Goal: Information Seeking & Learning: Find specific fact

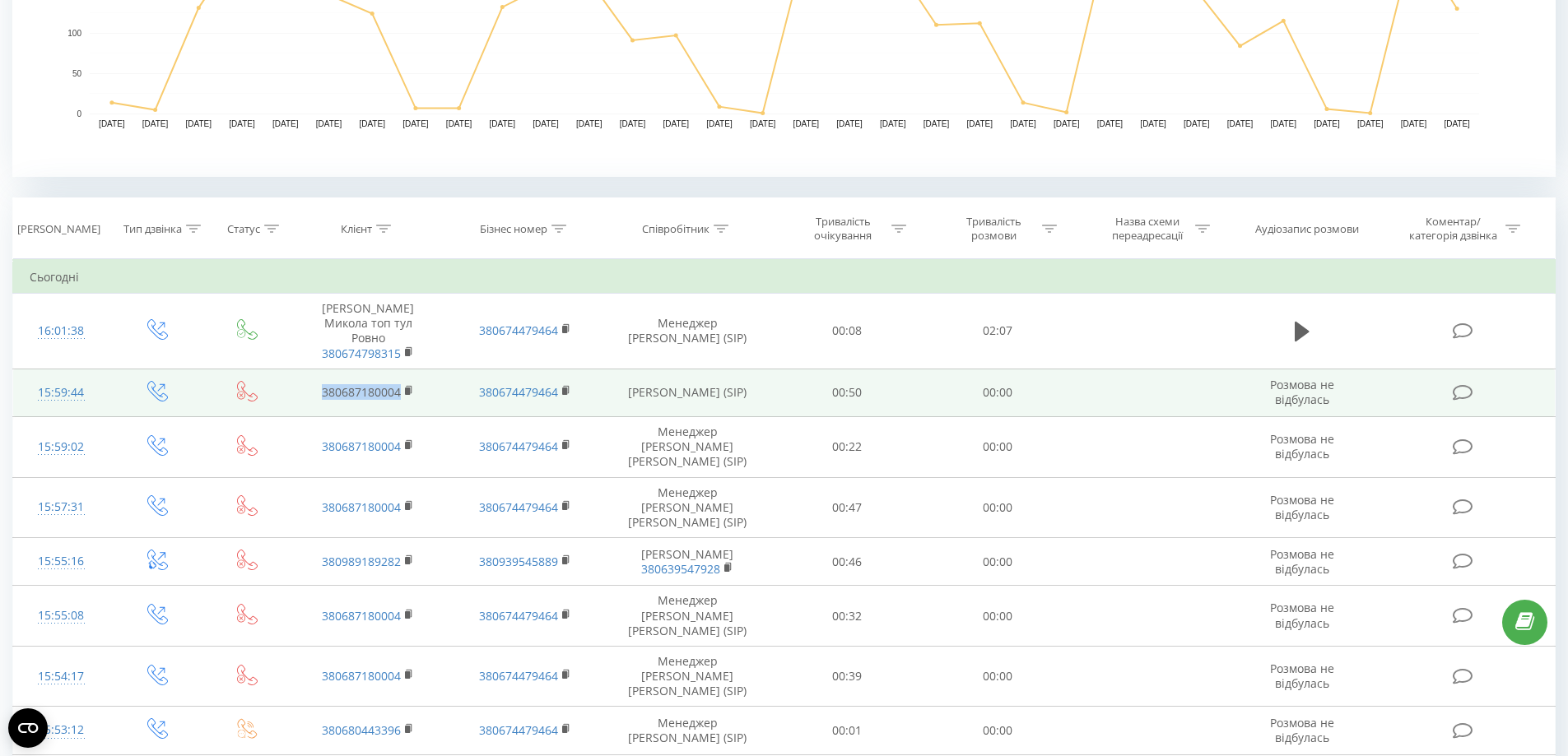
drag, startPoint x: 406, startPoint y: 390, endPoint x: 302, endPoint y: 386, distance: 104.1
click at [302, 386] on td "380687180004" at bounding box center [368, 392] width 157 height 47
copy link "380687180004"
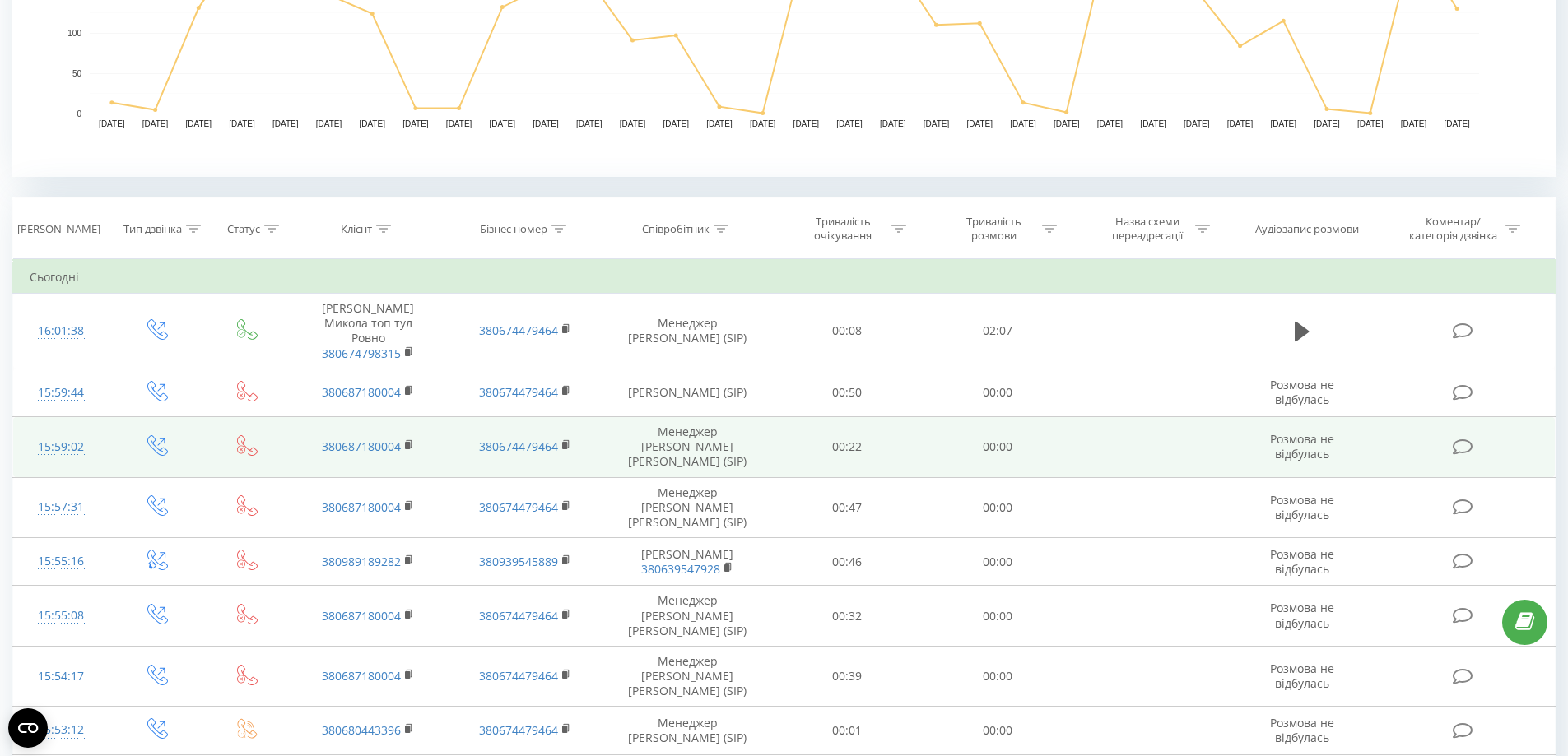
click at [416, 440] on td "380687180004" at bounding box center [368, 447] width 157 height 61
drag, startPoint x: 356, startPoint y: 434, endPoint x: 318, endPoint y: 435, distance: 38.0
click at [318, 435] on td "380687180004" at bounding box center [368, 447] width 157 height 61
copy link "380687180004"
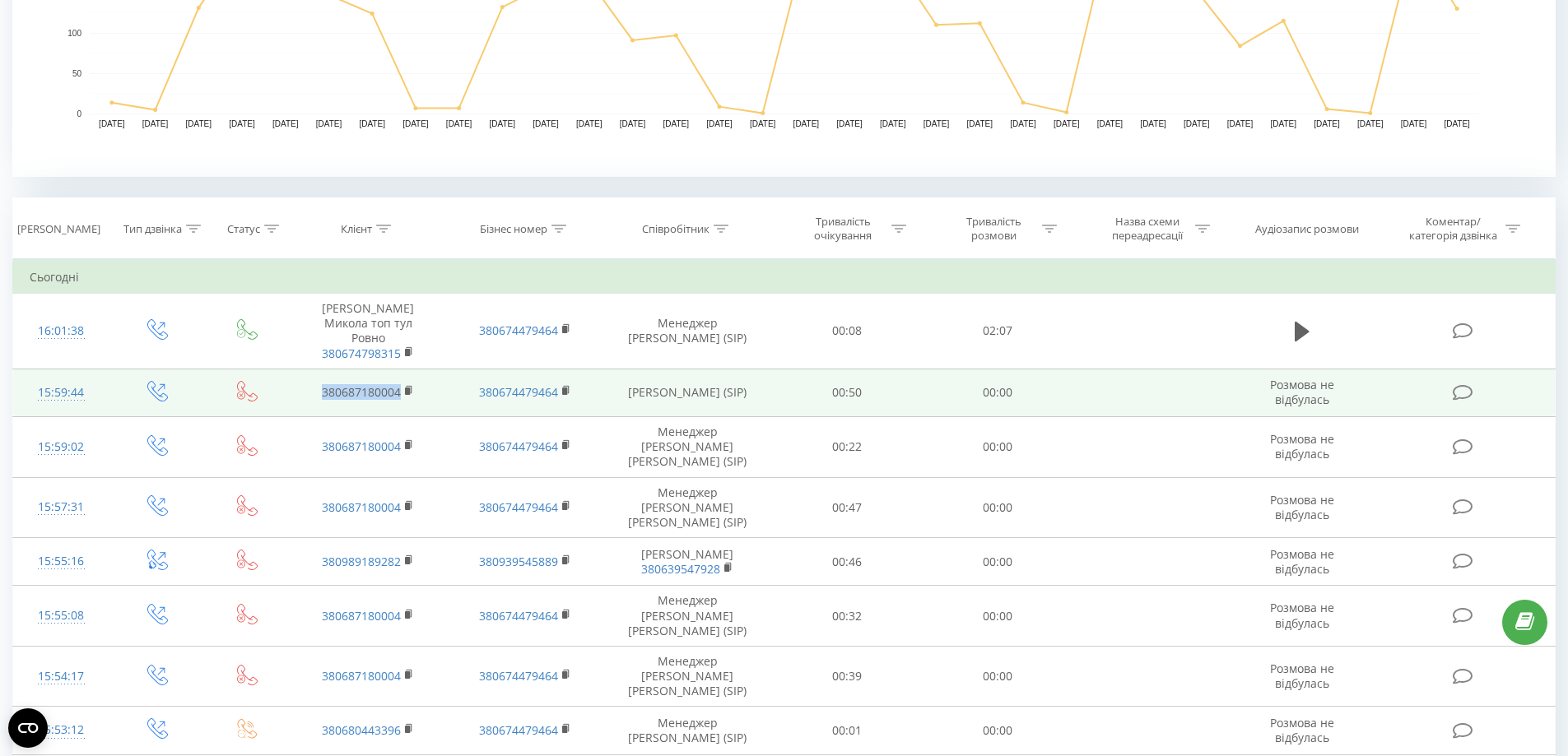
drag, startPoint x: 421, startPoint y: 390, endPoint x: 294, endPoint y: 389, distance: 127.0
click at [294, 389] on td "380687180004" at bounding box center [368, 392] width 157 height 47
copy link "380687180004"
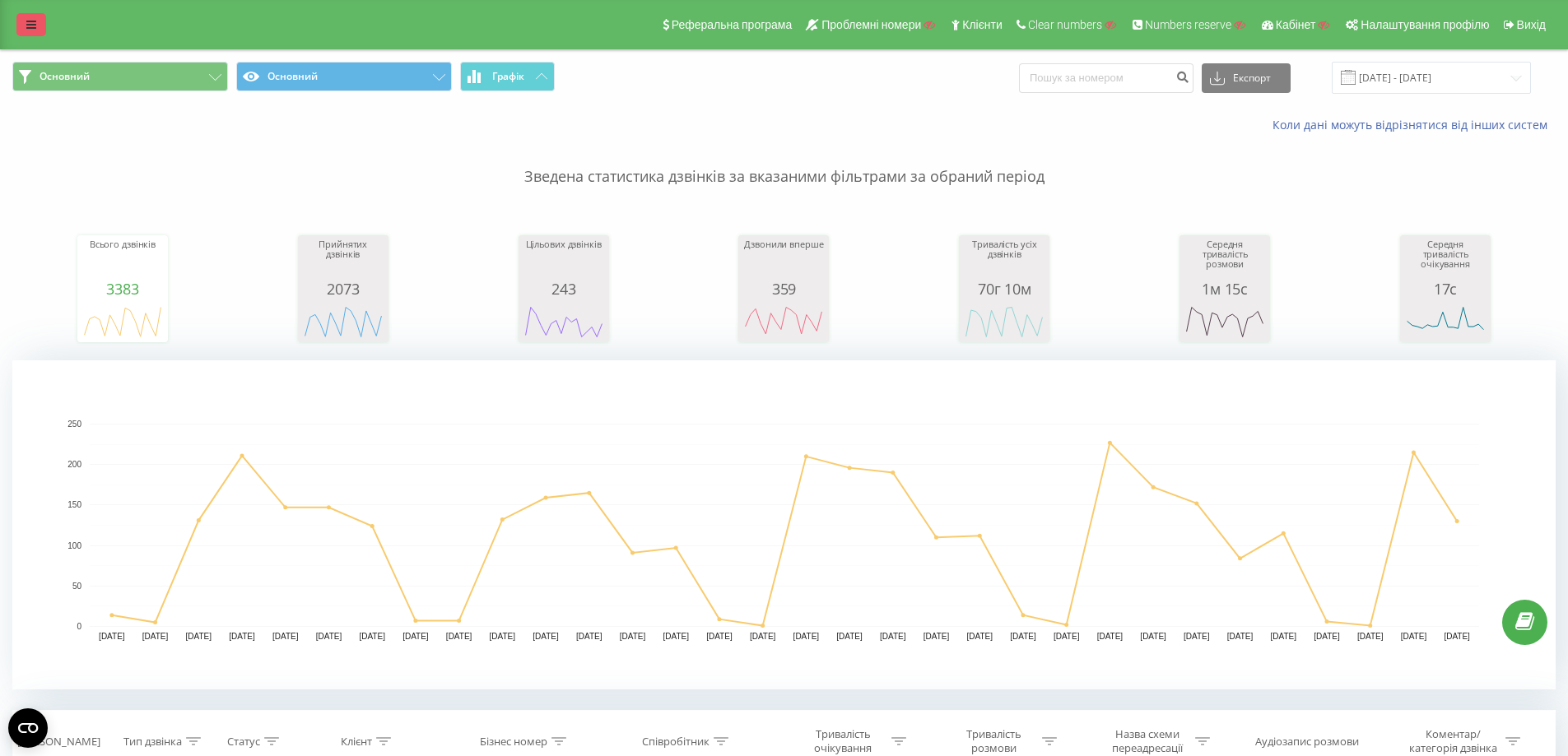
click at [33, 34] on link at bounding box center [30, 25] width 29 height 23
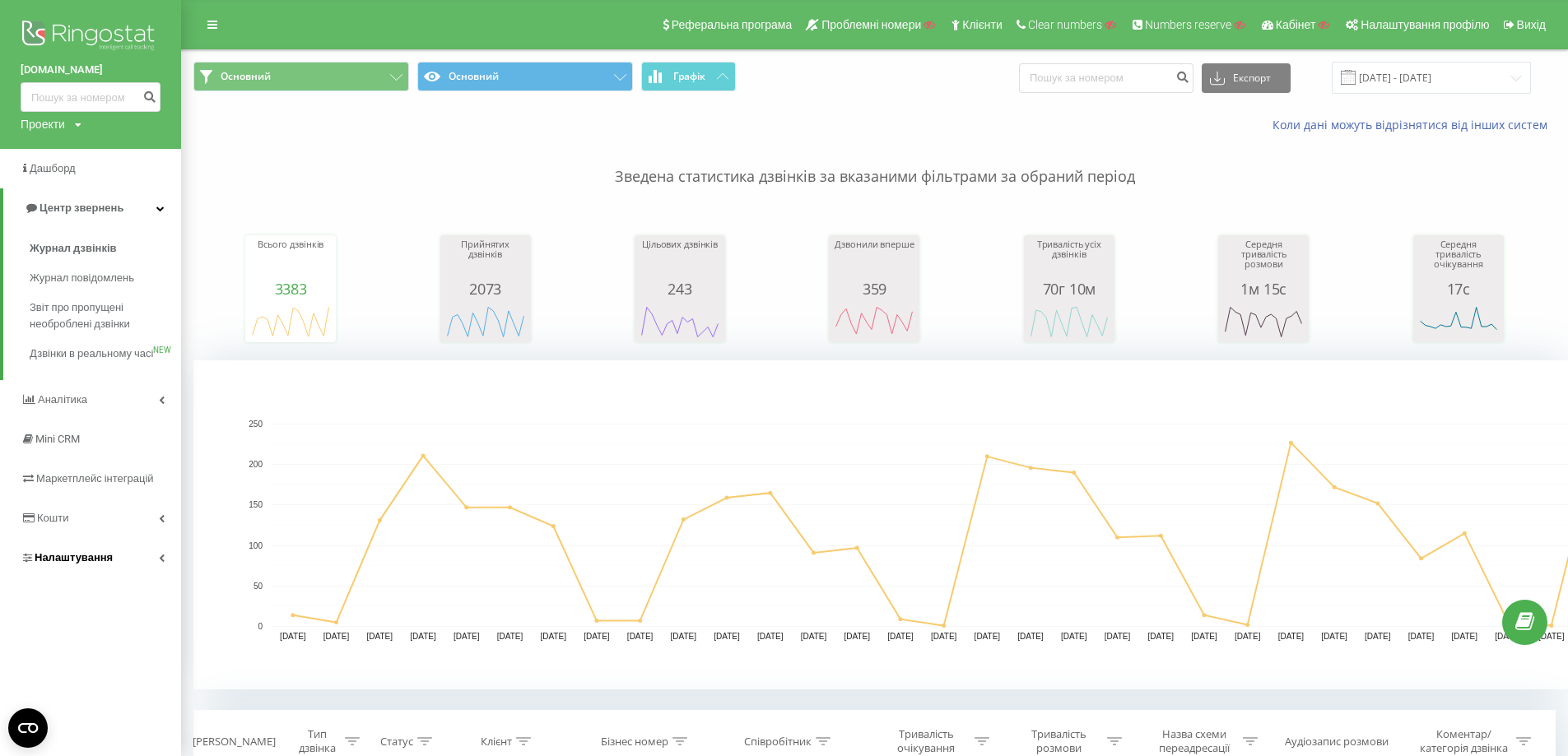
click at [115, 570] on link "Налаштування" at bounding box center [90, 558] width 181 height 40
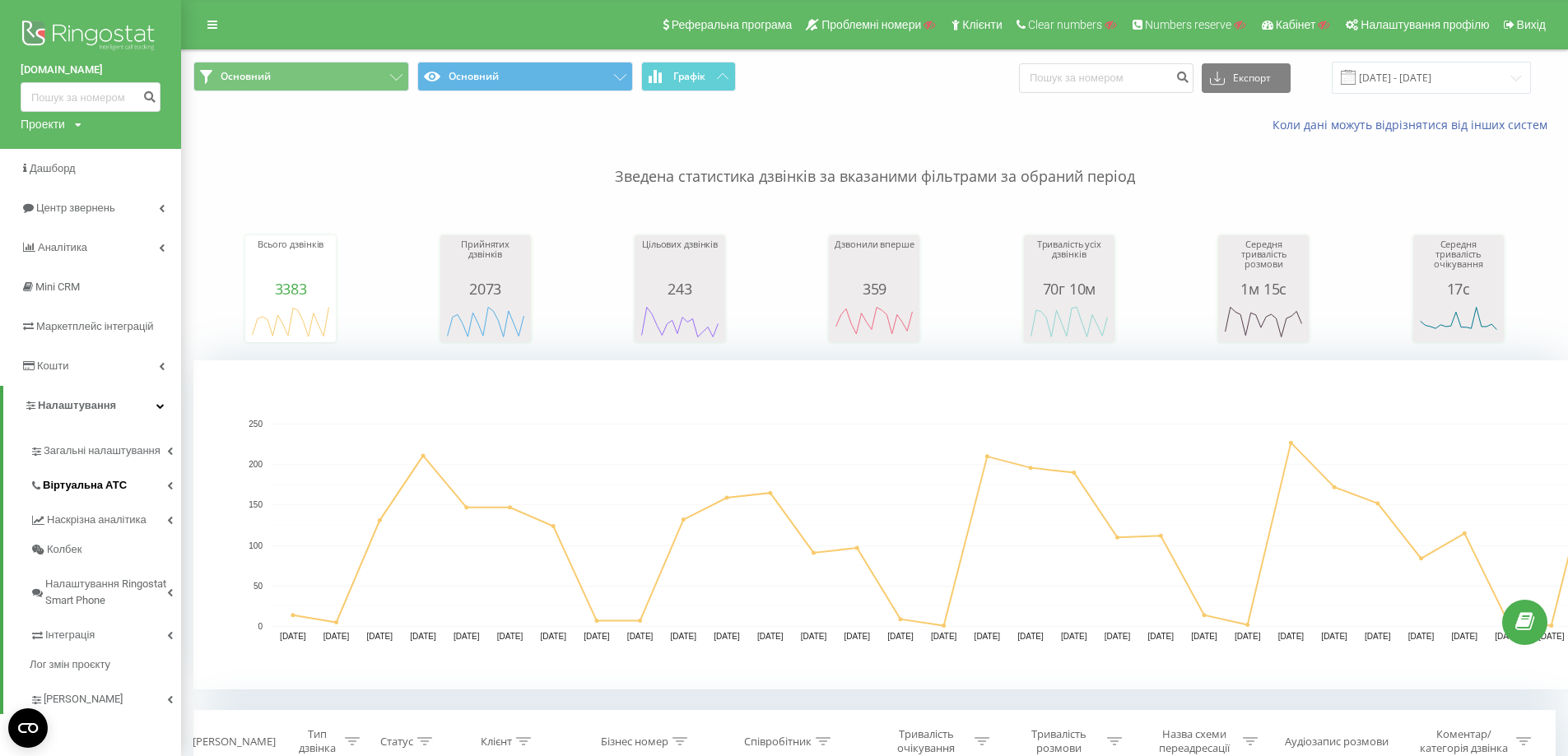
click at [124, 488] on link "Віртуальна АТС" at bounding box center [104, 483] width 151 height 34
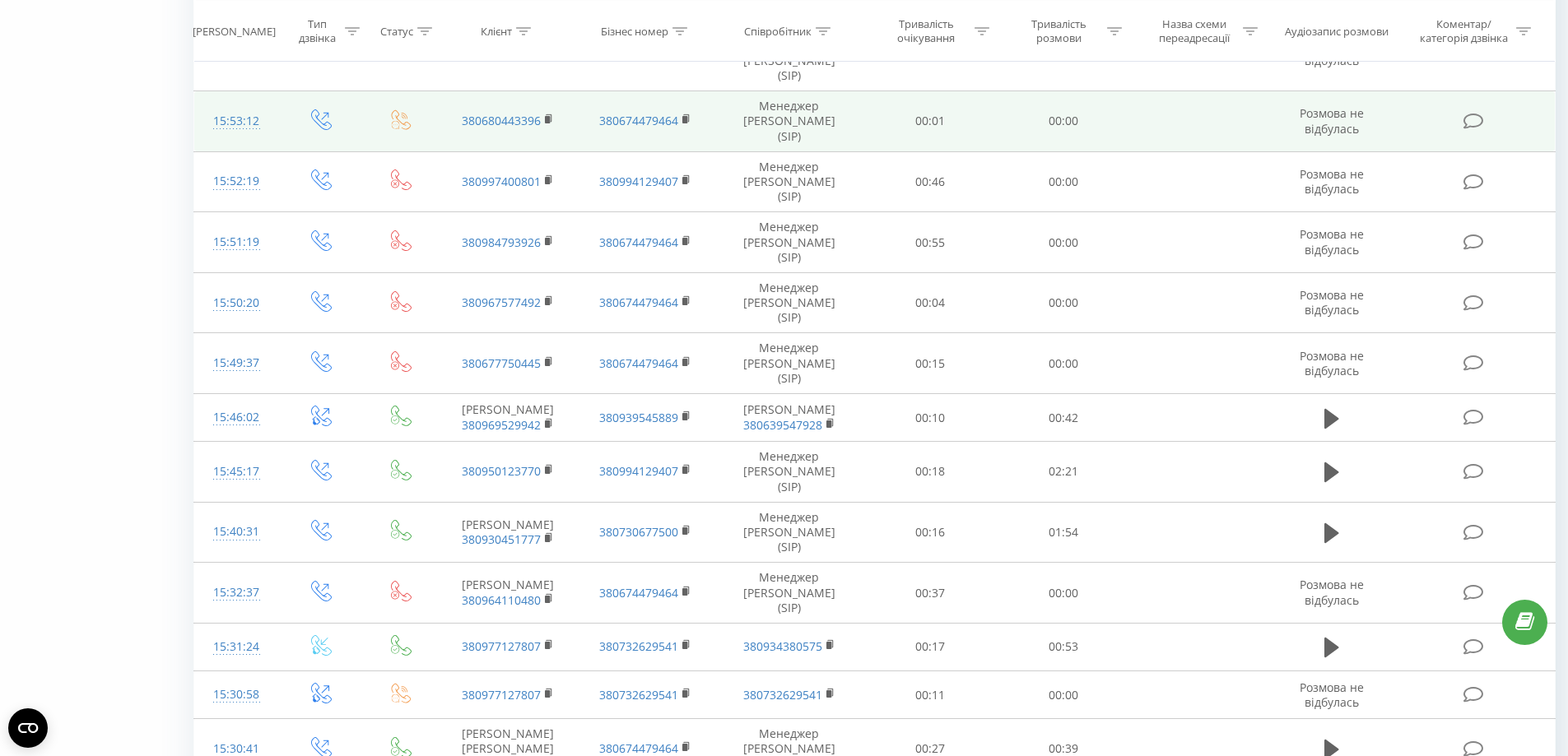
scroll to position [1277, 0]
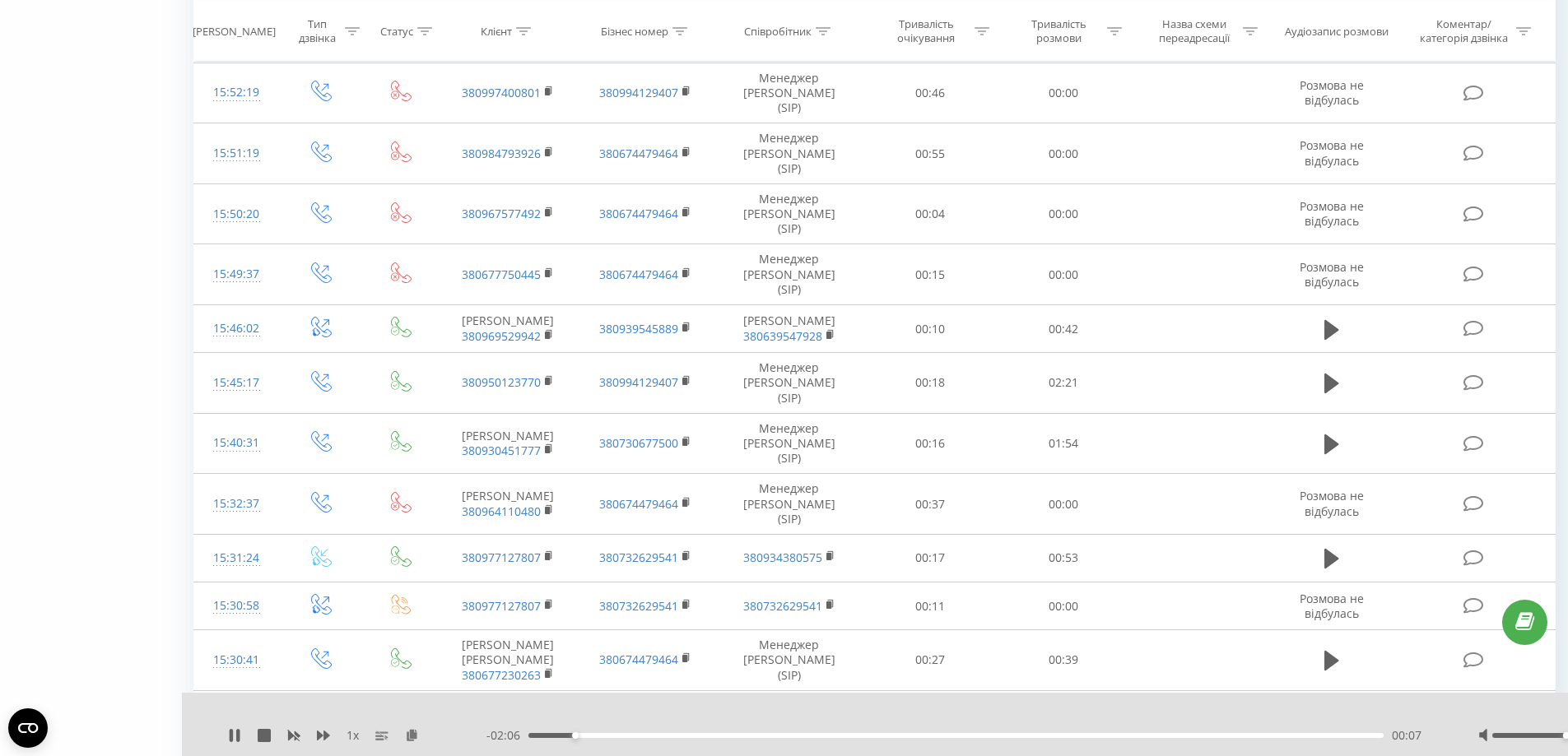
click at [801, 734] on div "00:07" at bounding box center [955, 735] width 856 height 5
click at [959, 737] on div "00:43" at bounding box center [955, 735] width 856 height 5
click at [1109, 737] on div "01:30" at bounding box center [955, 735] width 856 height 5
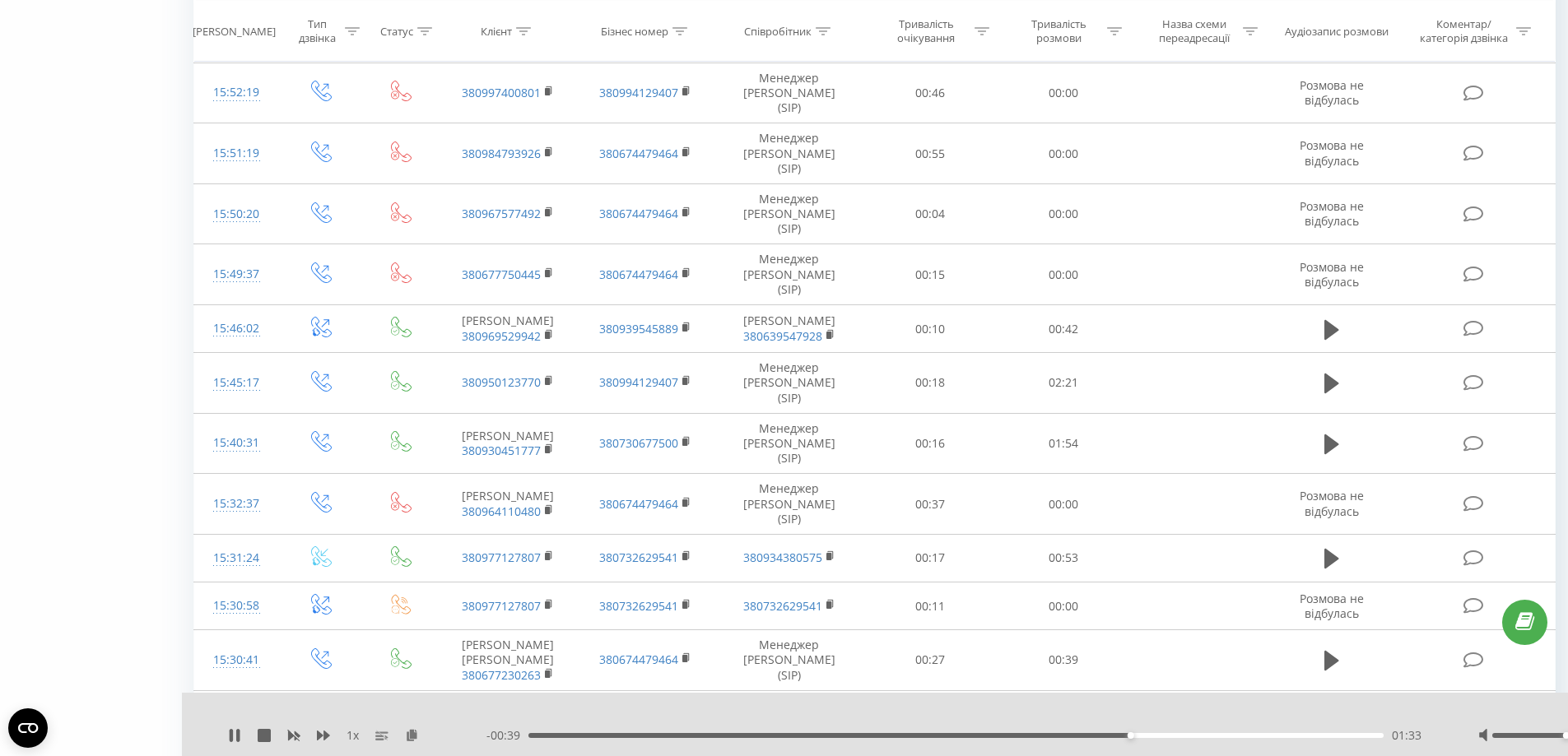
click at [1279, 738] on div "- 00:39 01:33 01:33" at bounding box center [961, 735] width 951 height 16
click at [1270, 733] on div "01:34" at bounding box center [955, 735] width 856 height 5
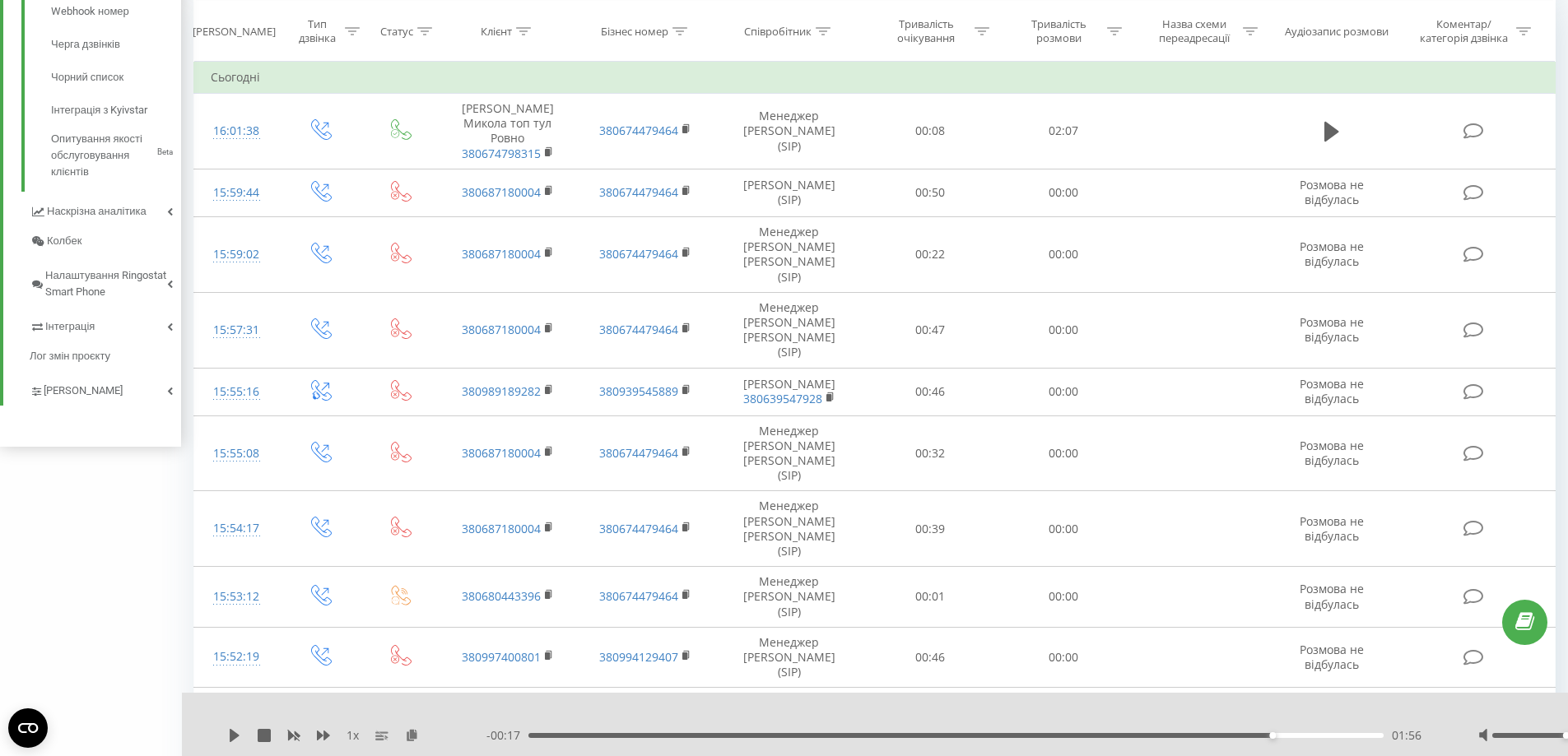
scroll to position [619, 0]
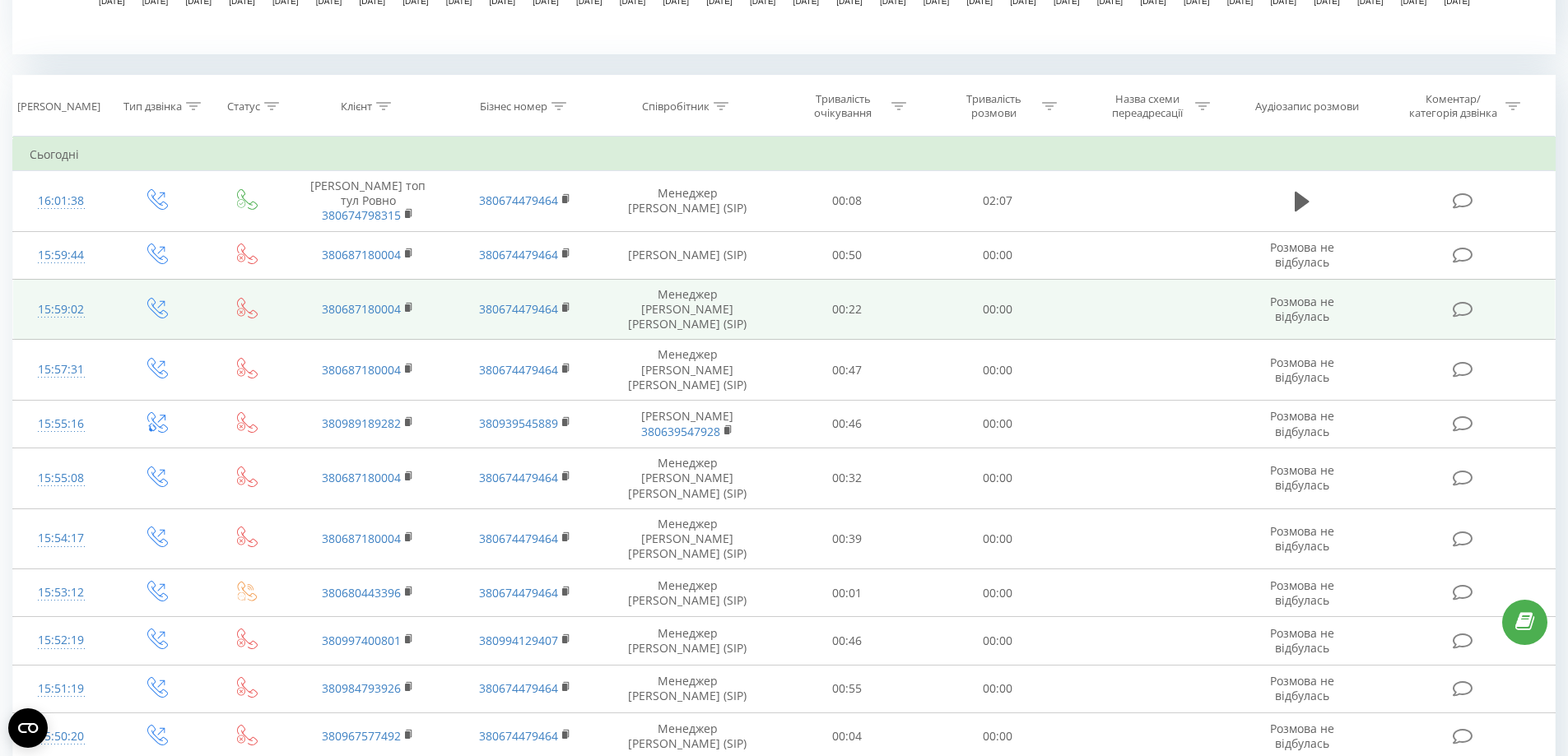
scroll to position [658, 0]
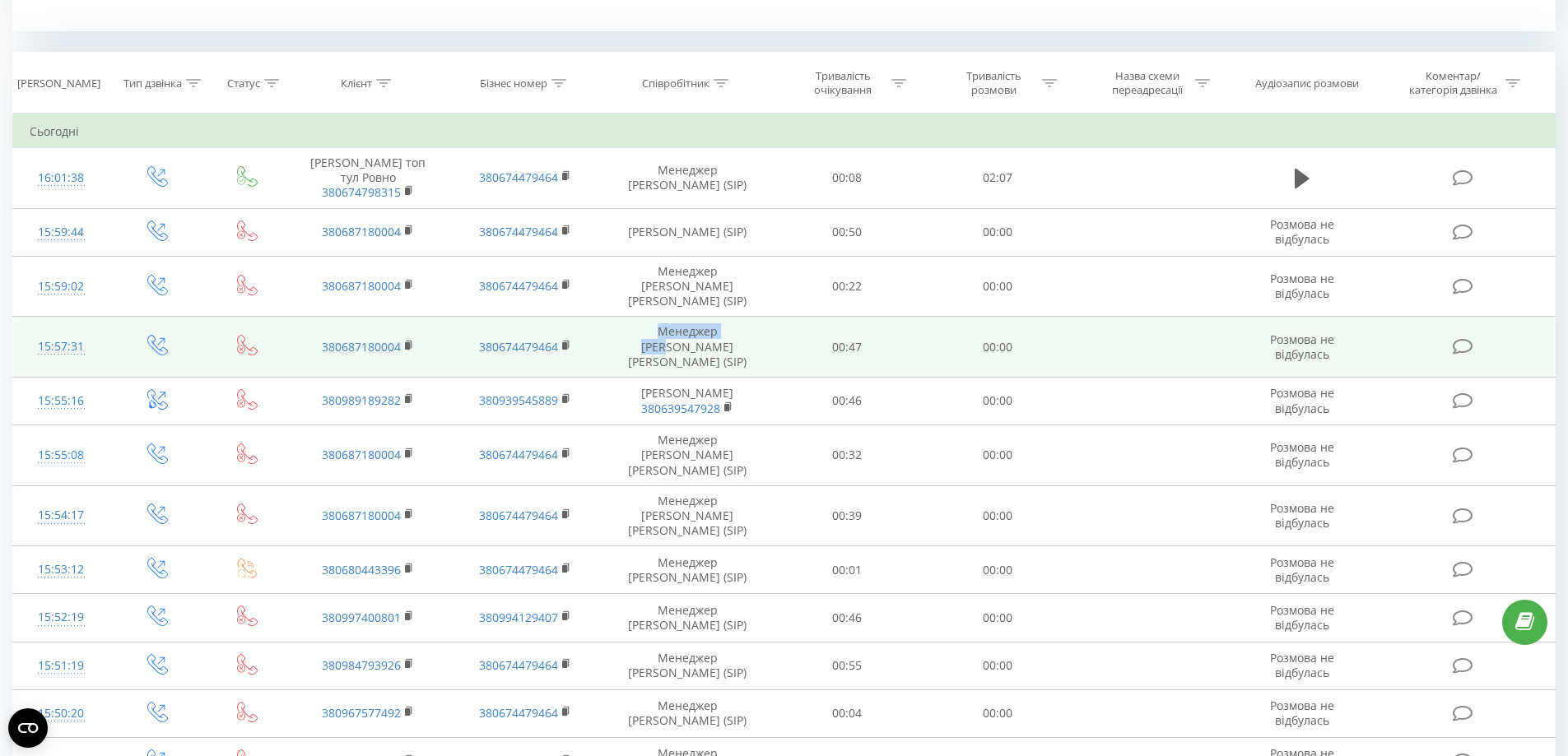
drag, startPoint x: 746, startPoint y: 318, endPoint x: 638, endPoint y: 327, distance: 108.4
click at [638, 327] on td "Менеджер Семь Чорний Сергій (SIP)" at bounding box center [688, 348] width 169 height 61
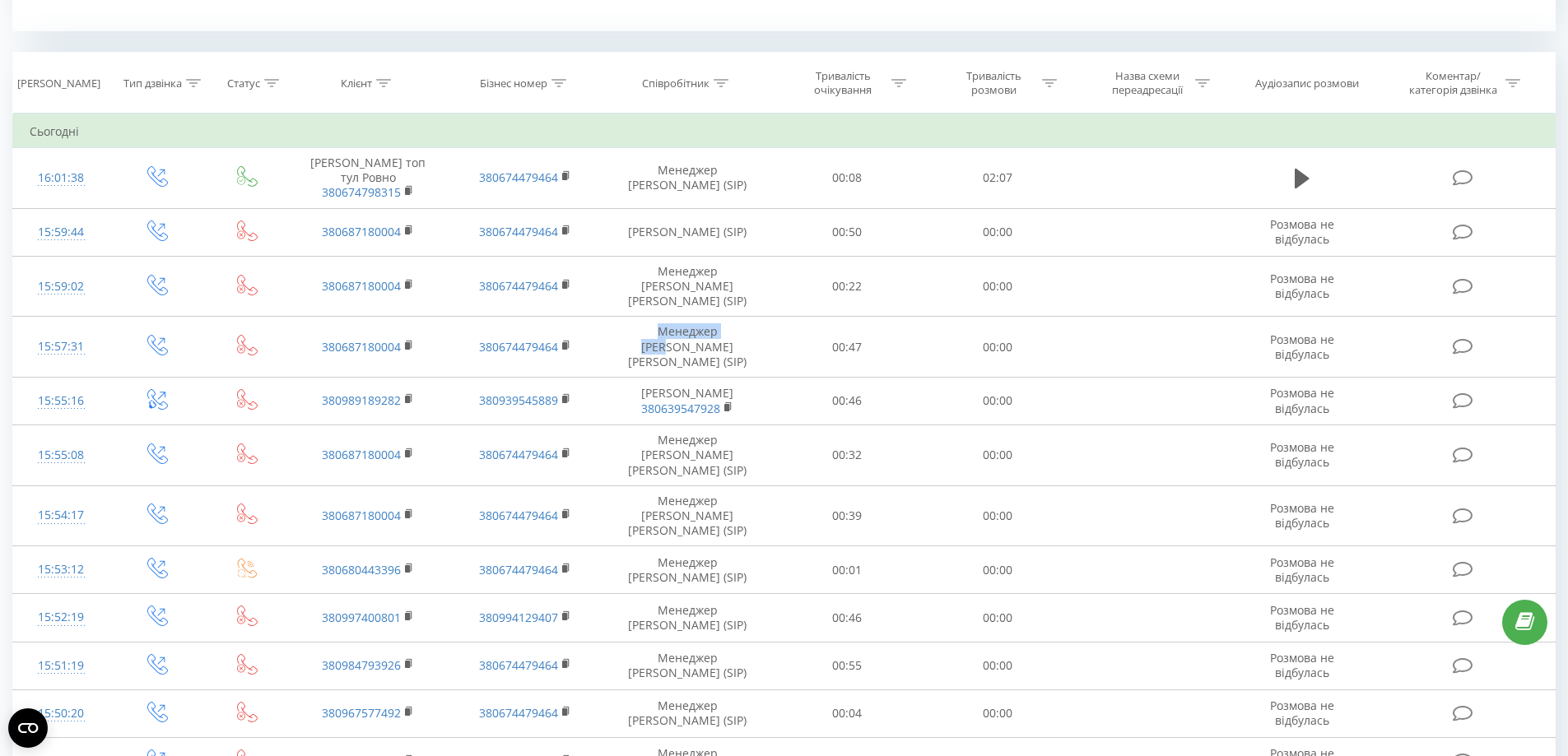
copy td "Менеджер Семь"
drag, startPoint x: 726, startPoint y: 83, endPoint x: 726, endPoint y: 109, distance: 26.0
click at [726, 84] on icon at bounding box center [721, 83] width 15 height 9
click at [659, 203] on input "text" at bounding box center [687, 201] width 145 height 28
paste input "Менеджер Семь"
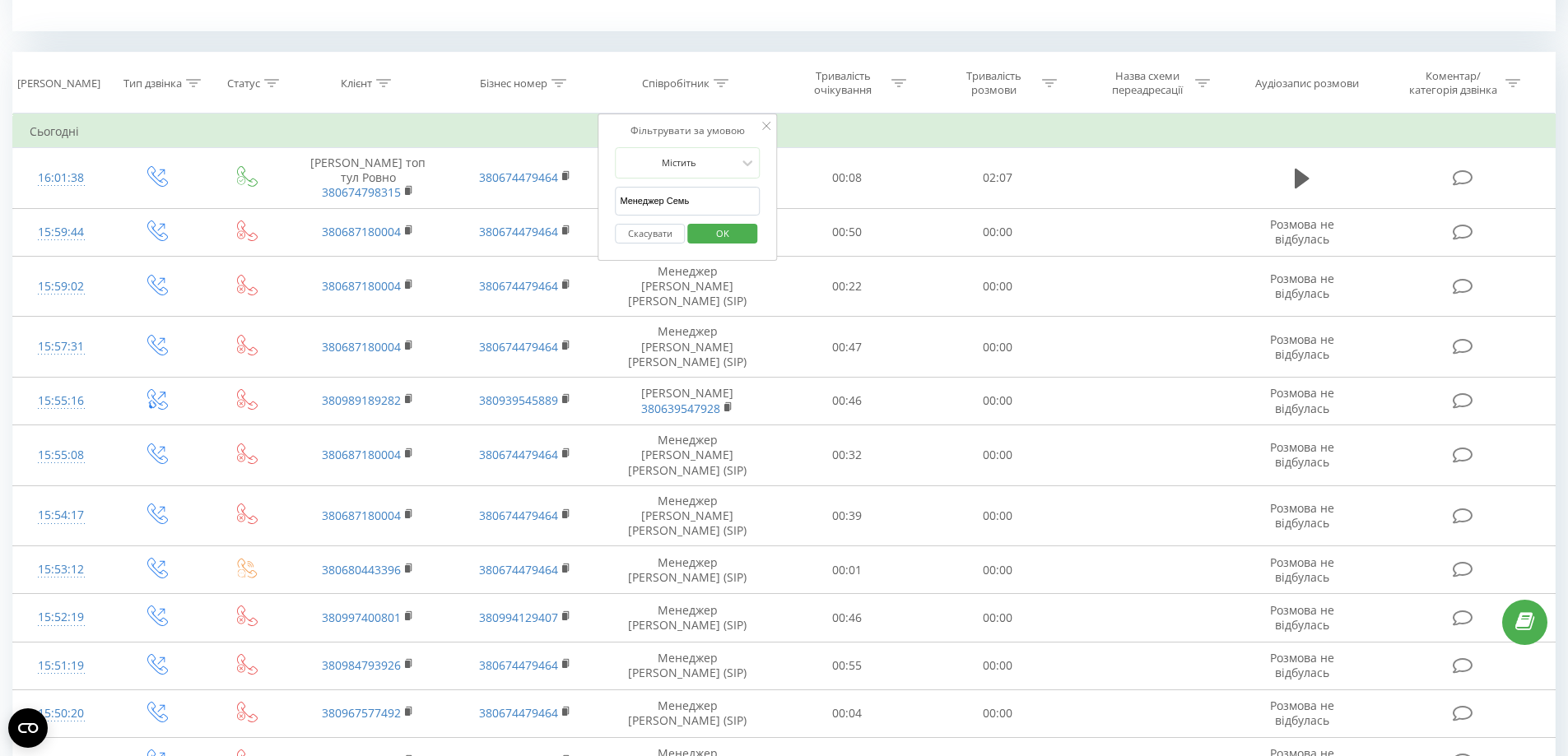
type input "Менеджер Семь"
click at [737, 232] on span "OK" at bounding box center [723, 233] width 47 height 26
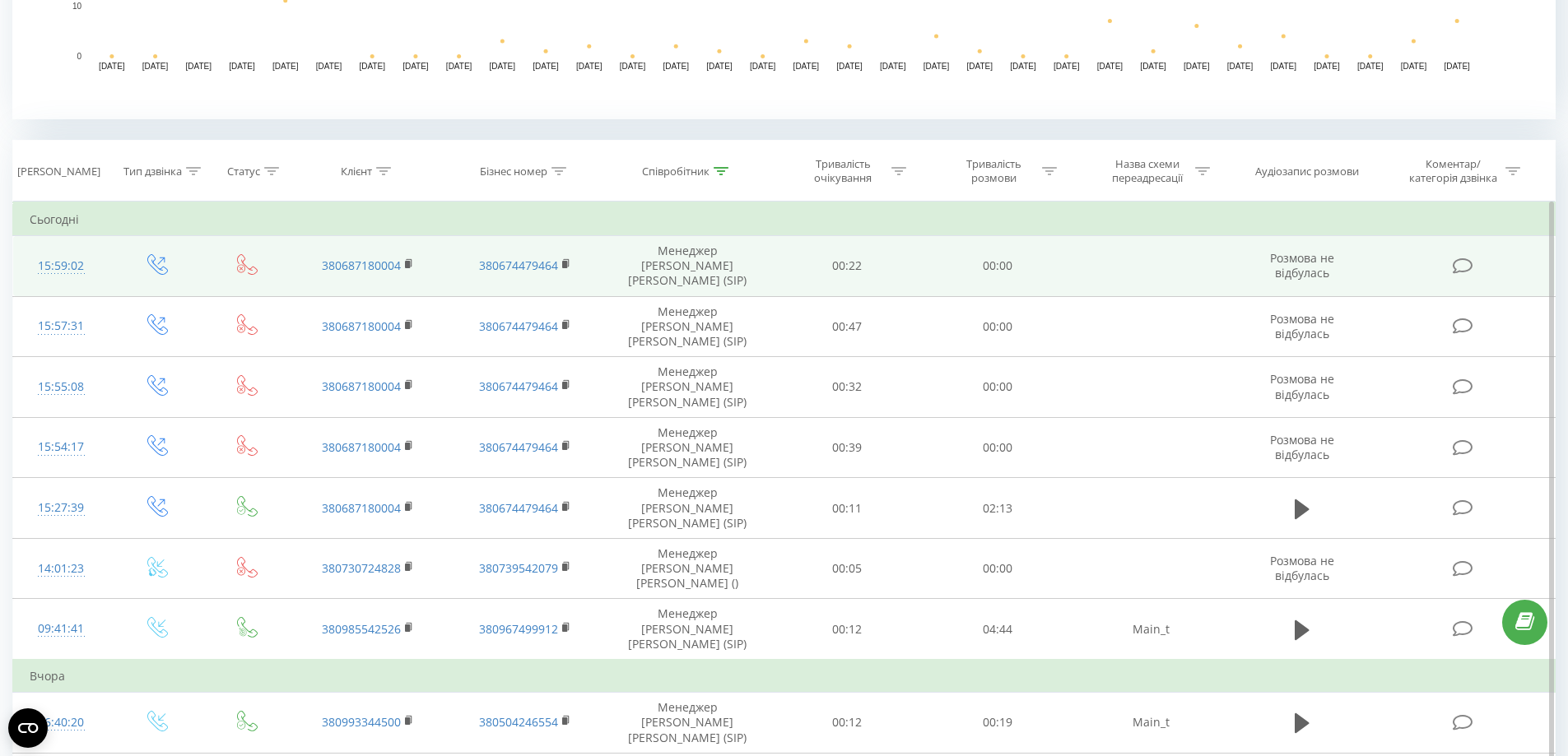
scroll to position [560, 0]
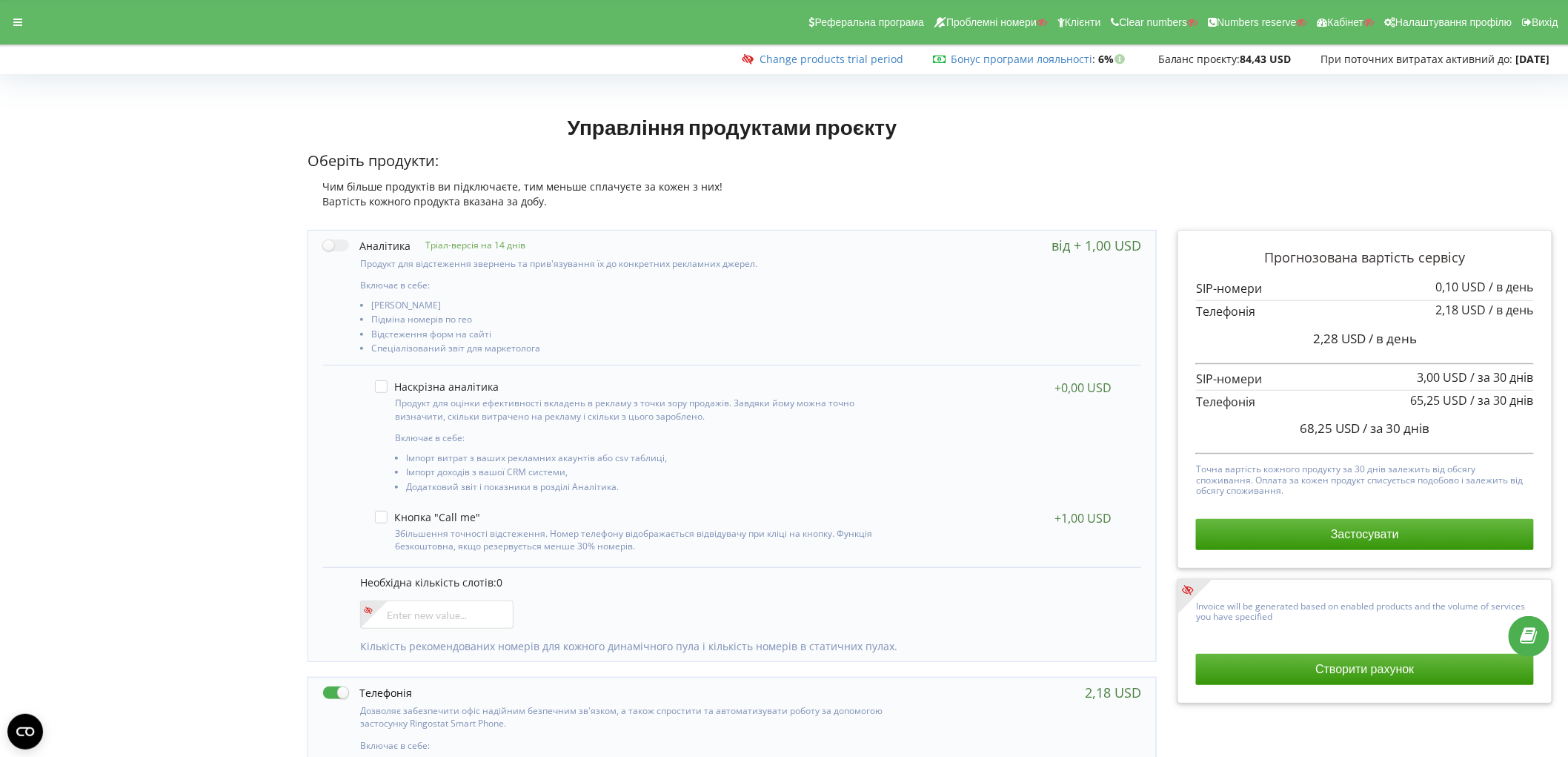
click at [214, 393] on div "Управління продуктами проєкту Оберіть продукти: Чим більше продуктів ви підключ…" at bounding box center [784, 676] width 1558 height 1140
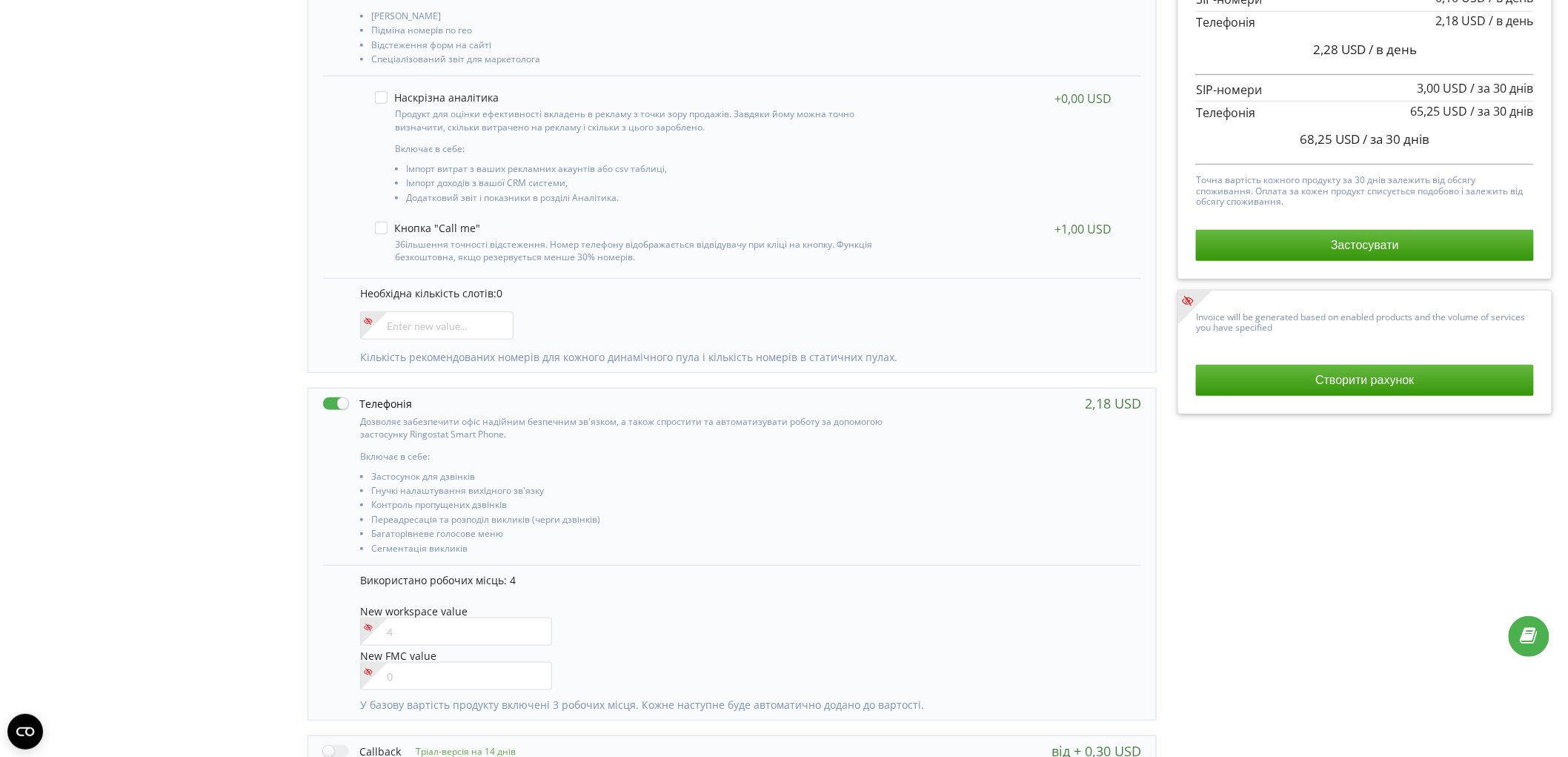
scroll to position [411, 0]
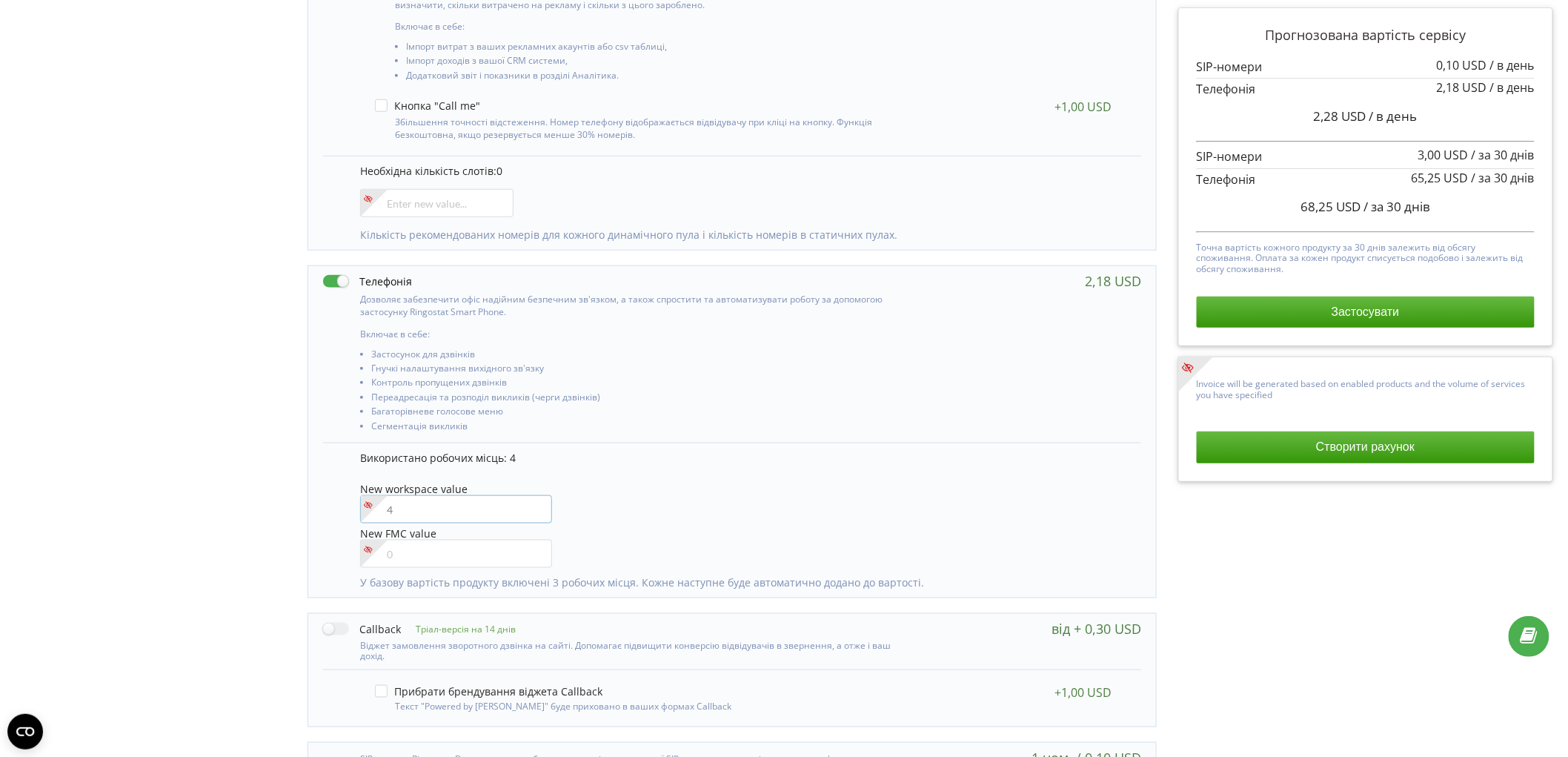
click at [427, 514] on input"] "number" at bounding box center [456, 509] width 192 height 28
type input"] "6"
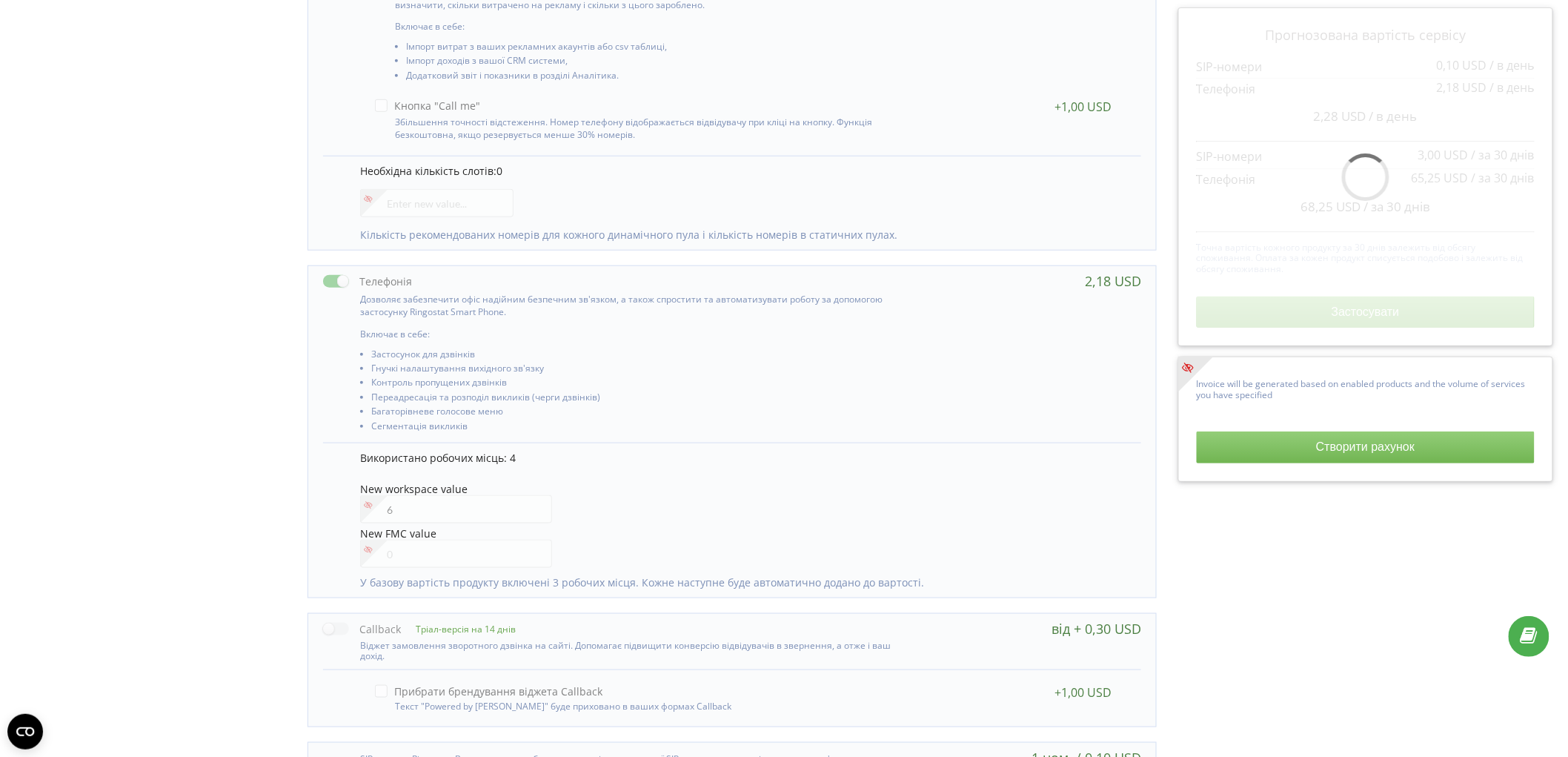
click at [139, 463] on div "Управління продуктами проєкту Оберіть продукти: Чим більше продуктів ви підключ…" at bounding box center [784, 264] width 1558 height 1140
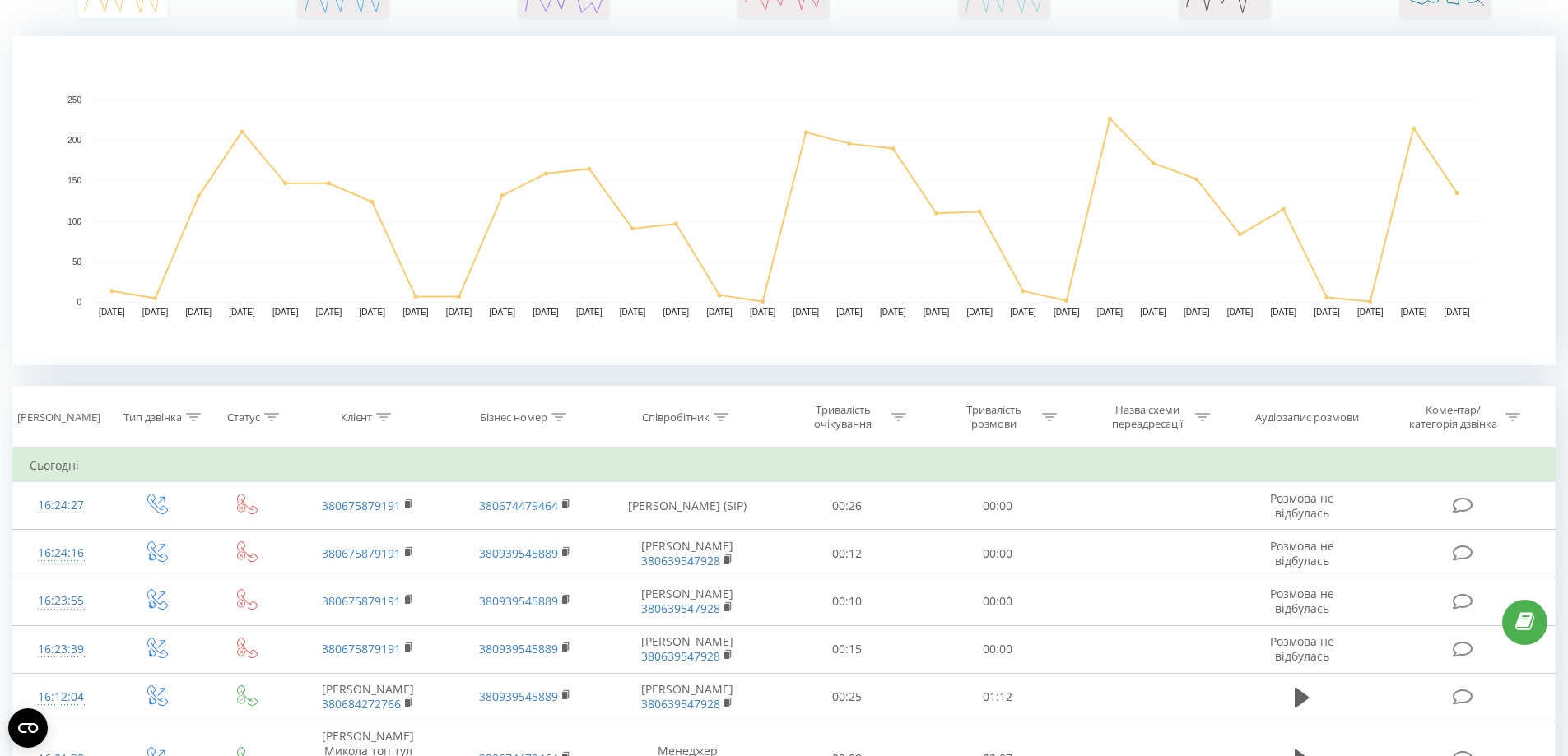
scroll to position [494, 0]
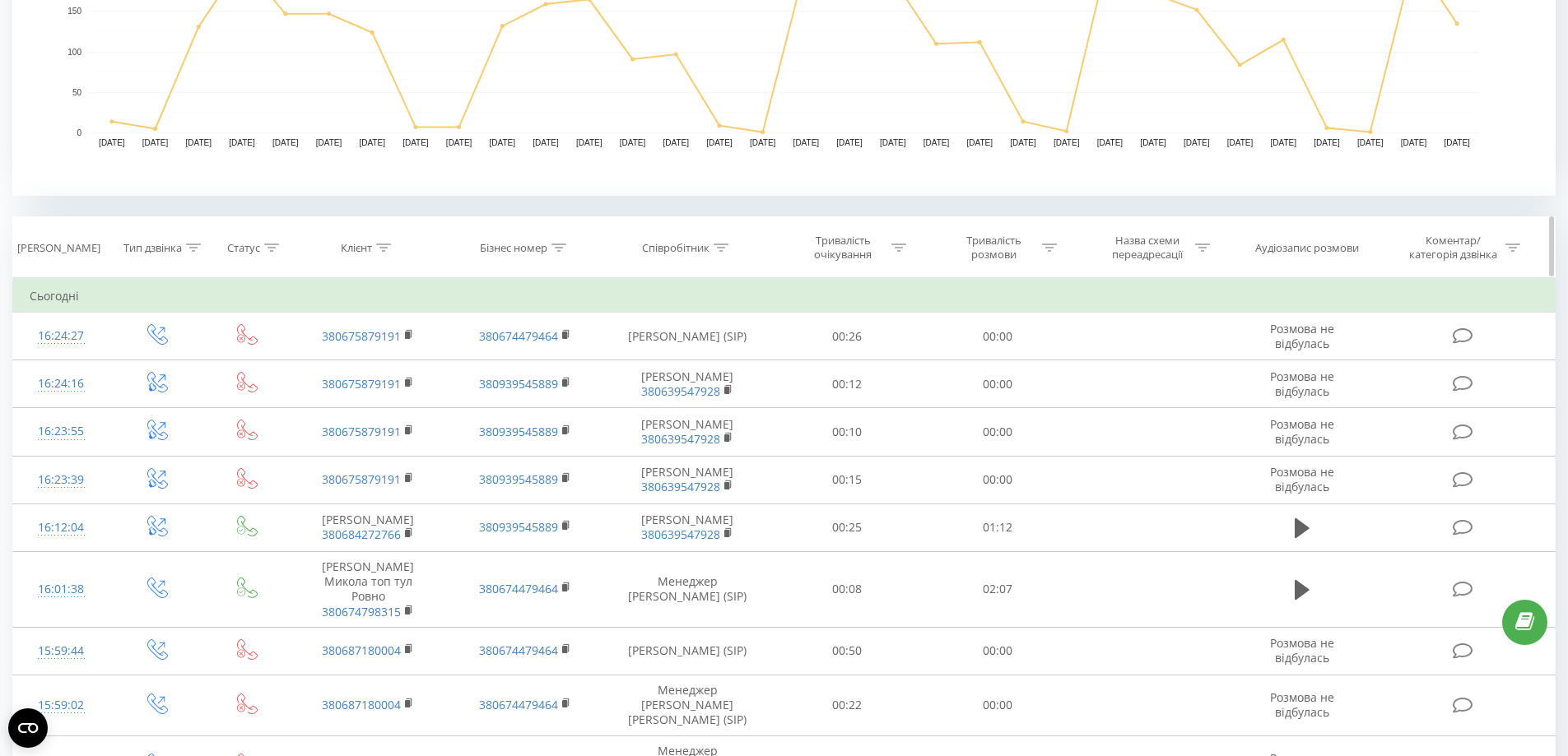
click at [385, 245] on icon at bounding box center [384, 248] width 15 height 9
click at [373, 368] on input "text" at bounding box center [368, 366] width 145 height 28
paste input "380675879191"
type input "380675879191"
click at [405, 398] on span "OK" at bounding box center [403, 398] width 47 height 26
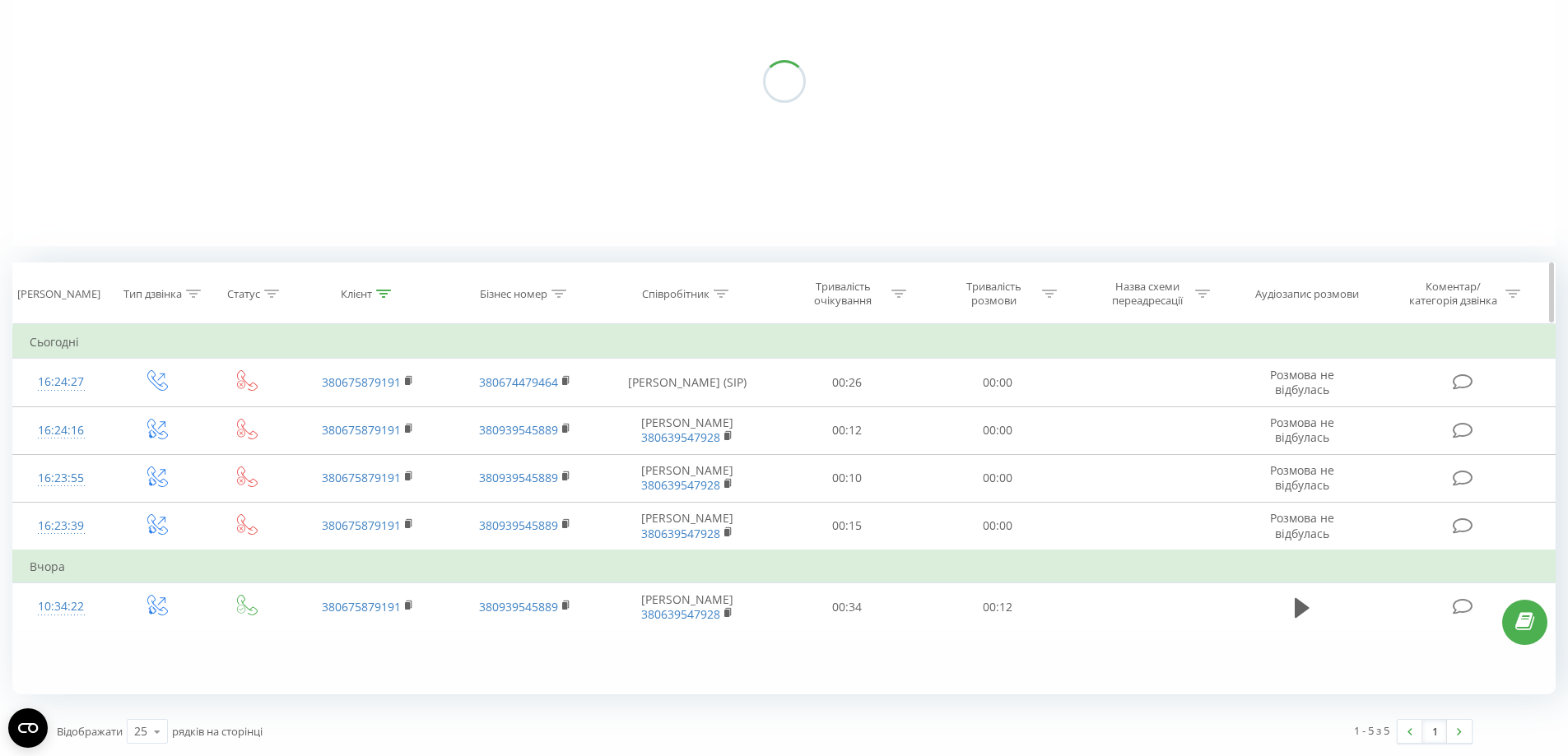
scroll to position [447, 0]
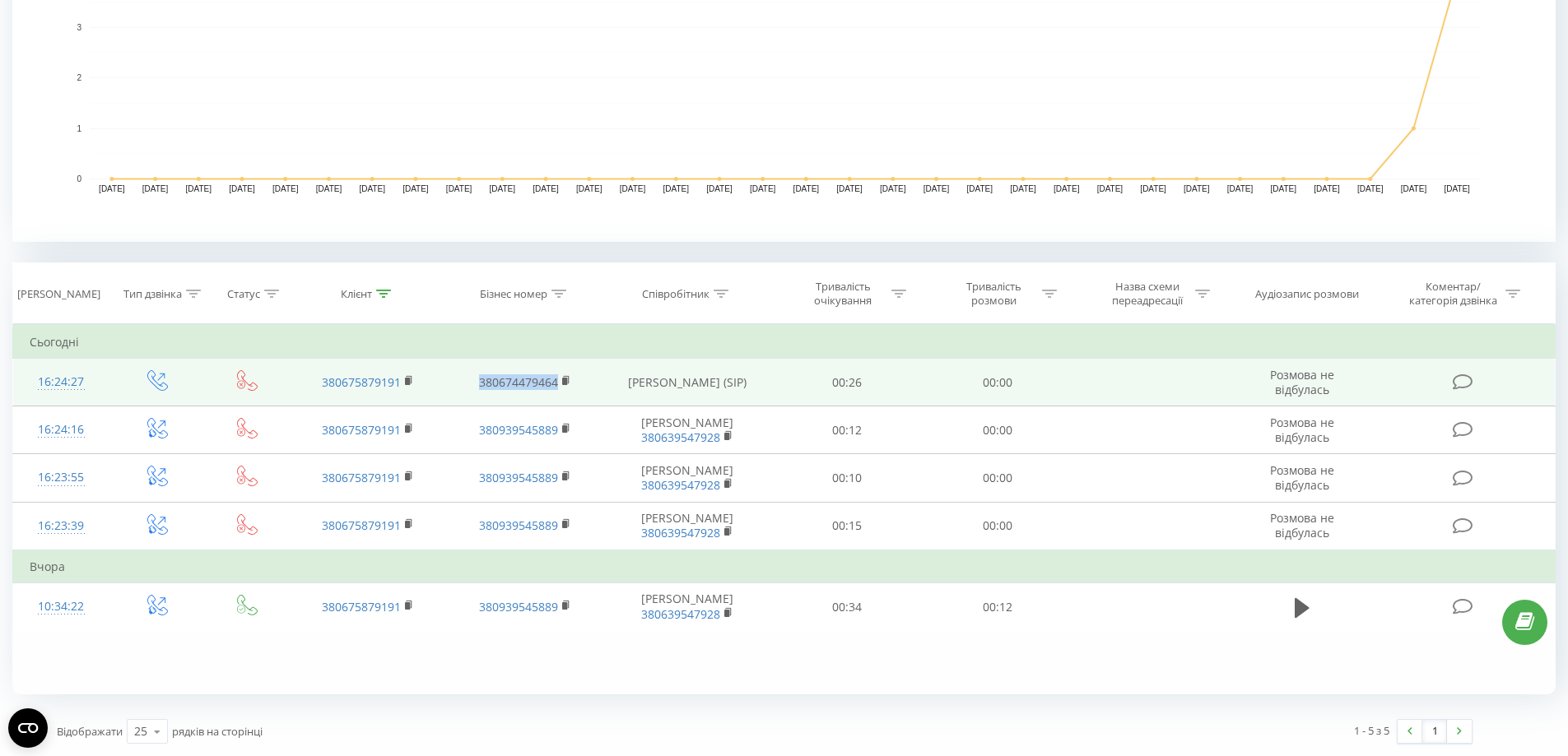
drag, startPoint x: 499, startPoint y: 392, endPoint x: 469, endPoint y: 391, distance: 30.0
click at [469, 391] on td "380674479464" at bounding box center [524, 383] width 157 height 47
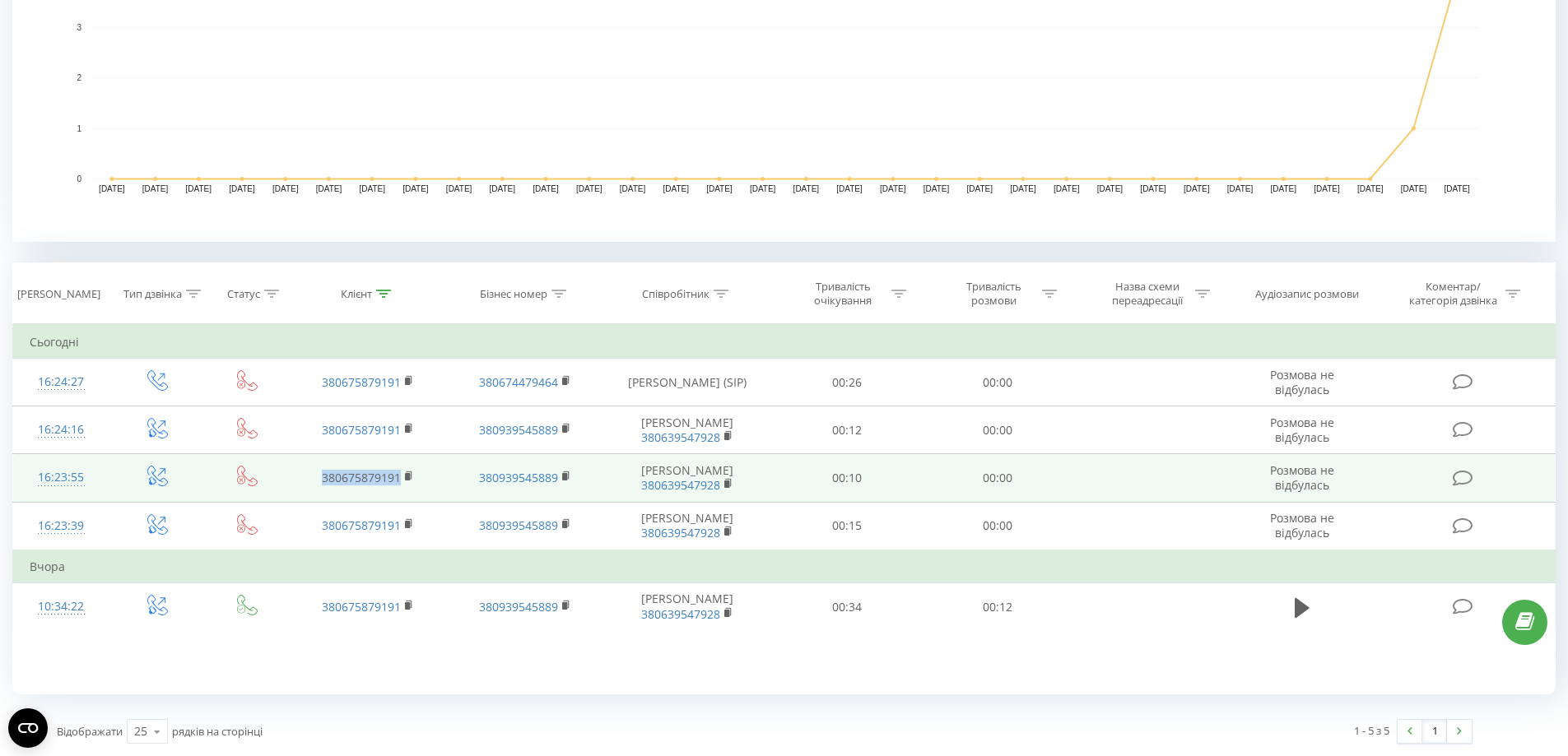
drag, startPoint x: 410, startPoint y: 489, endPoint x: 288, endPoint y: 489, distance: 122.0
click at [288, 489] on tr "16:23:55 380675879191 380939545889 Ирина Филатова 380639547928 00:10 00:00 Розм…" at bounding box center [784, 478] width 1542 height 47
copy link "380675879191"
drag, startPoint x: 470, startPoint y: 482, endPoint x: 455, endPoint y: 478, distance: 15.5
click at [455, 478] on td "380939545889" at bounding box center [524, 478] width 157 height 47
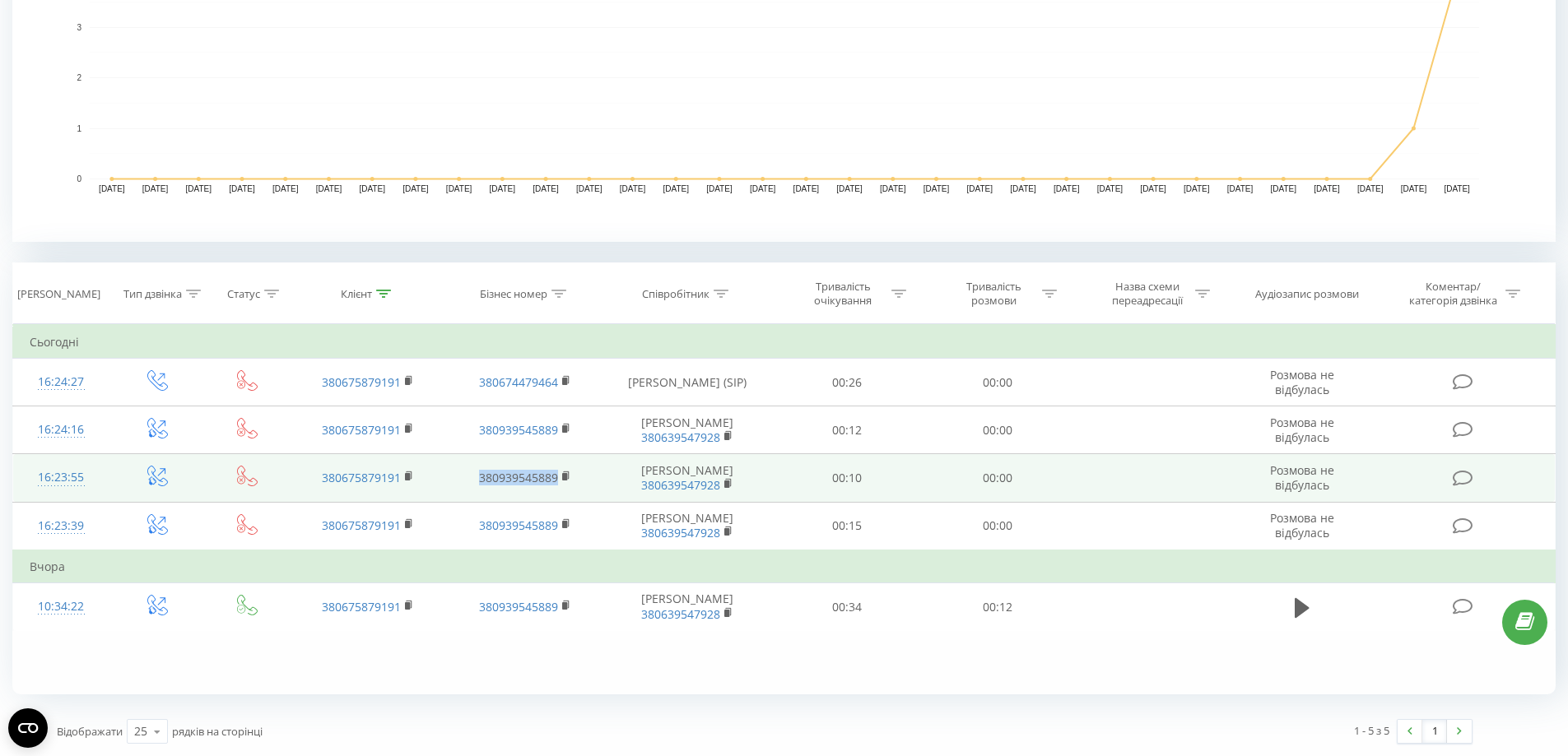
copy link "380939545889"
drag, startPoint x: 406, startPoint y: 484, endPoint x: 342, endPoint y: 486, distance: 64.0
click at [342, 486] on td "380675879191" at bounding box center [368, 478] width 157 height 47
copy link "675879191"
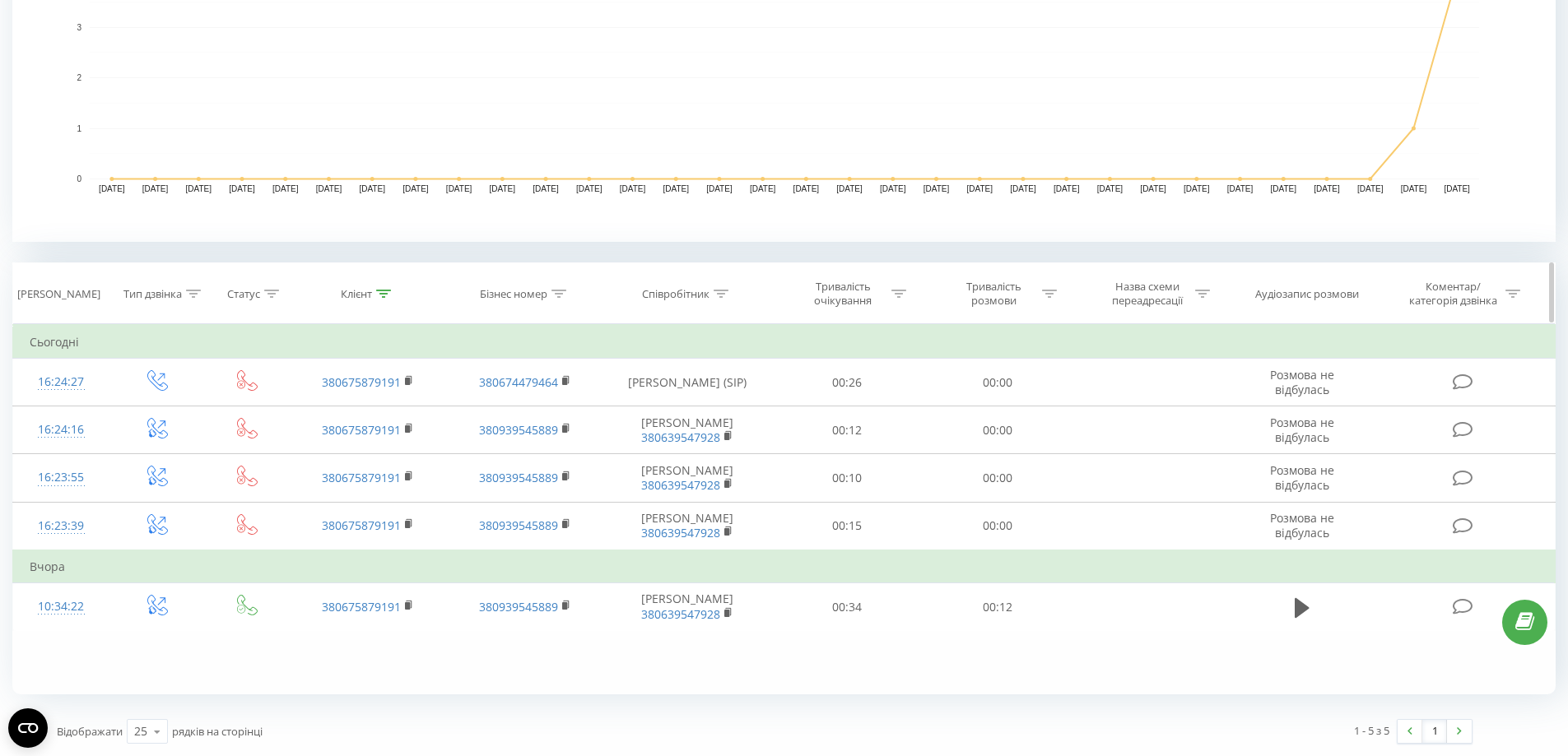
click at [722, 293] on icon at bounding box center [721, 293] width 15 height 9
click at [673, 398] on input "text" at bounding box center [687, 412] width 145 height 28
click button "OK" at bounding box center [723, 445] width 70 height 21
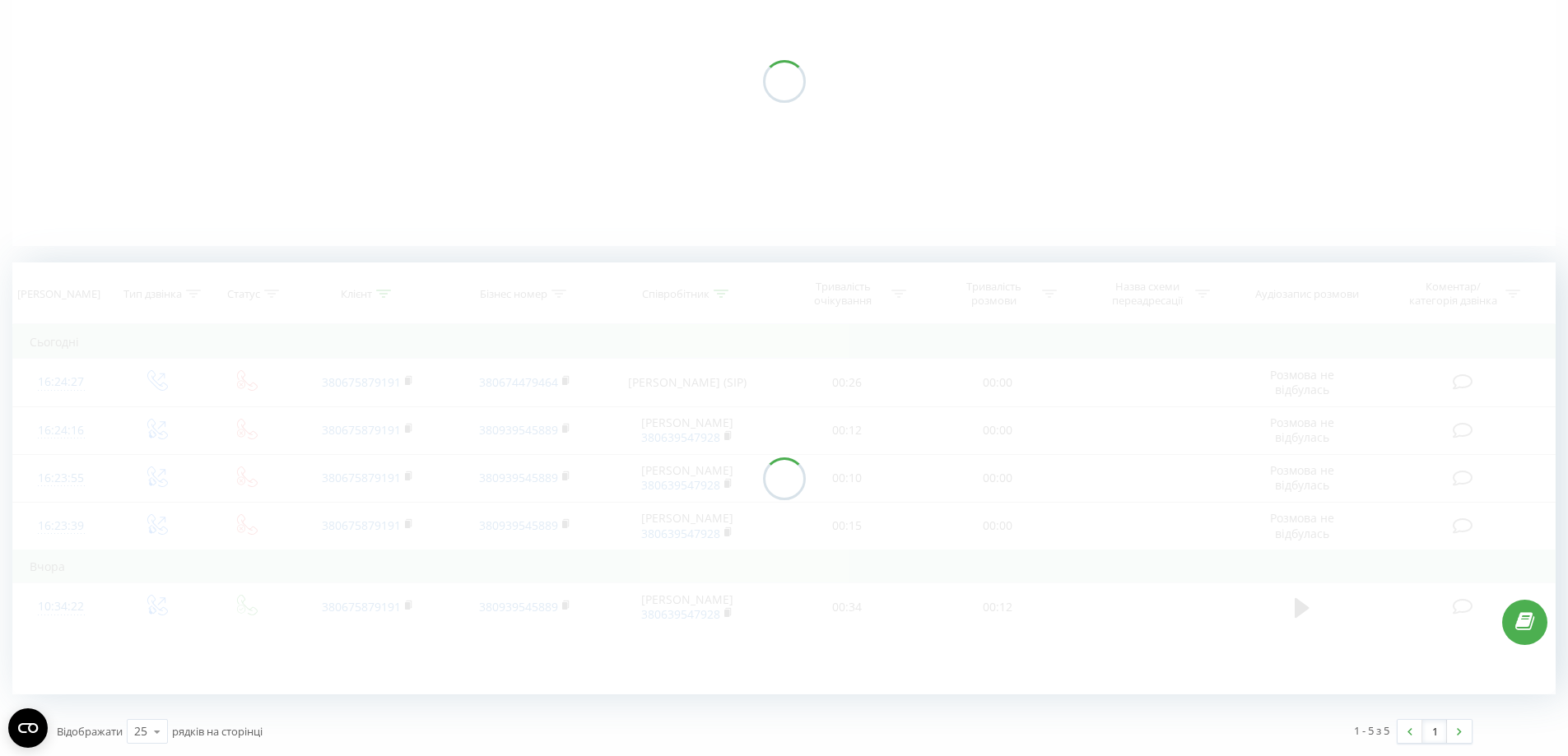
scroll to position [217, 0]
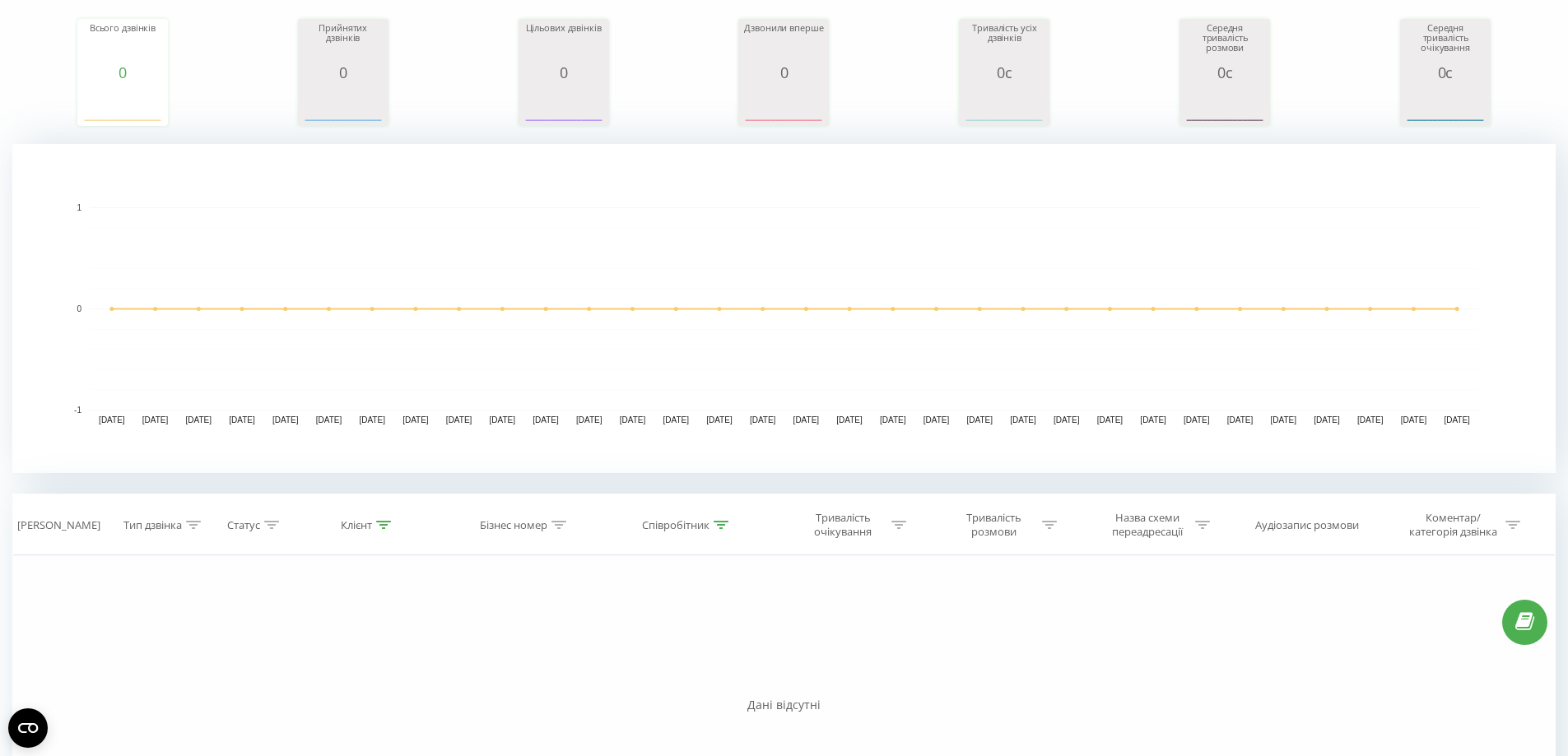
drag, startPoint x: 720, startPoint y: 528, endPoint x: 685, endPoint y: 587, distance: 68.6
click at [720, 528] on icon at bounding box center [721, 525] width 15 height 9
drag, startPoint x: 646, startPoint y: 644, endPoint x: 558, endPoint y: 630, distance: 89.1
click at [559, 631] on div "Фільтрувати за умовою Дорівнює Введіть значення Скасувати OK Фільтрувати за умо…" at bounding box center [784, 741] width 1543 height 370
type input "1236"
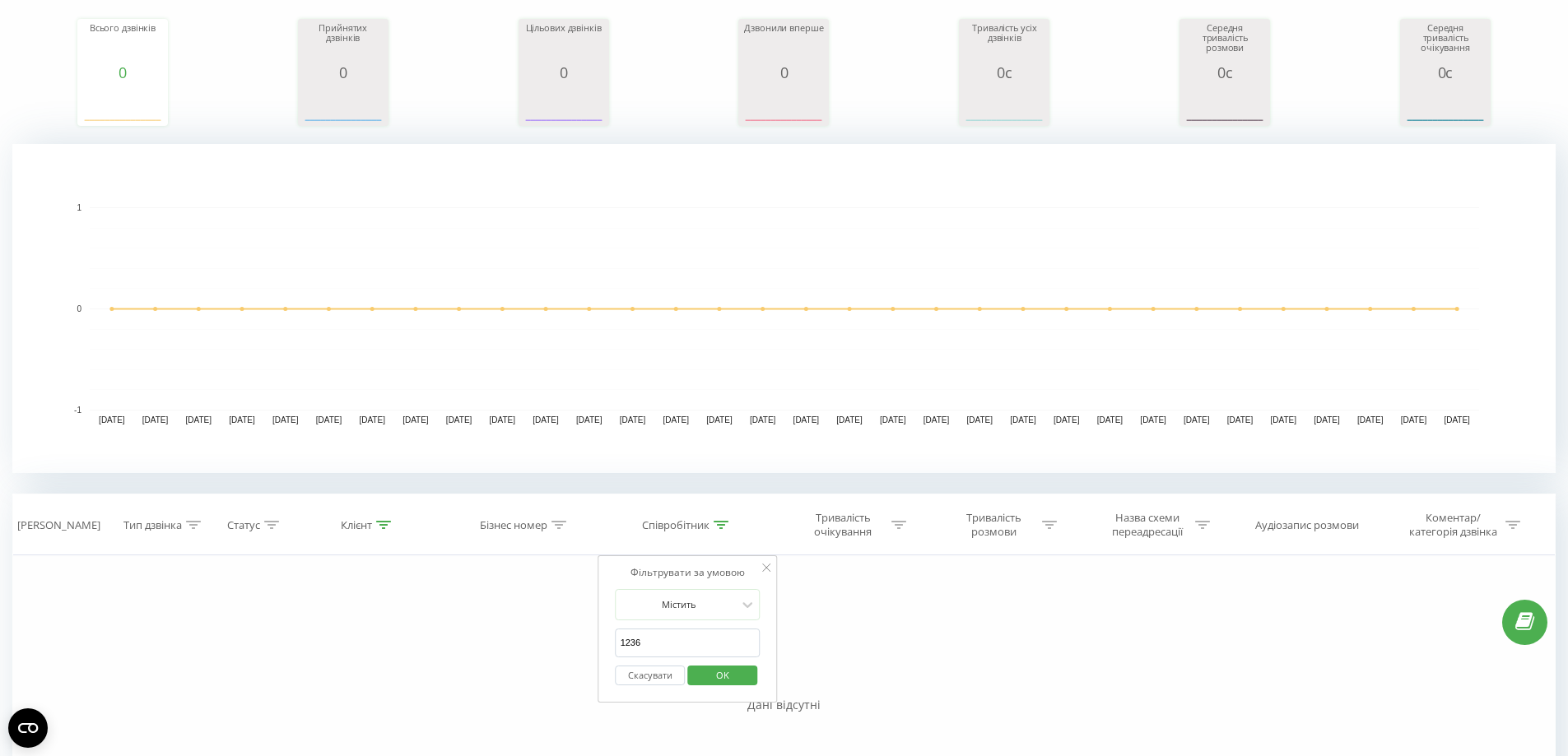
click button "OK" at bounding box center [723, 676] width 70 height 21
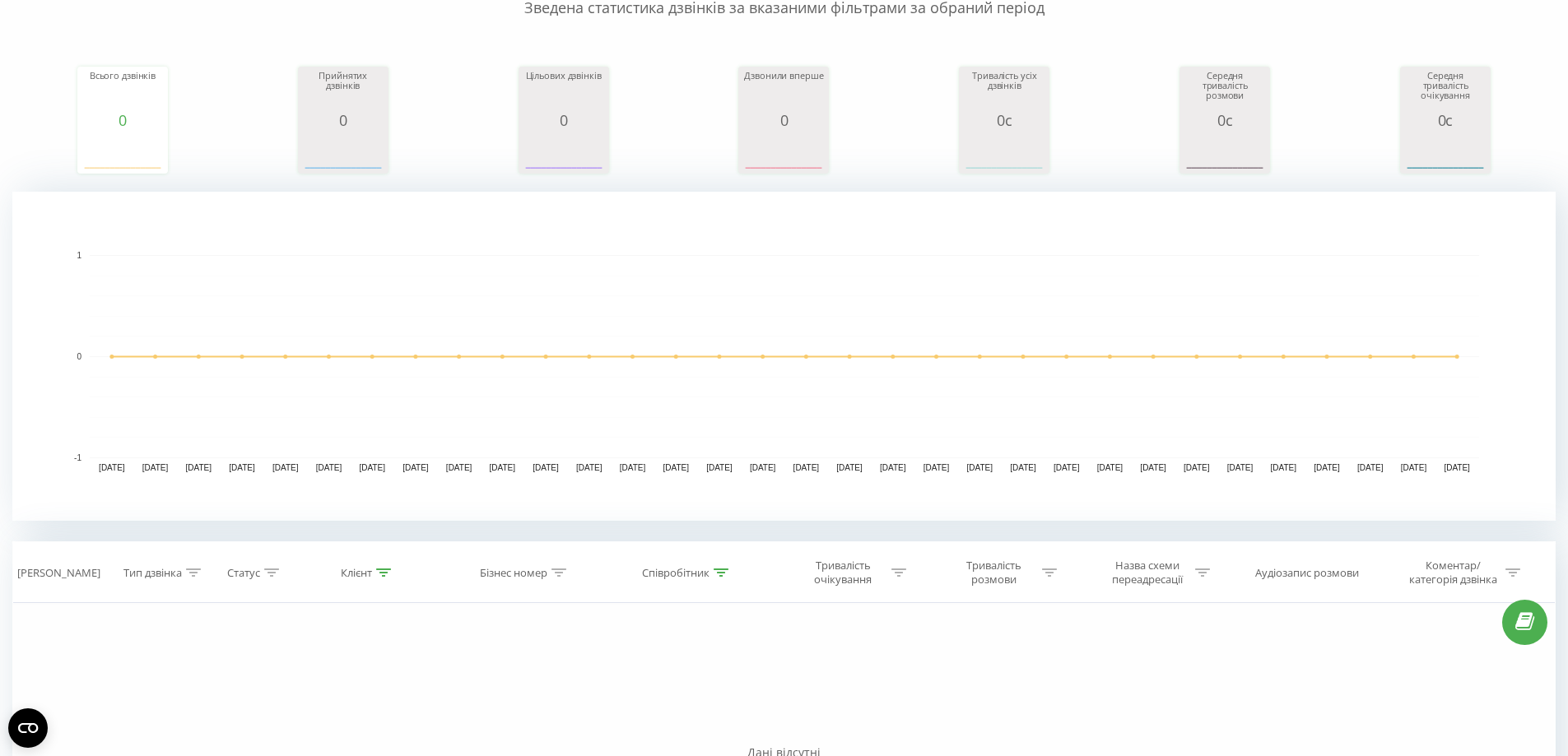
drag, startPoint x: 720, startPoint y: 564, endPoint x: 697, endPoint y: 635, distance: 74.6
click at [720, 565] on th "Співробітник" at bounding box center [688, 573] width 169 height 61
drag, startPoint x: 720, startPoint y: 577, endPoint x: 718, endPoint y: 589, distance: 12.2
click at [720, 576] on div at bounding box center [721, 573] width 15 height 14
click at [652, 722] on button "Скасувати" at bounding box center [651, 724] width 70 height 21
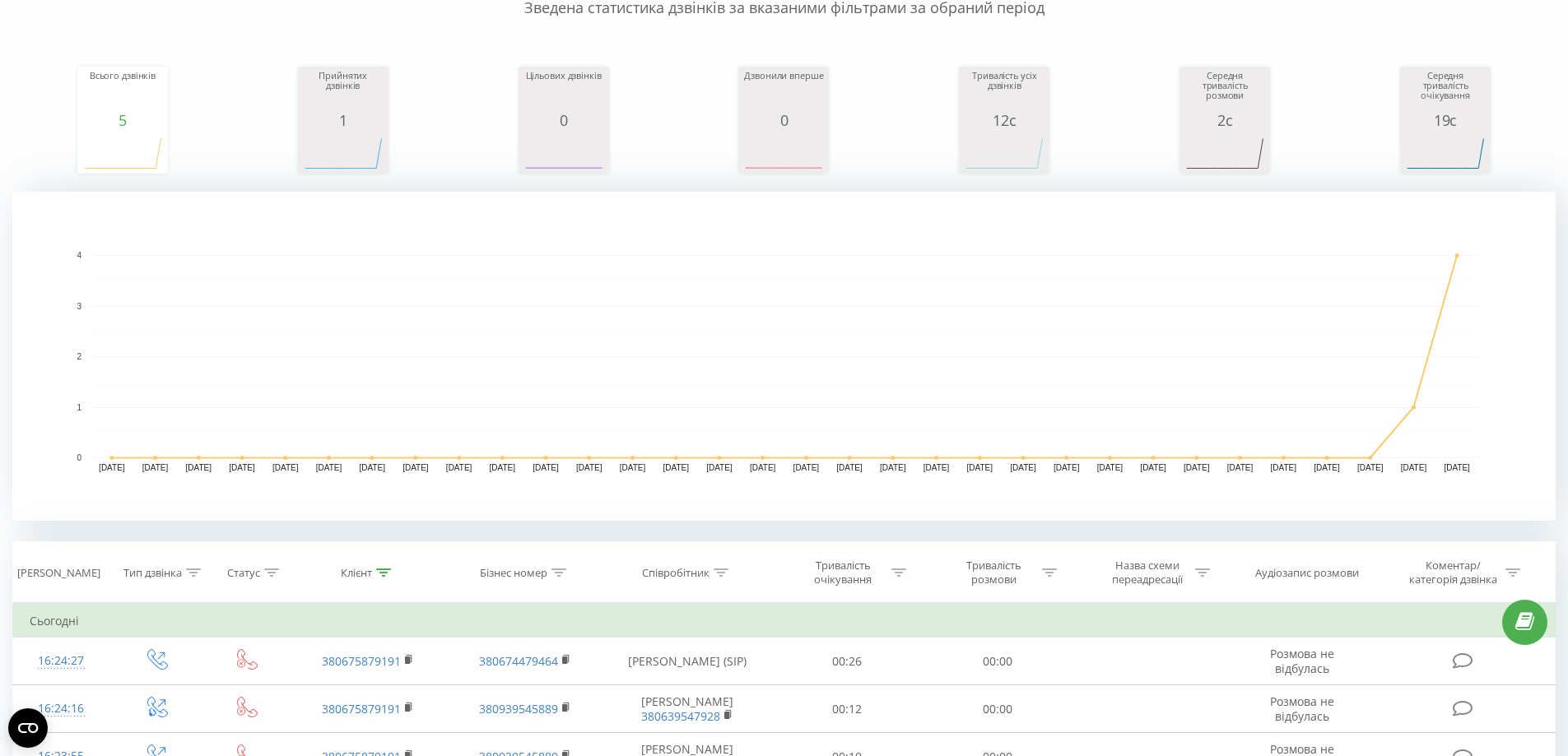
drag, startPoint x: 387, startPoint y: 576, endPoint x: 358, endPoint y: 608, distance: 43.2
click at [387, 575] on icon at bounding box center [384, 573] width 15 height 9
drag, startPoint x: 358, startPoint y: 686, endPoint x: 326, endPoint y: 689, distance: 32.1
click at [326, 689] on input "380675879191" at bounding box center [368, 690] width 145 height 28
click at [379, 711] on div "Скасувати OK" at bounding box center [368, 724] width 145 height 37
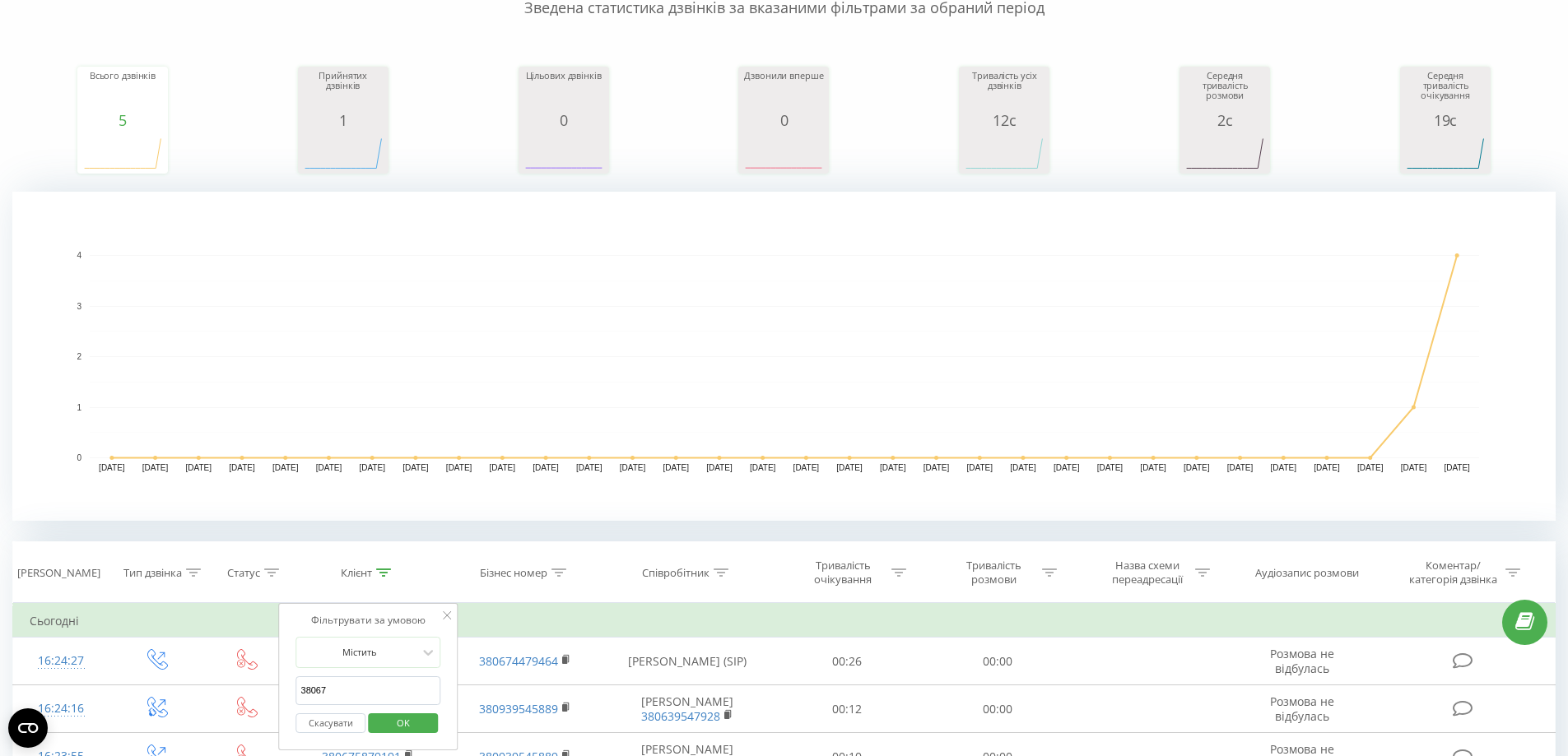
click at [380, 724] on span "OK" at bounding box center [403, 723] width 47 height 26
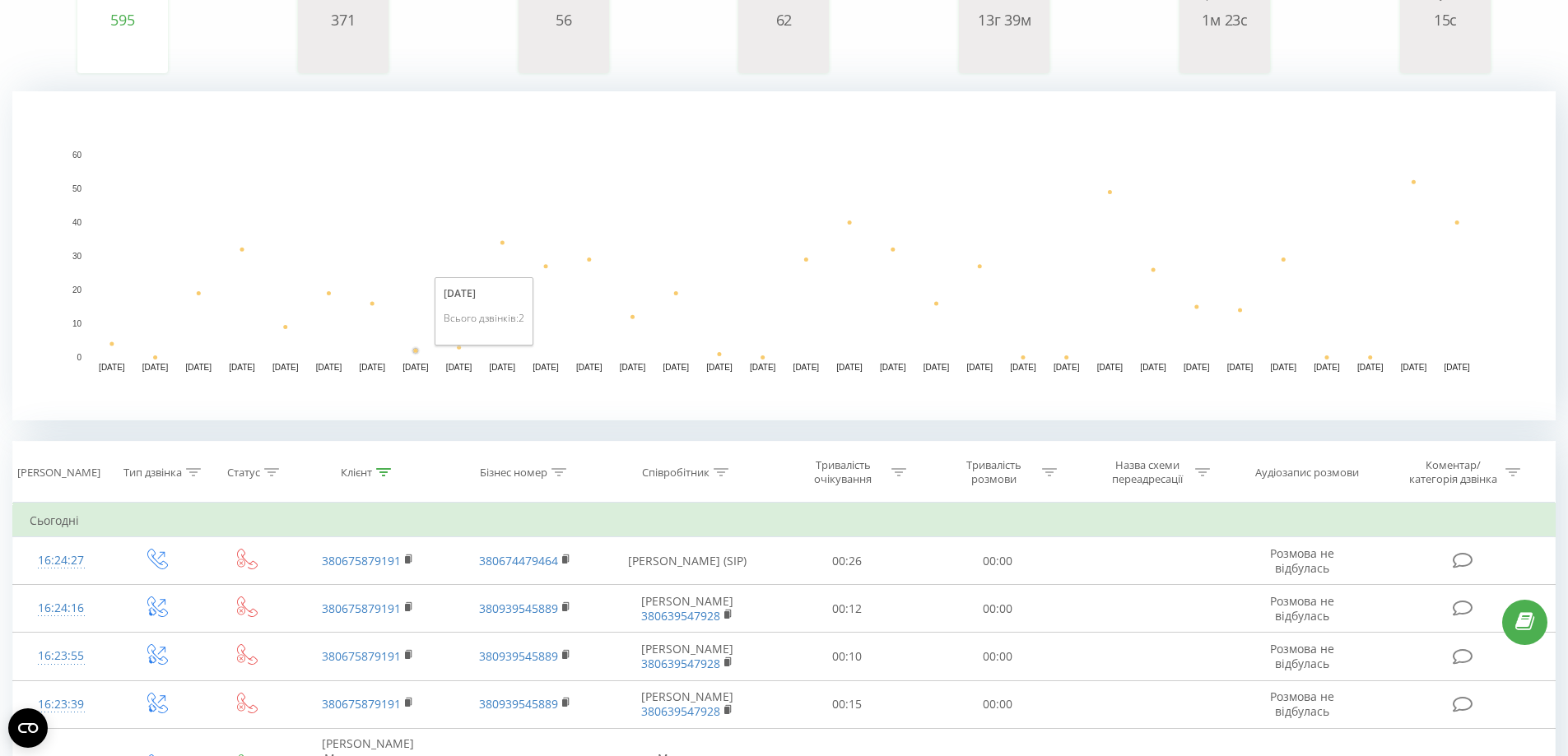
scroll to position [498, 0]
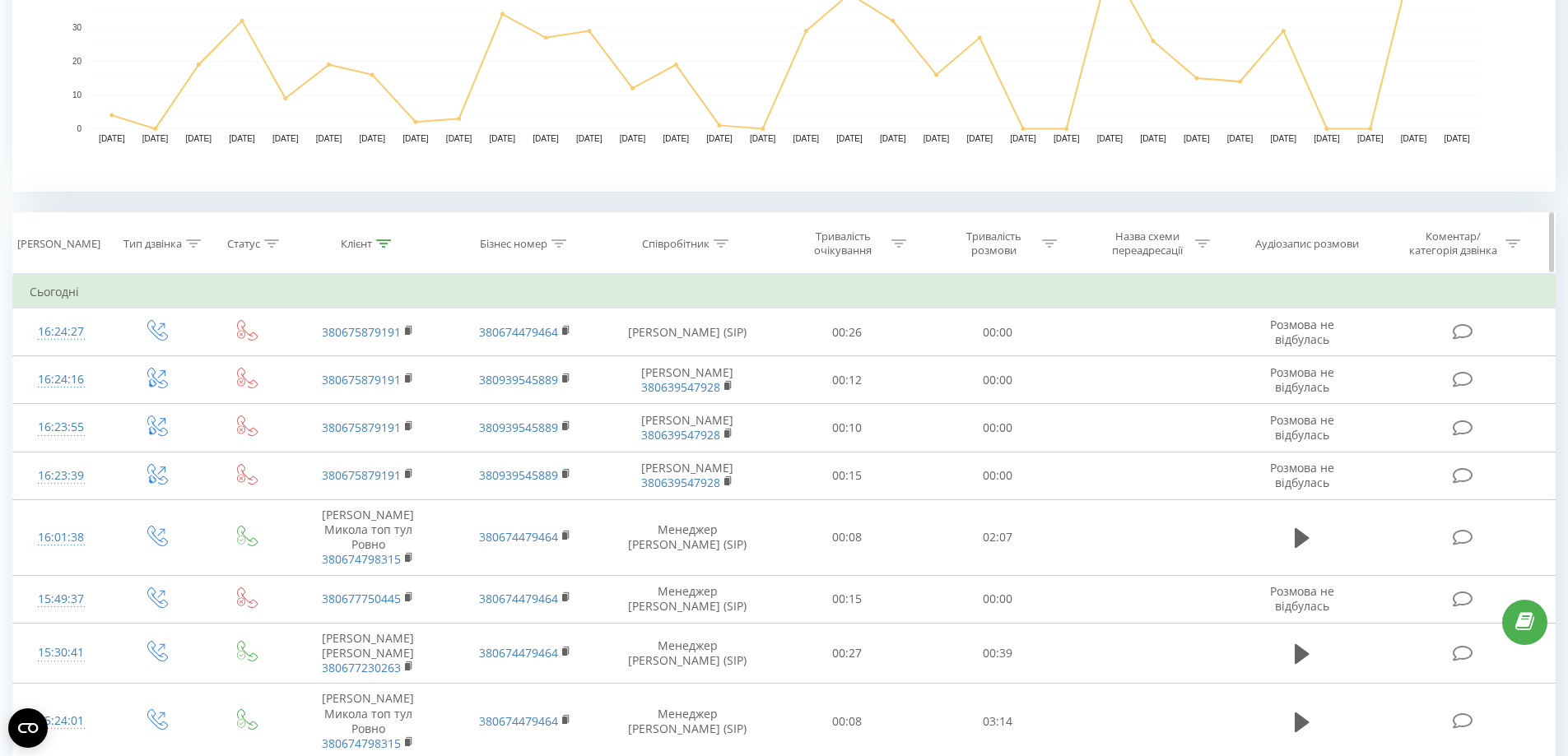
click at [383, 243] on icon at bounding box center [384, 243] width 15 height 9
drag, startPoint x: 372, startPoint y: 367, endPoint x: 312, endPoint y: 366, distance: 60.0
click at [312, 366] on input "38067" at bounding box center [368, 362] width 145 height 28
click button "OK" at bounding box center [403, 395] width 70 height 21
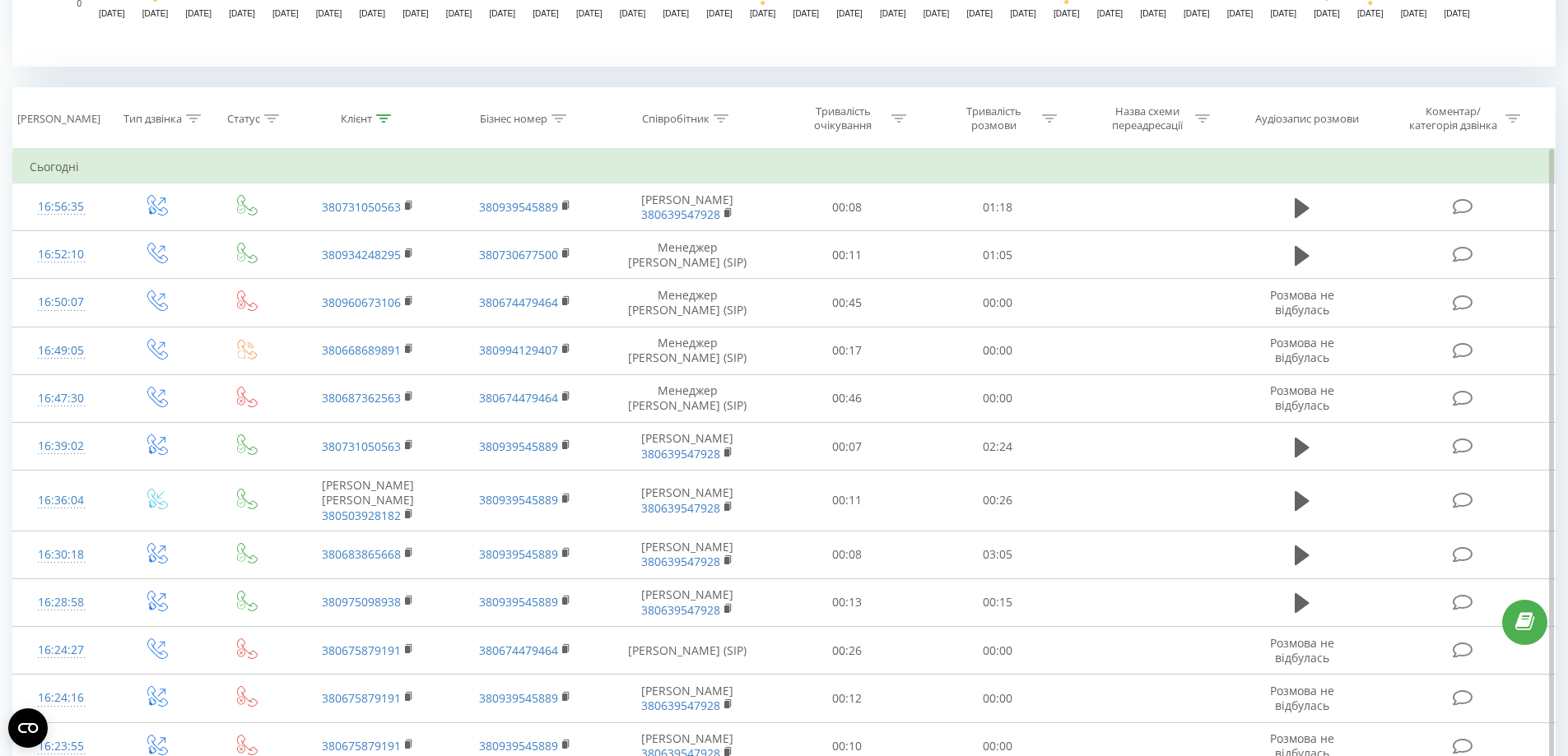
scroll to position [482, 0]
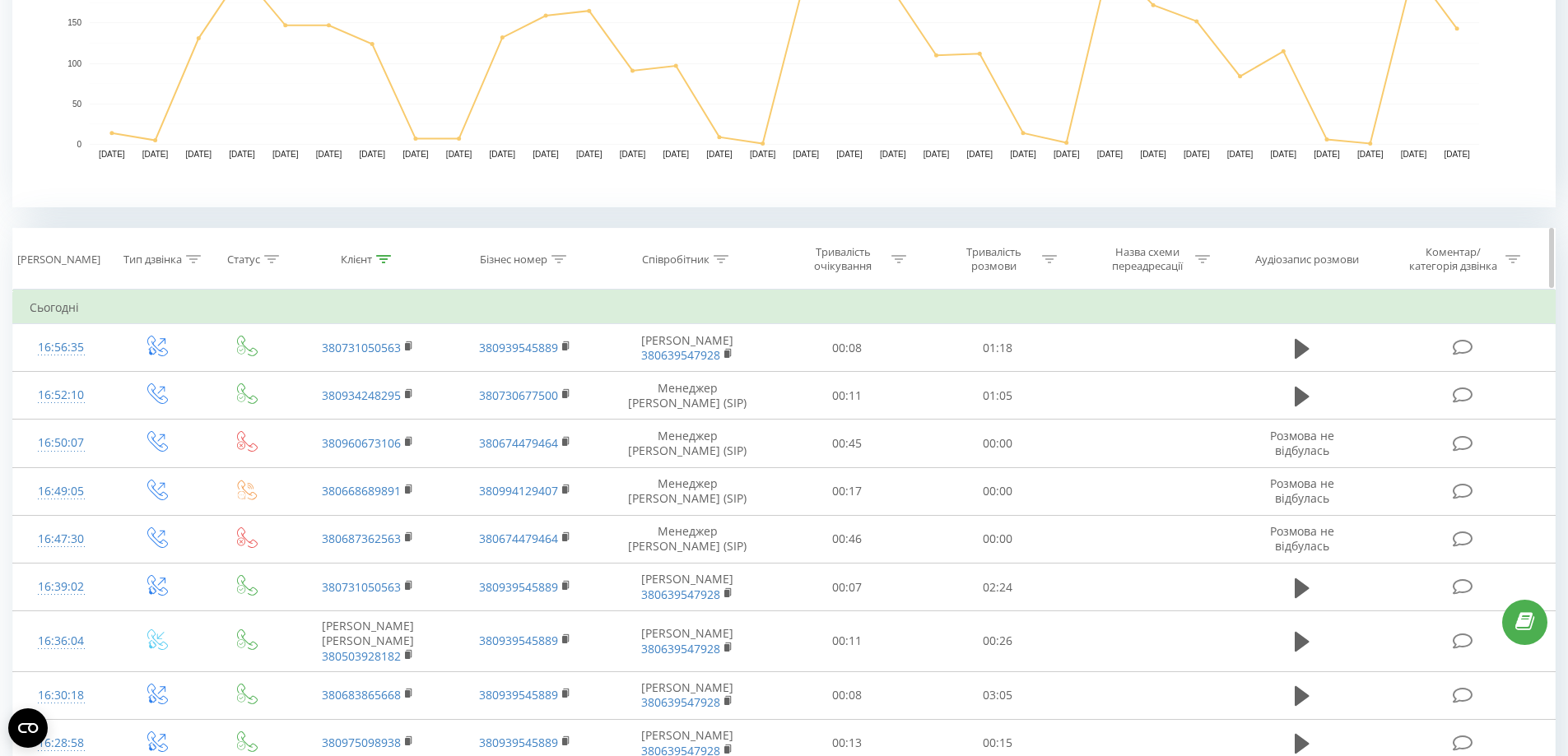
click at [384, 255] on icon at bounding box center [384, 259] width 15 height 9
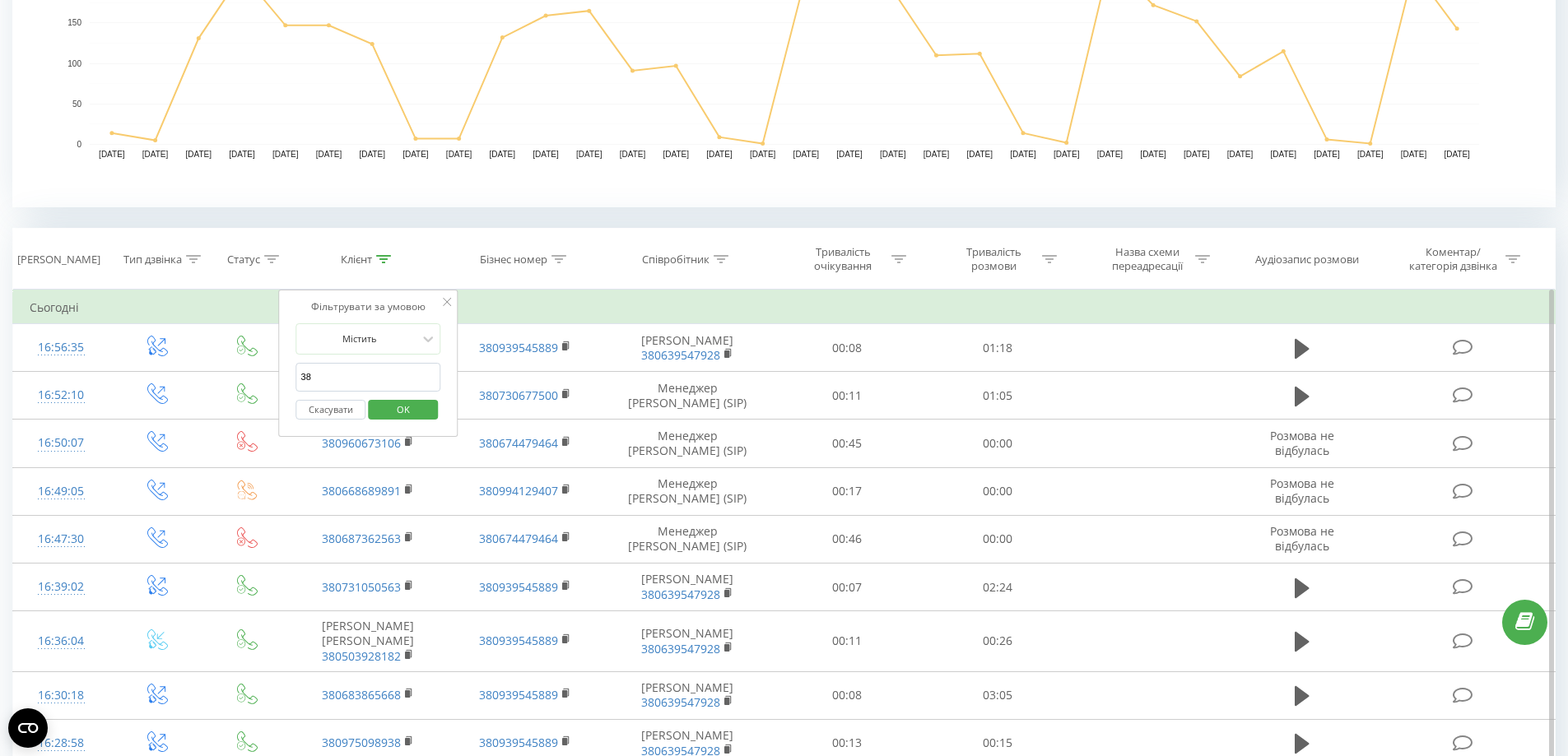
click at [413, 383] on input "38" at bounding box center [368, 377] width 145 height 28
type input "3"
click button "OK" at bounding box center [403, 410] width 70 height 21
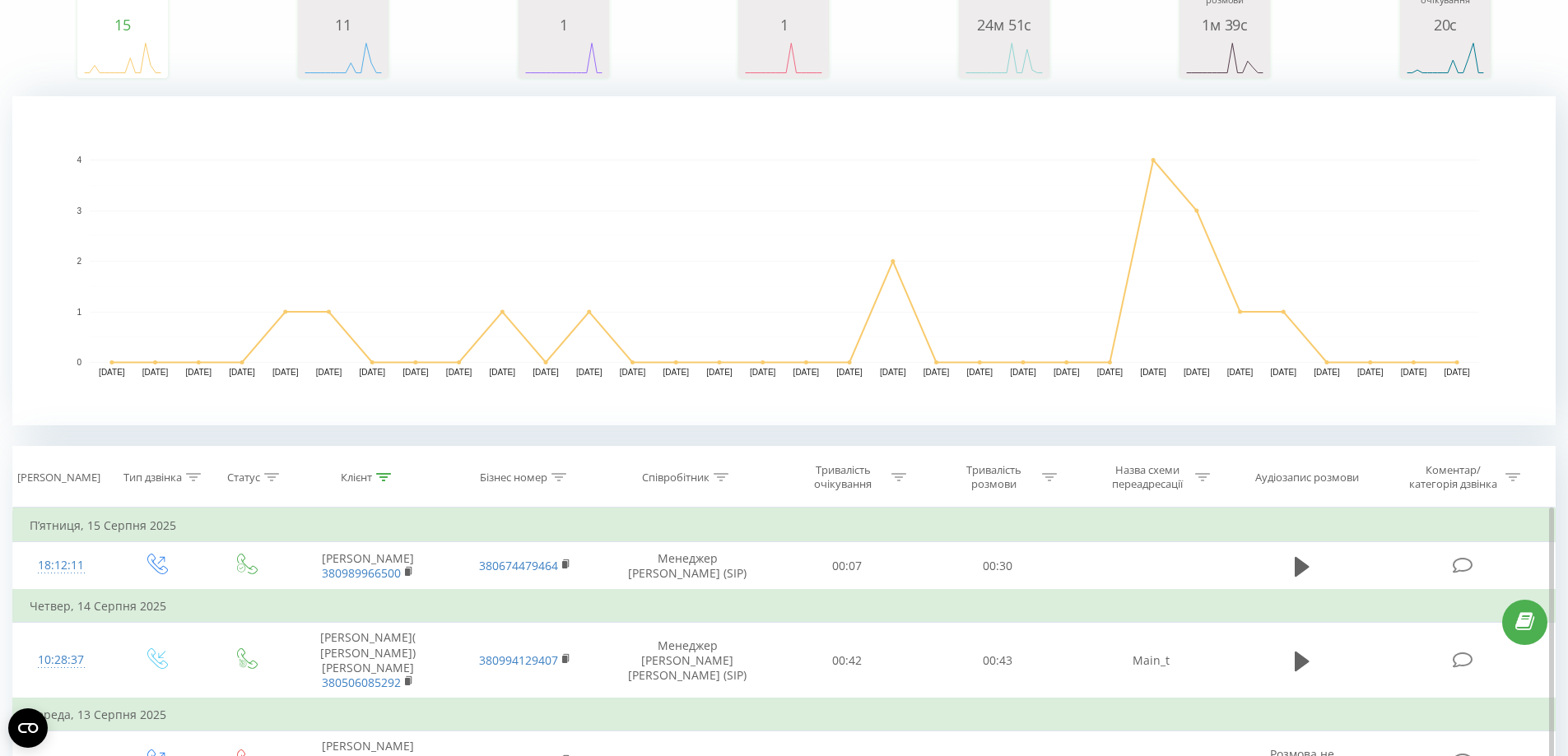
scroll to position [219, 0]
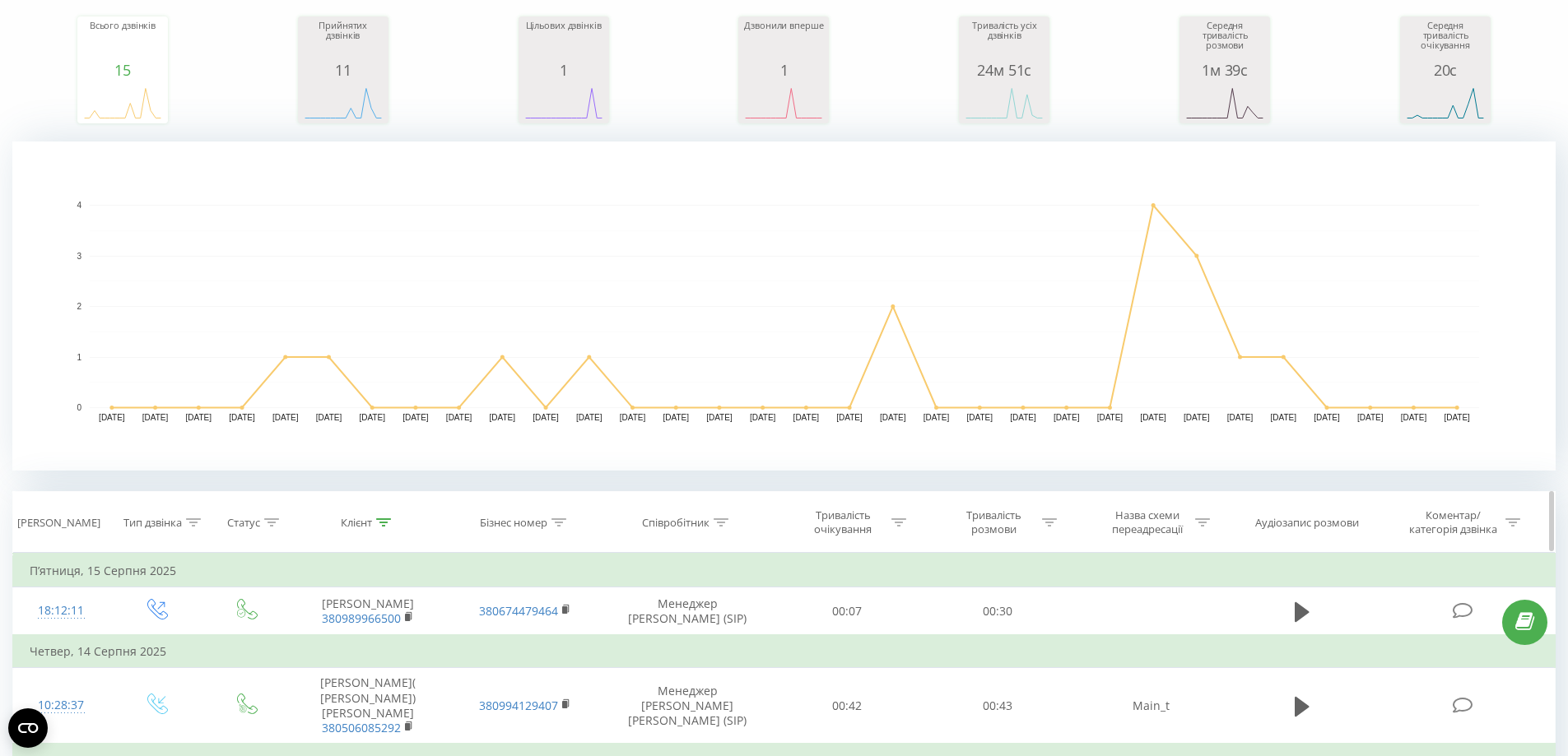
click at [380, 529] on div at bounding box center [384, 522] width 15 height 14
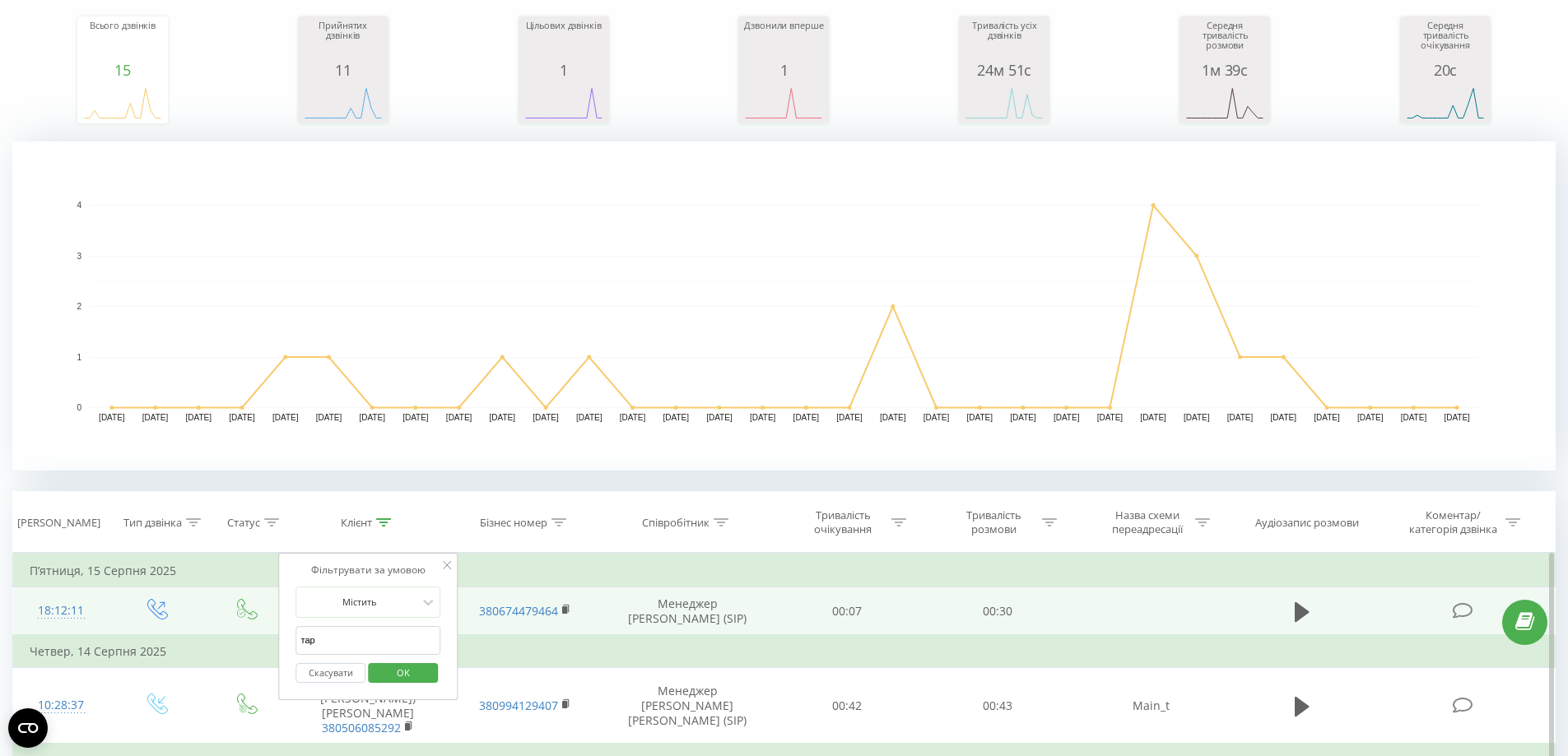
drag, startPoint x: 377, startPoint y: 642, endPoint x: 203, endPoint y: 611, distance: 176.7
click button "OK" at bounding box center [403, 673] width 70 height 21
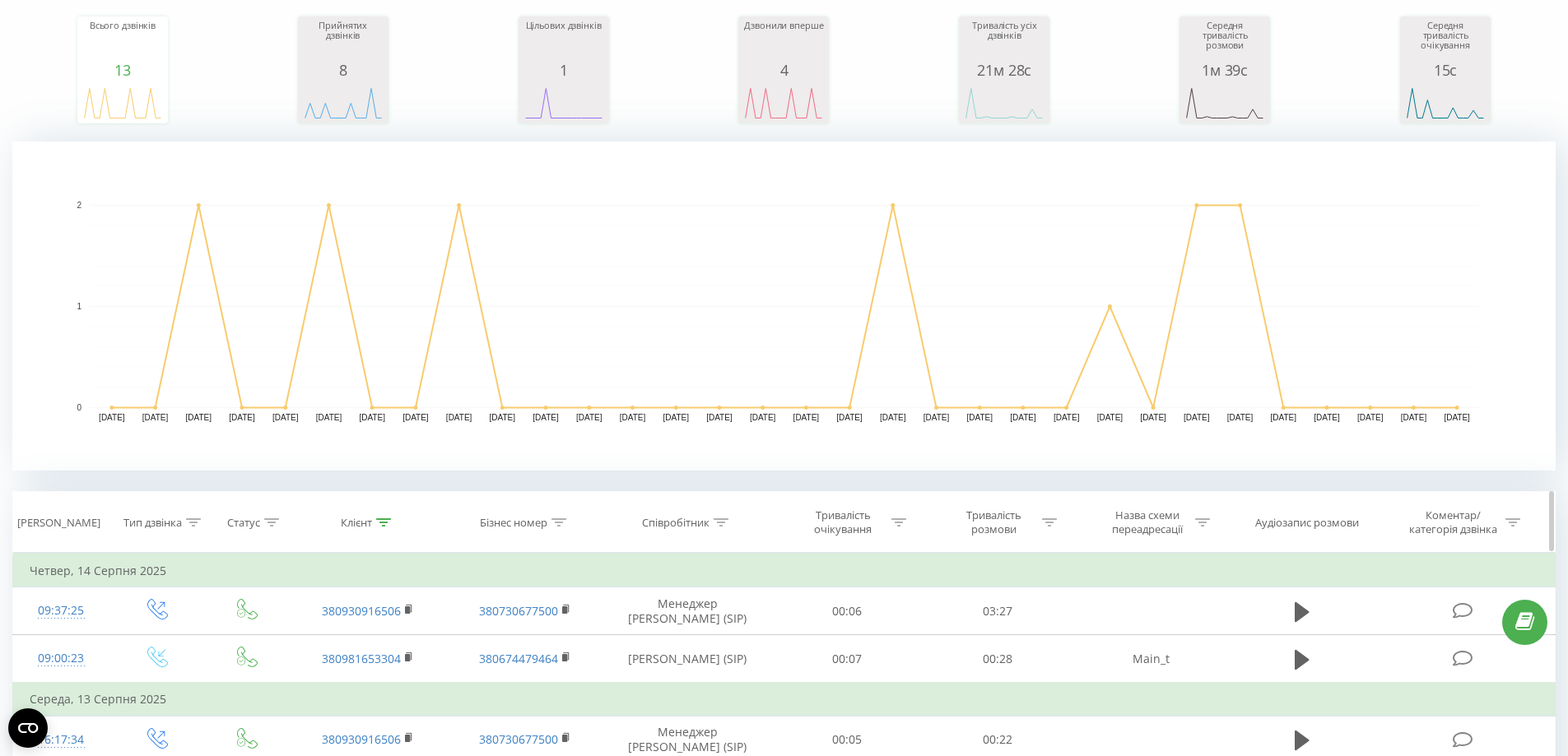
click at [386, 519] on icon at bounding box center [384, 522] width 15 height 9
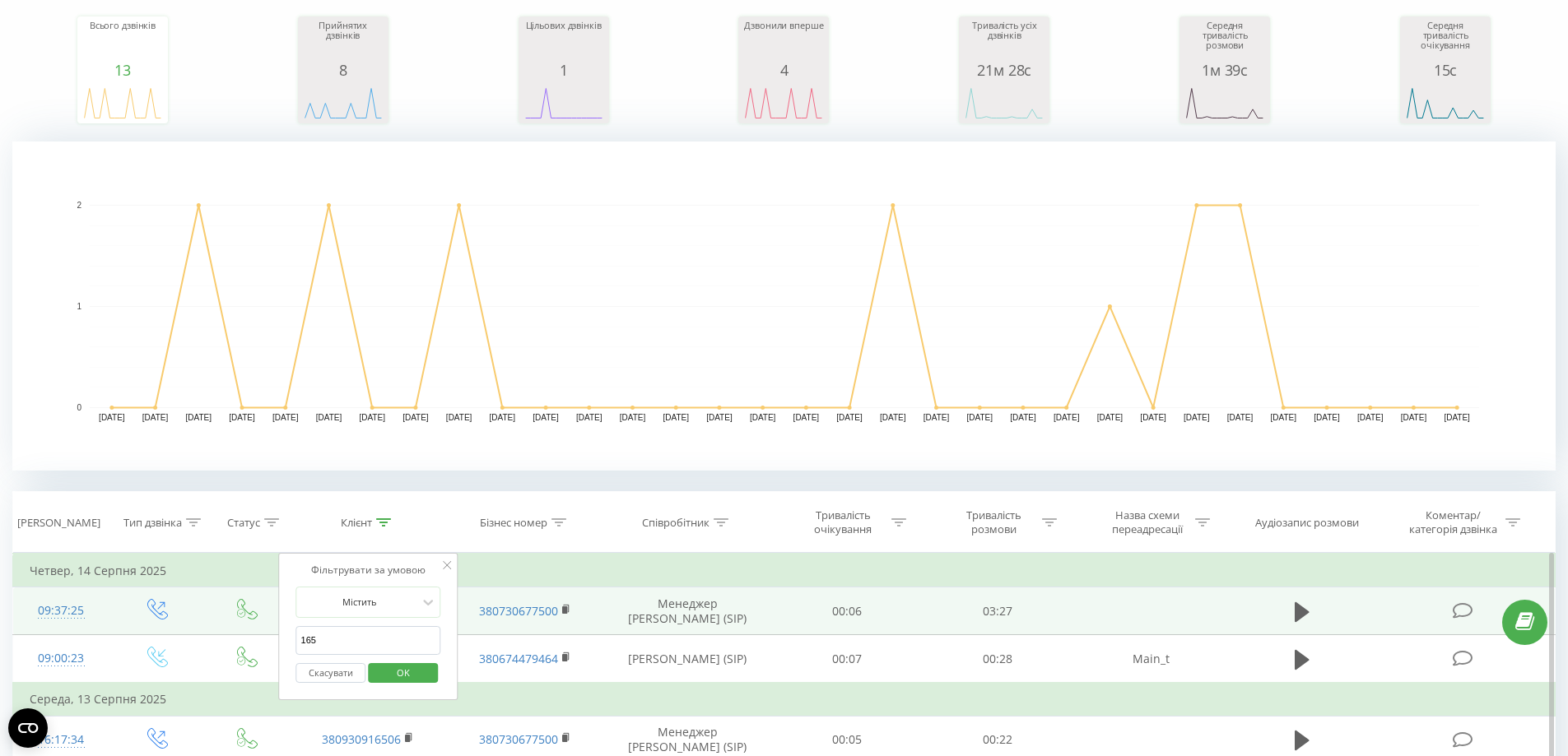
drag, startPoint x: 362, startPoint y: 651, endPoint x: 256, endPoint y: 623, distance: 109.6
click button "OK" at bounding box center [403, 673] width 70 height 21
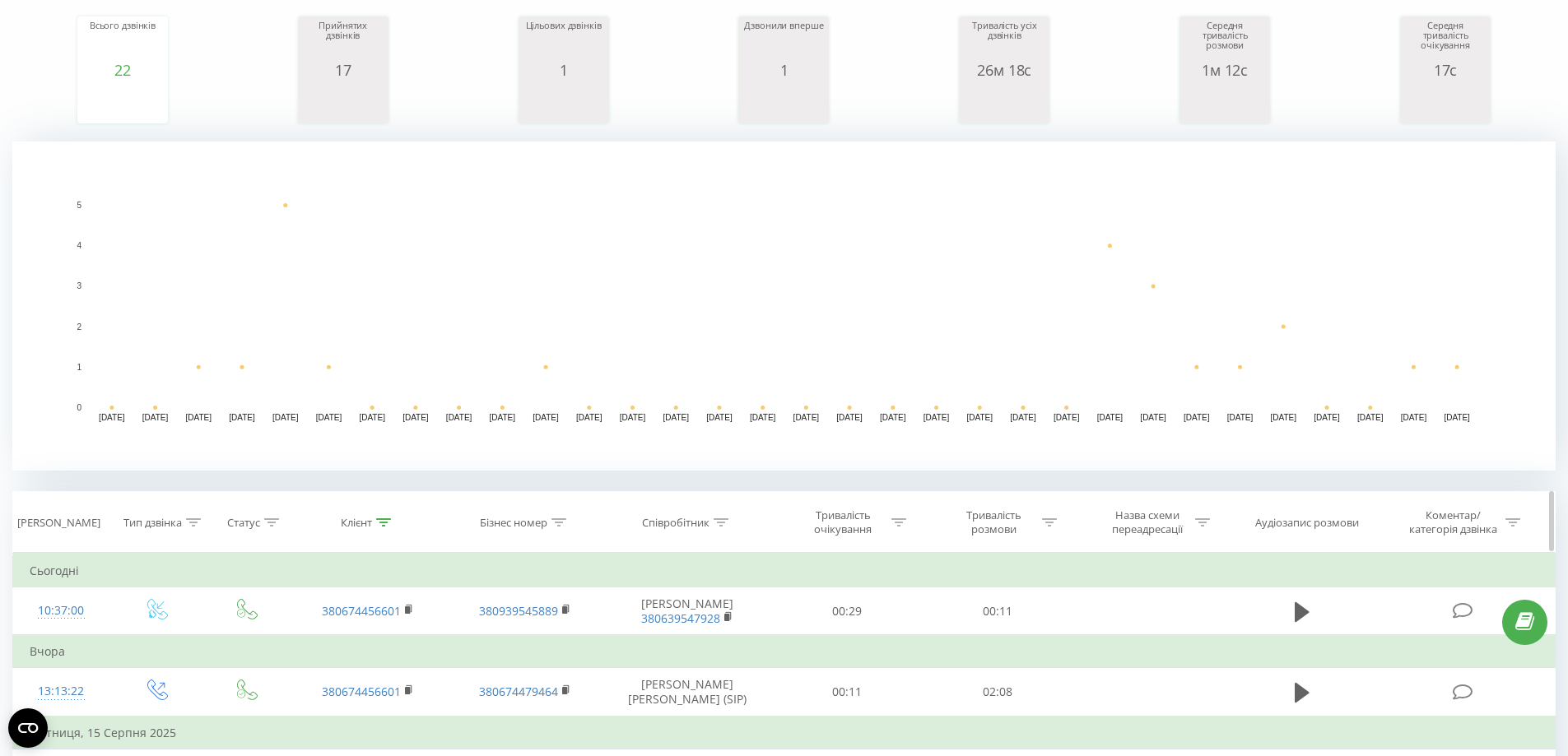
click at [385, 523] on icon at bounding box center [384, 522] width 15 height 9
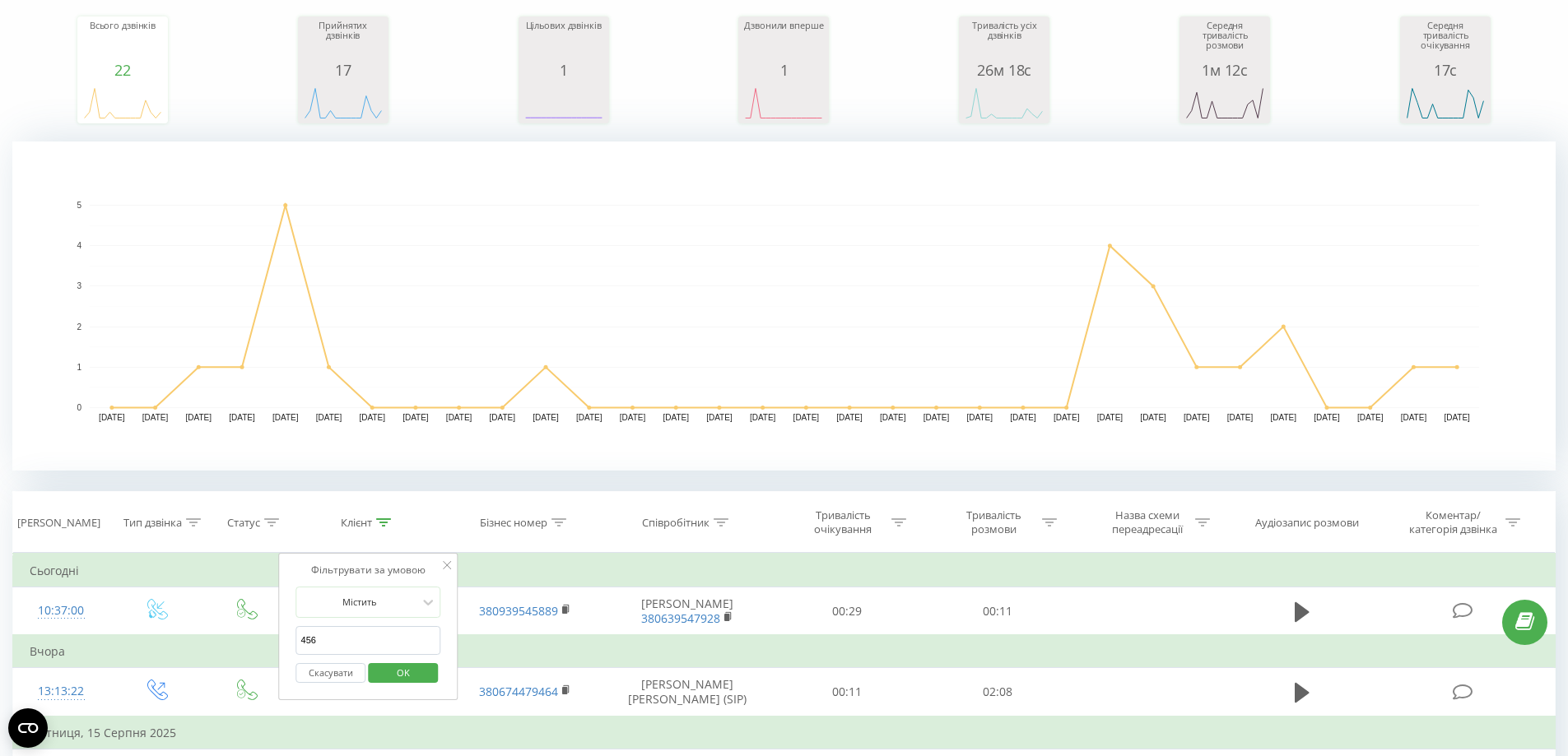
drag, startPoint x: 343, startPoint y: 627, endPoint x: 318, endPoint y: 629, distance: 25.1
click at [315, 626] on form "Містить 456 Скасувати OK" at bounding box center [368, 639] width 145 height 105
drag, startPoint x: 292, startPoint y: 644, endPoint x: 262, endPoint y: 639, distance: 30.4
type input "56"
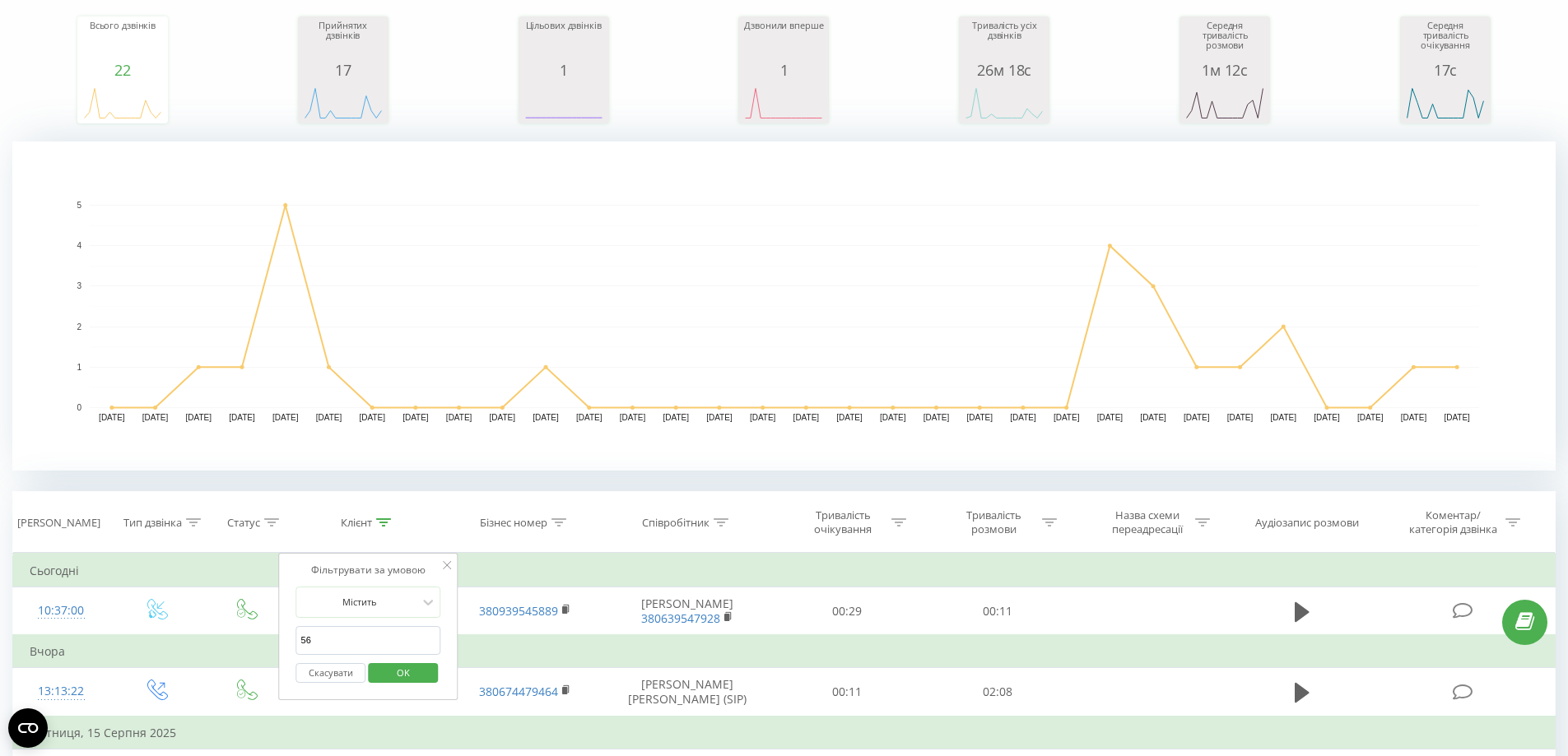
click button "OK" at bounding box center [403, 673] width 70 height 21
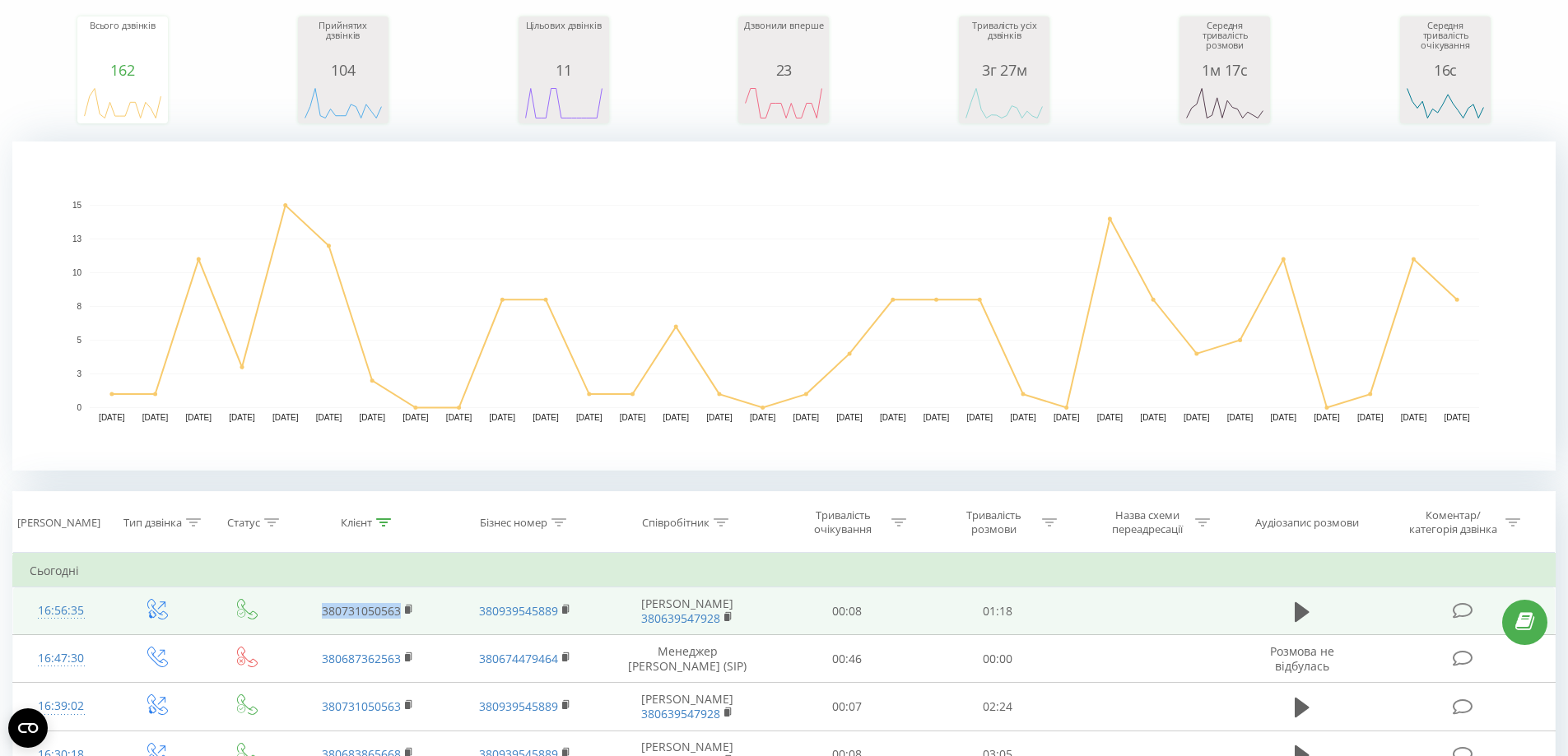
drag, startPoint x: 311, startPoint y: 616, endPoint x: 297, endPoint y: 616, distance: 14.0
click at [297, 616] on td "380731050563" at bounding box center [368, 612] width 157 height 47
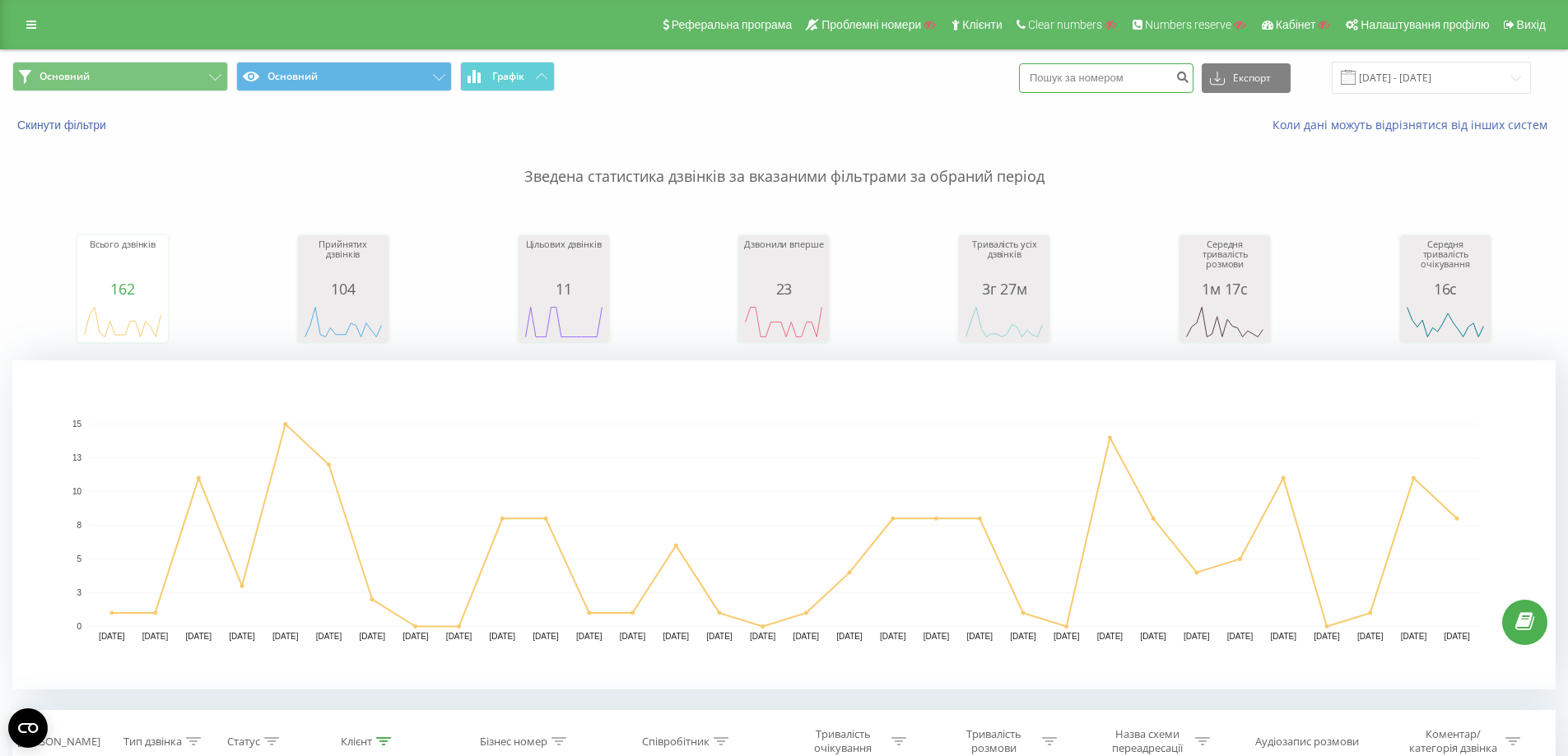
paste input "380731050563"
click at [1132, 84] on input at bounding box center [1106, 78] width 175 height 29
type input "380731050563"
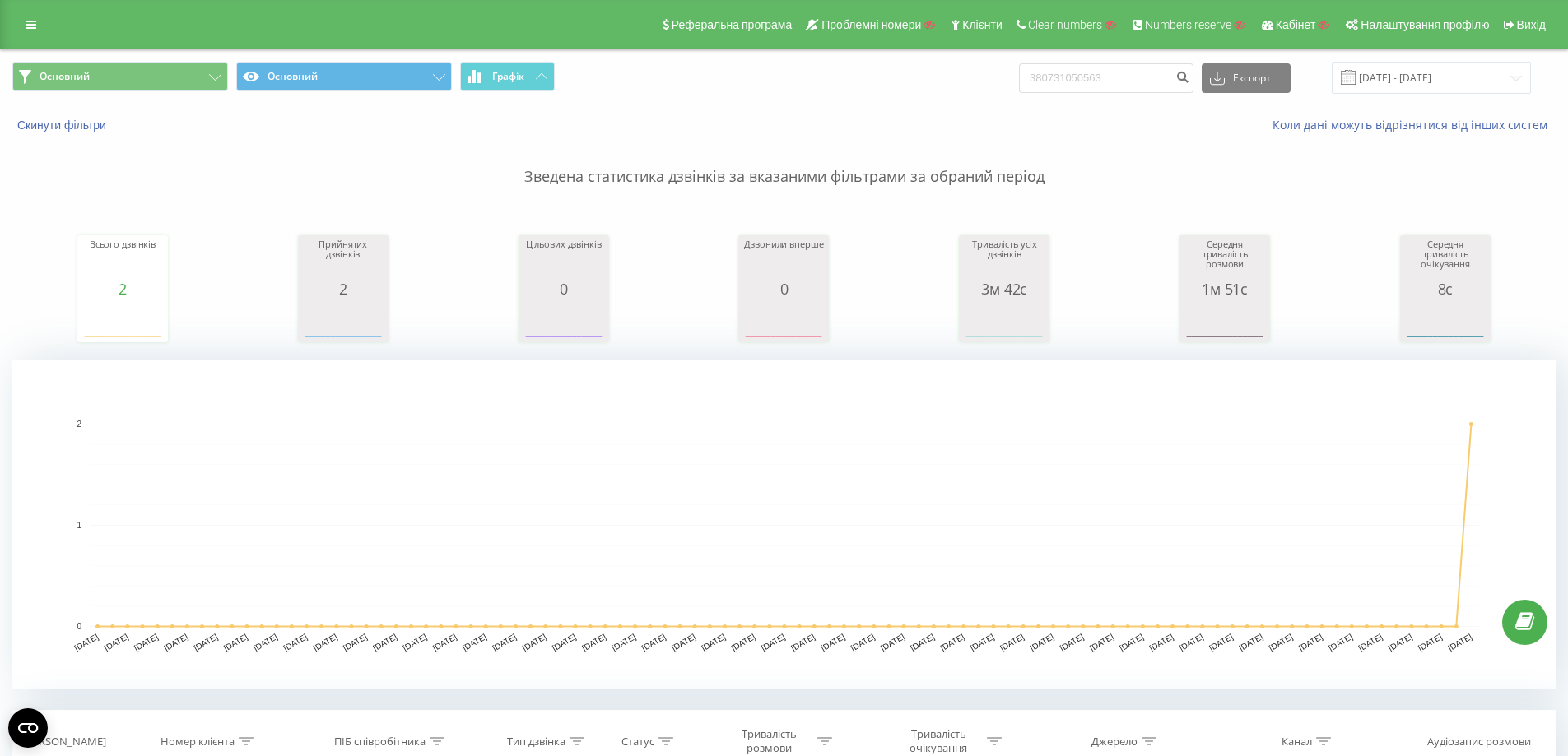
click at [1145, 73] on input "380731050563" at bounding box center [1106, 78] width 175 height 29
drag, startPoint x: 1095, startPoint y: 77, endPoint x: 1082, endPoint y: 77, distance: 13.0
click at [1082, 77] on input "380731050563" at bounding box center [1106, 78] width 175 height 29
type input "380731"
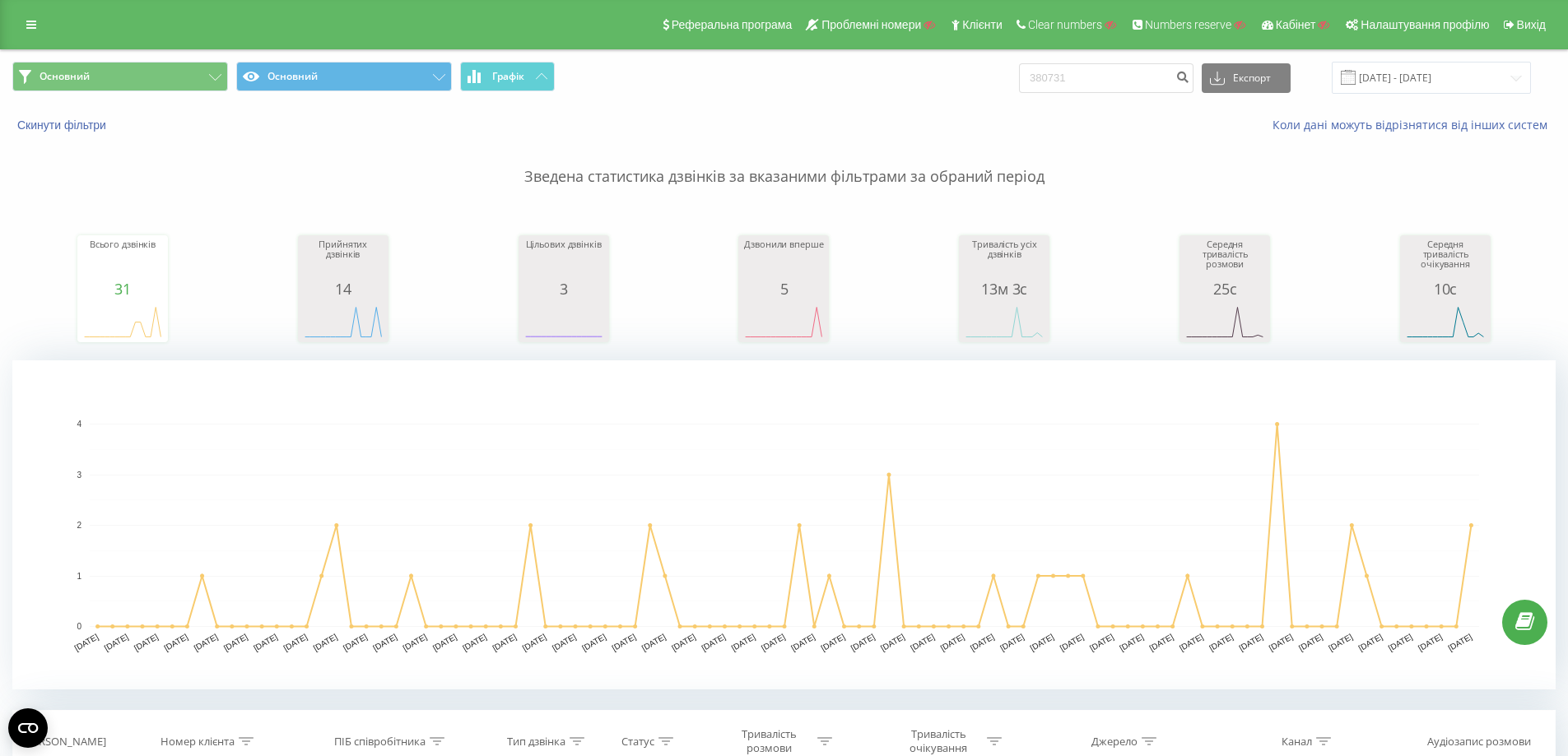
click at [928, 85] on div "Основний Основний Графік 380731 Експорт .csv .xls .xlsx [DATE] - [DATE]" at bounding box center [784, 78] width 1543 height 32
type input "35452"
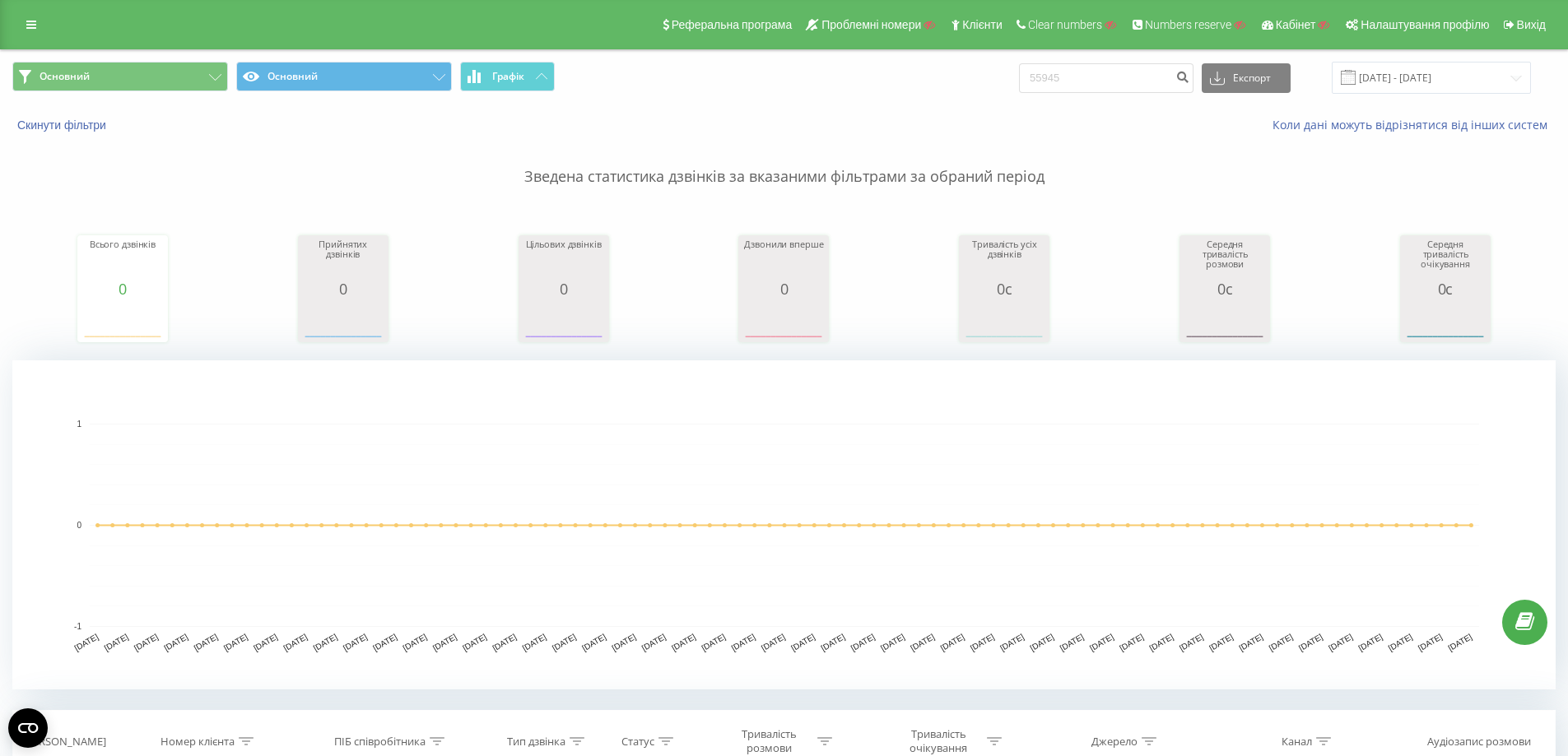
type input "55945"
type input "4545"
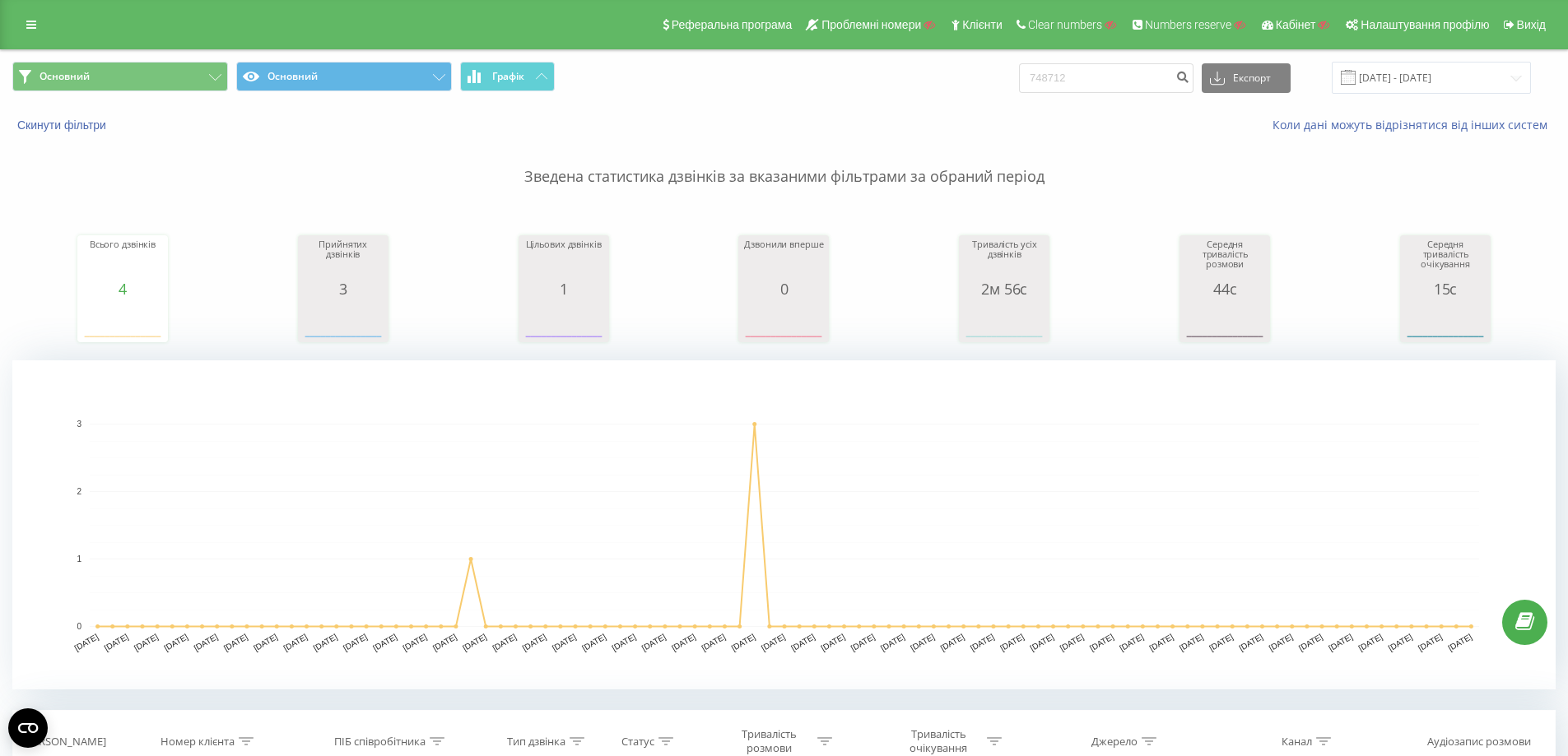
type input "748712"
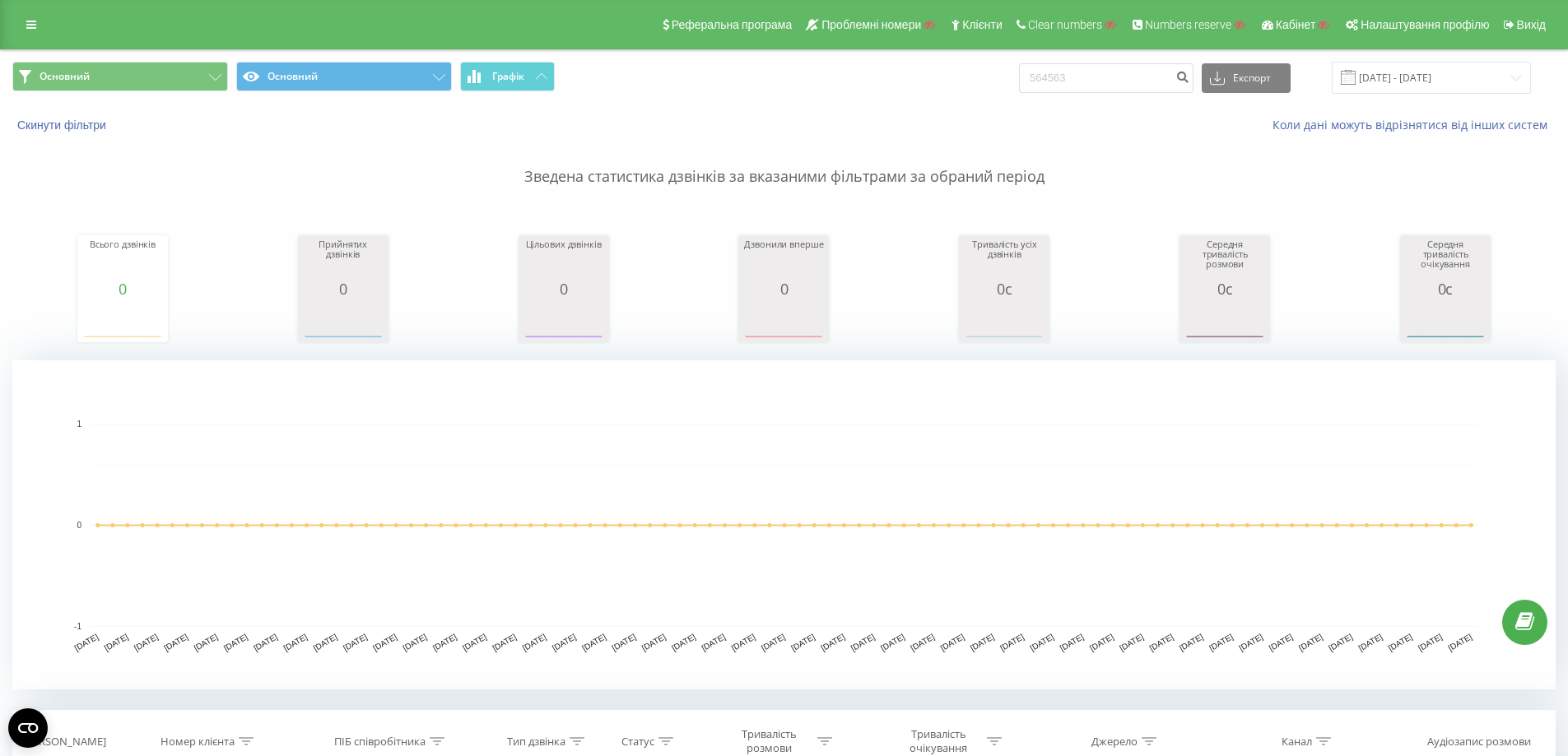
type input "564563"
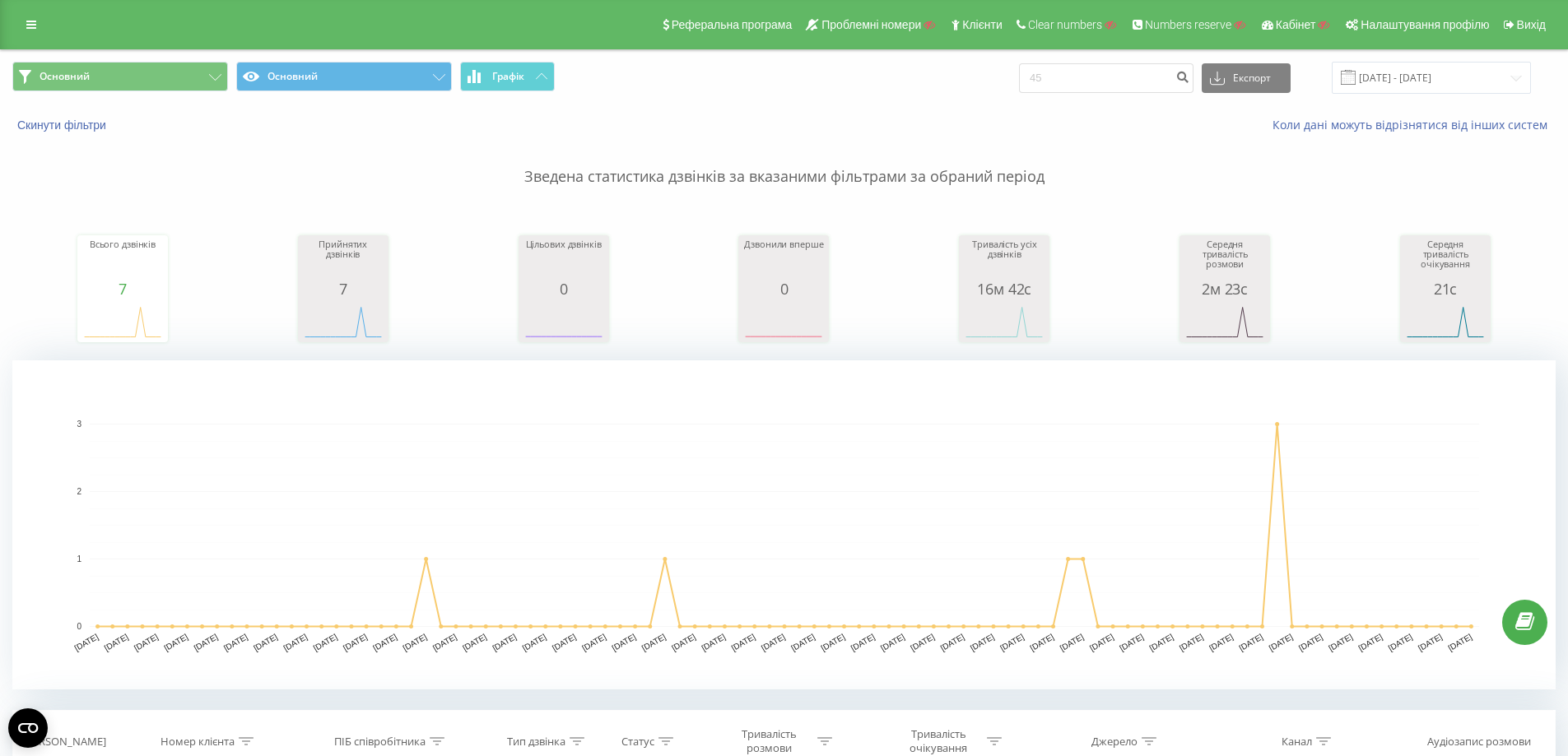
type input "45"
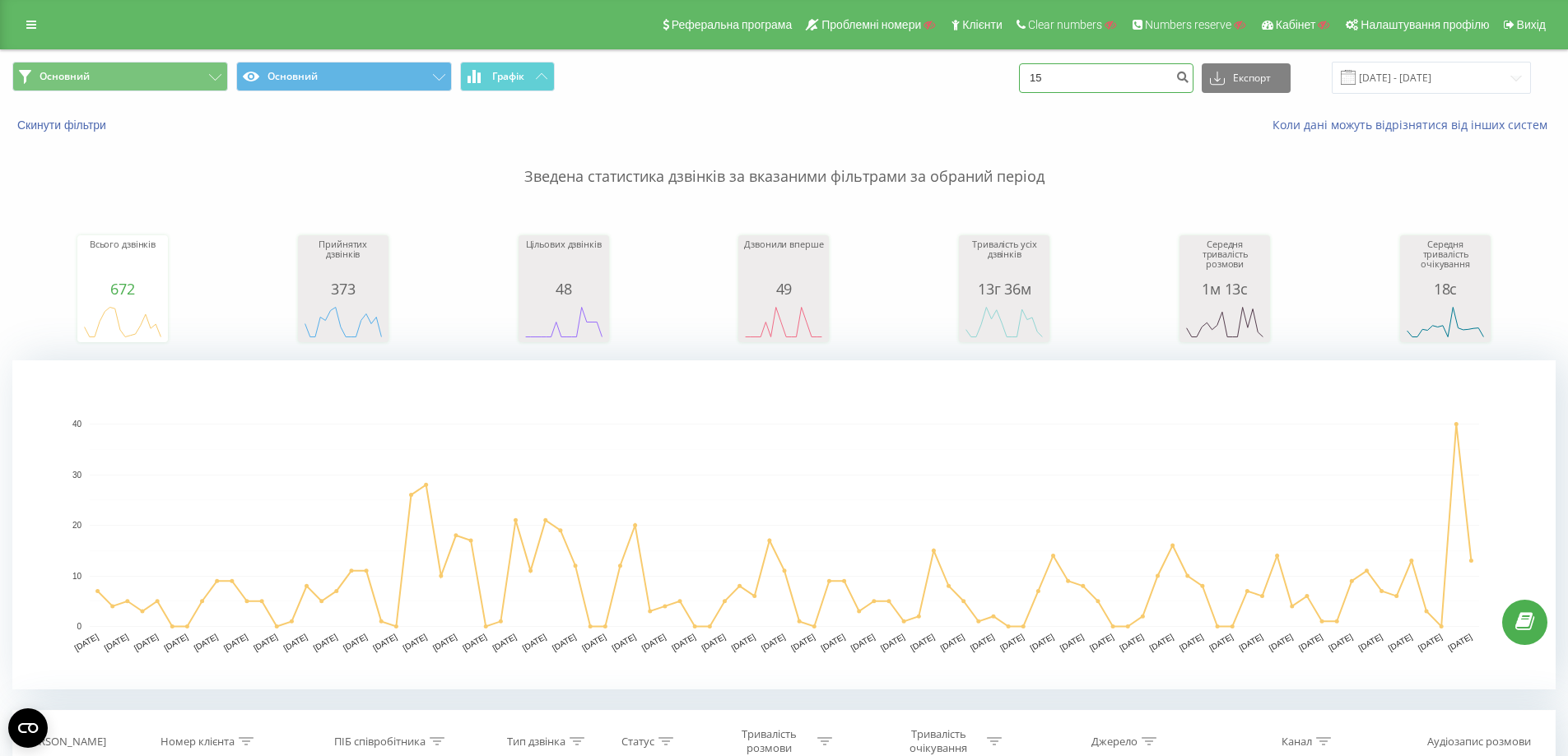
drag, startPoint x: 1138, startPoint y: 83, endPoint x: 916, endPoint y: 60, distance: 223.2
click at [916, 60] on div "Основний Основний Графік 15 Експорт .csv .xls .xlsx 19.05.2025 - 19.08.2025" at bounding box center [784, 78] width 1566 height 55
type input "8596"
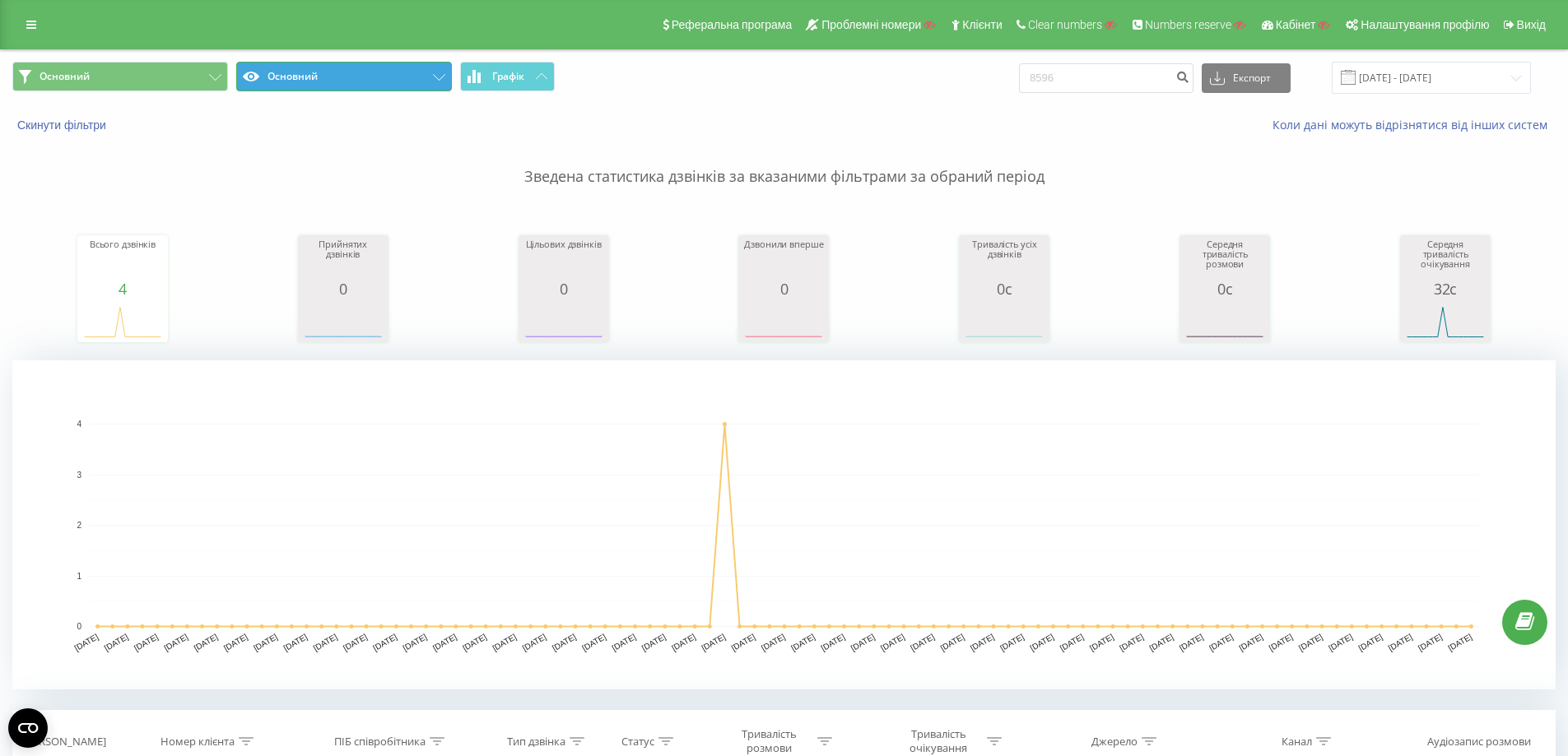
click at [286, 75] on button "Основний" at bounding box center [344, 76] width 216 height 29
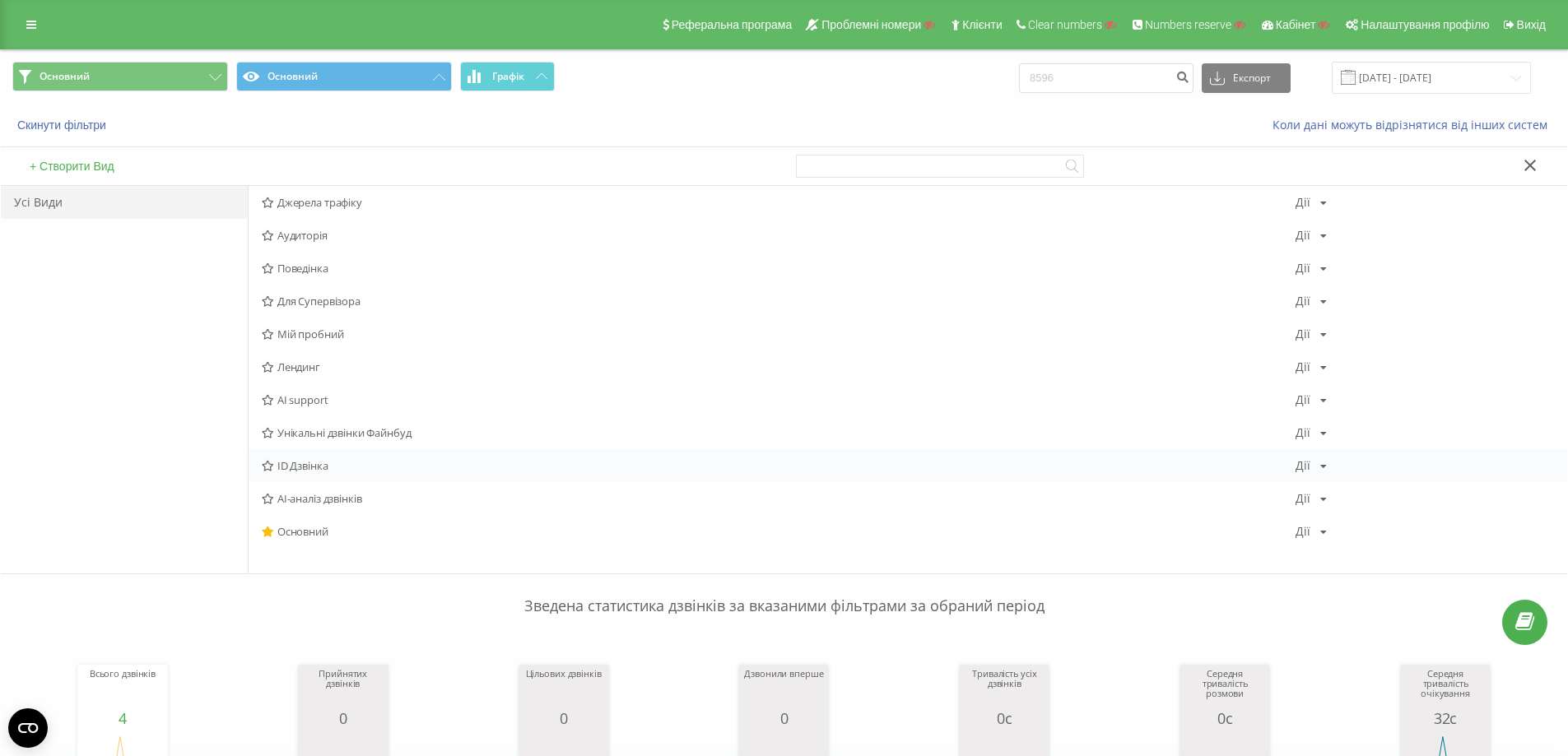
click at [331, 454] on div "ID Дзвінка [PERSON_NAME] Копіювати Видалити За замовчуванням Поділитися" at bounding box center [908, 465] width 1318 height 33
click at [337, 460] on div "ID Дзвінка [PERSON_NAME] Копіювати Видалити За замовчуванням Поділитися" at bounding box center [908, 465] width 1318 height 33
click at [354, 462] on span "ID Дзвінка" at bounding box center [779, 465] width 1033 height 11
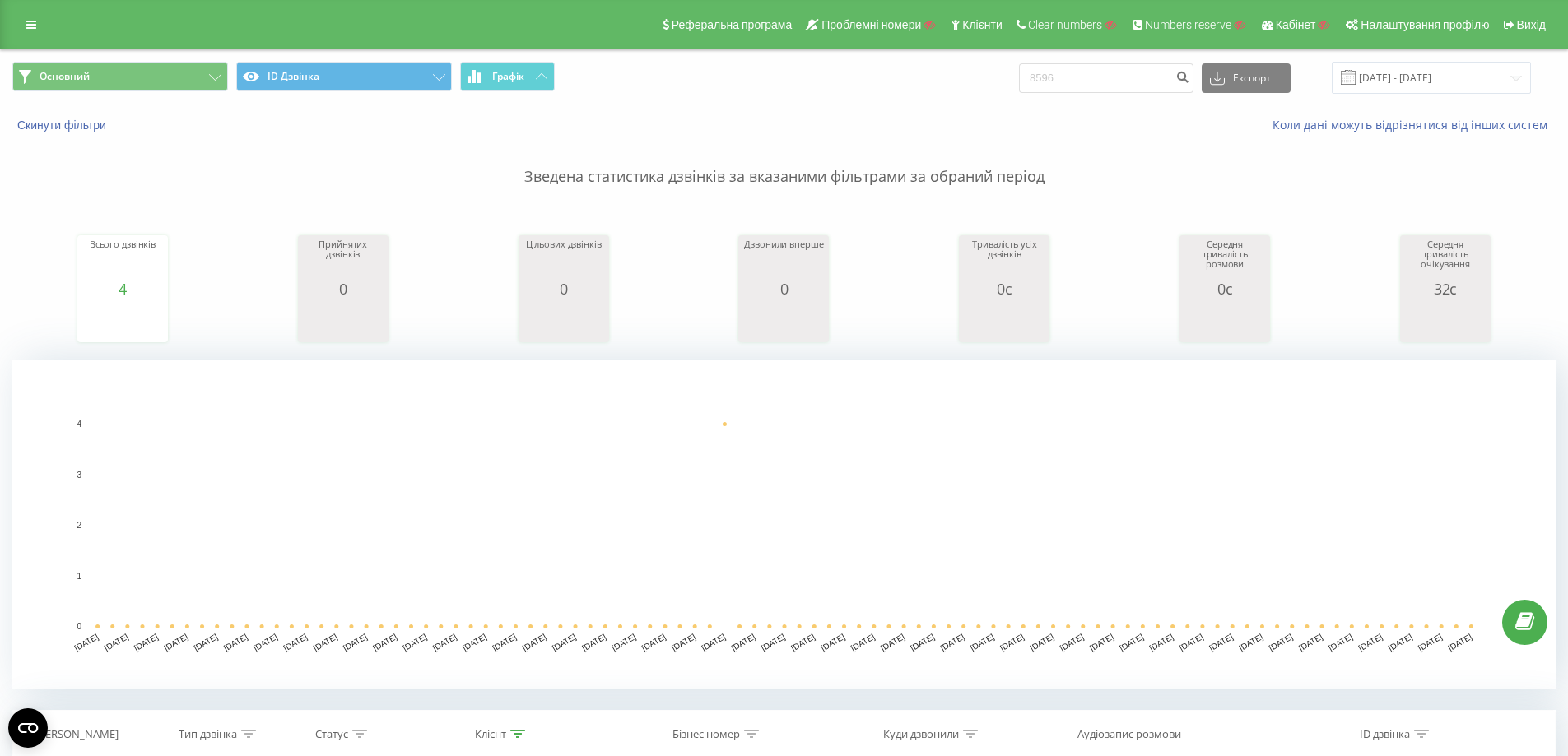
scroll to position [434, 0]
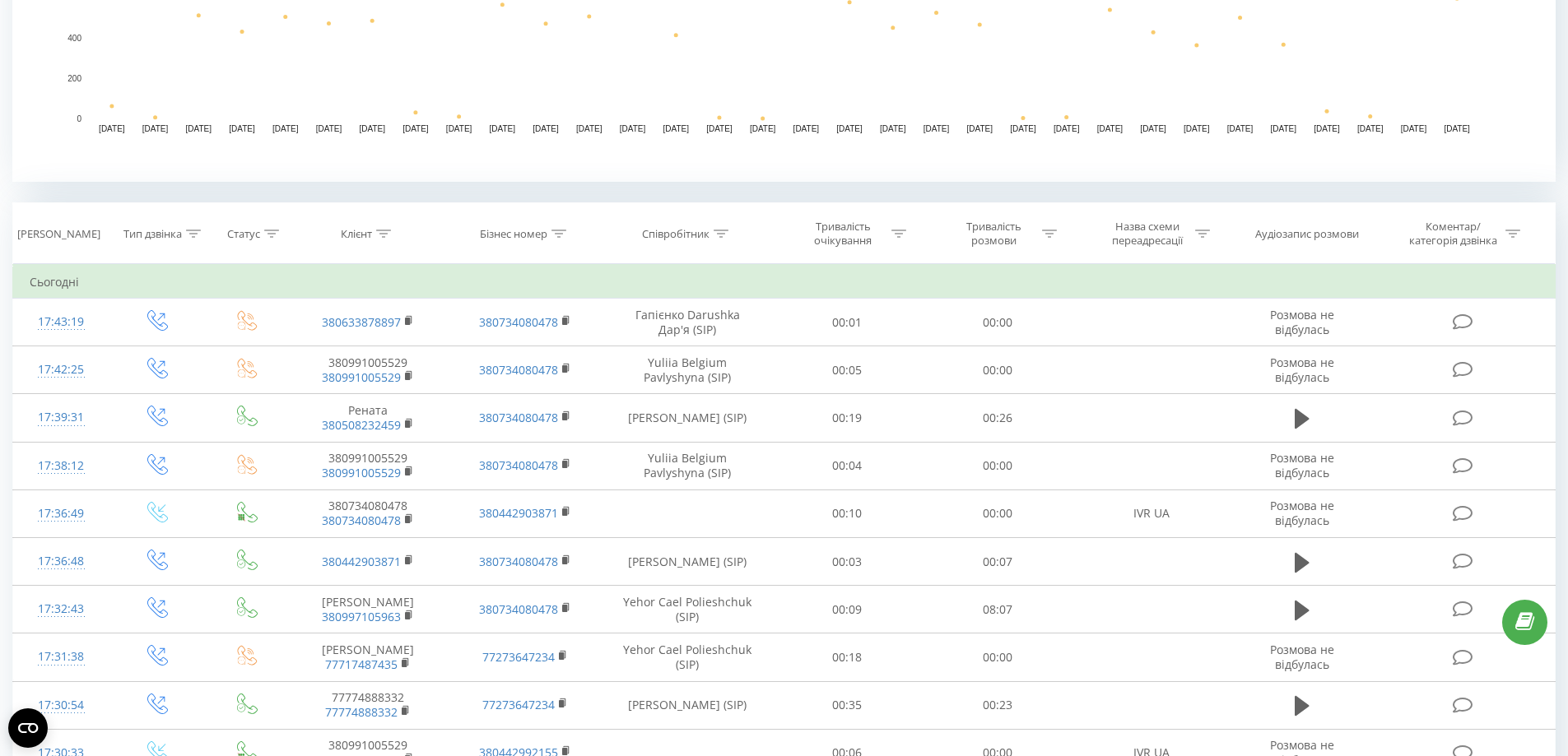
scroll to position [576, 0]
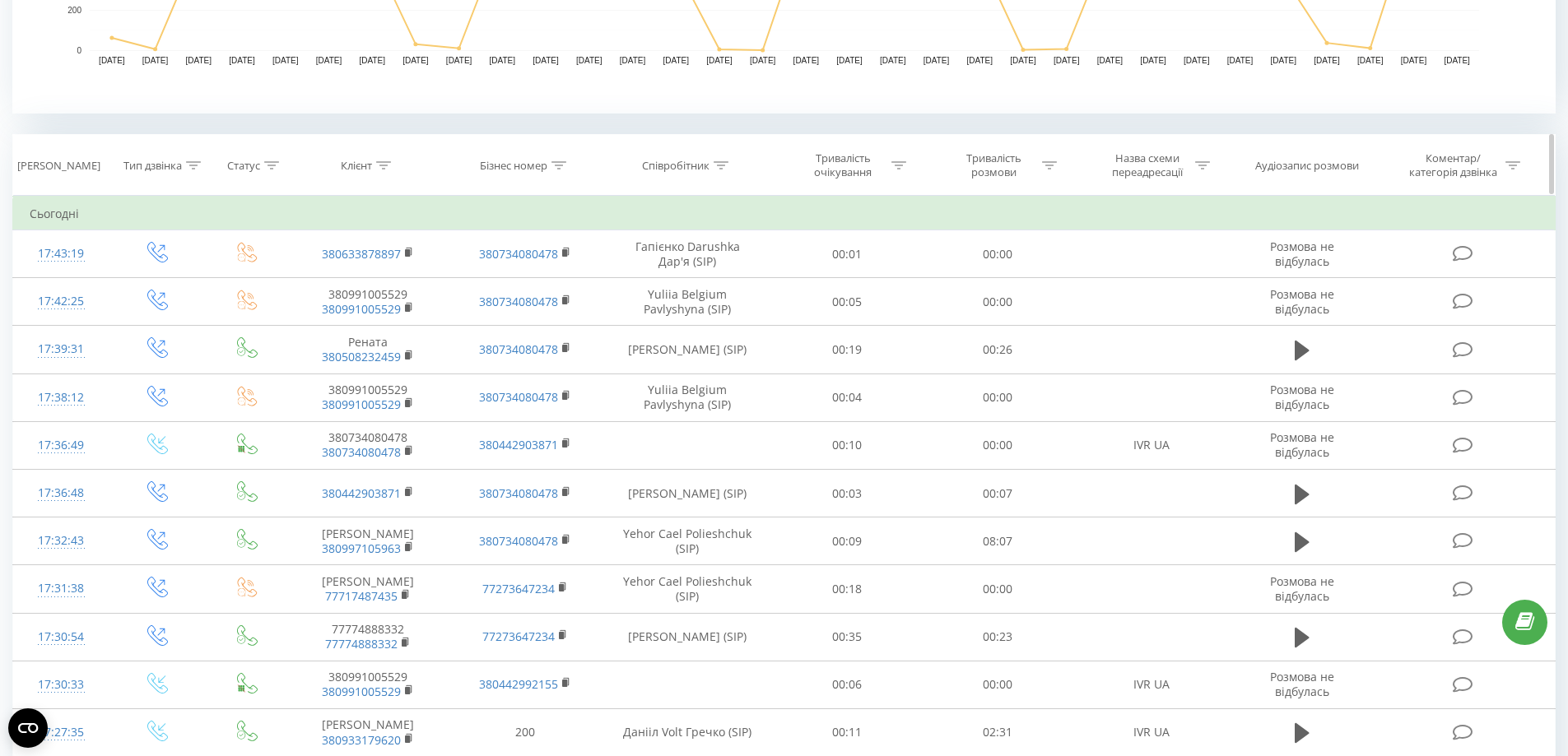
click at [382, 159] on div at bounding box center [384, 165] width 15 height 14
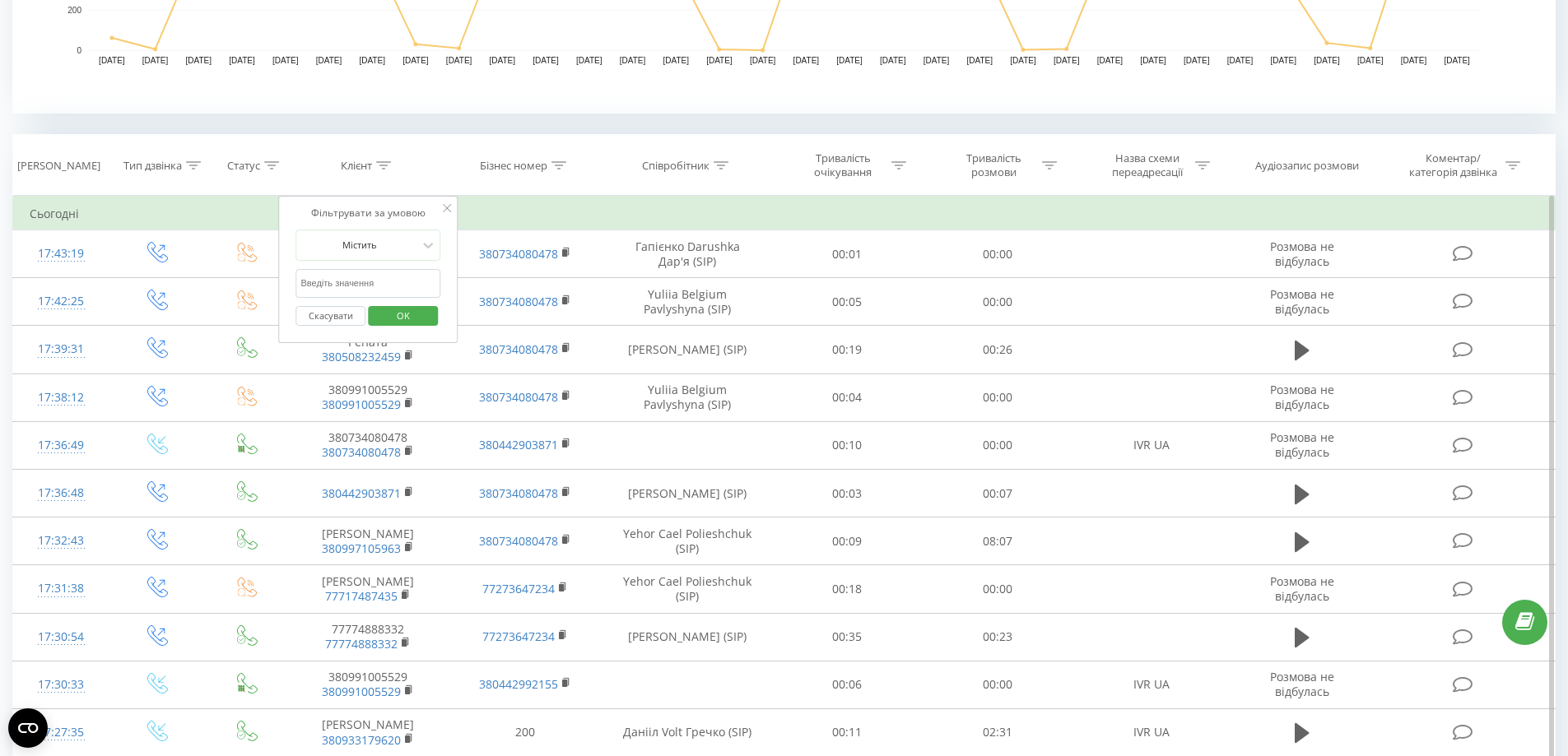
click at [341, 290] on input "text" at bounding box center [368, 283] width 145 height 28
paste input "0504575888"
type input "0504575888"
click at [410, 312] on span "OK" at bounding box center [403, 315] width 47 height 26
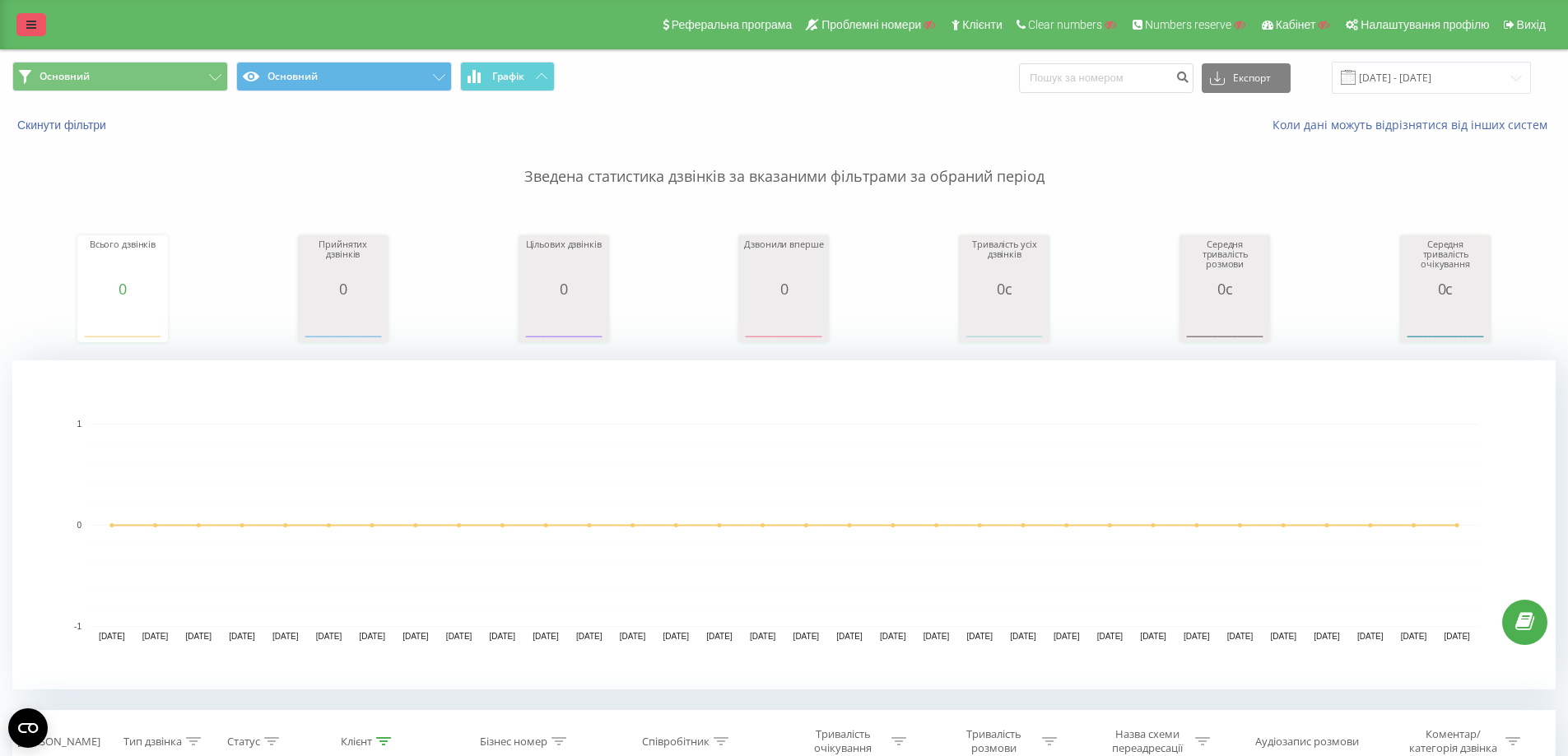
click at [41, 31] on link at bounding box center [30, 25] width 29 height 23
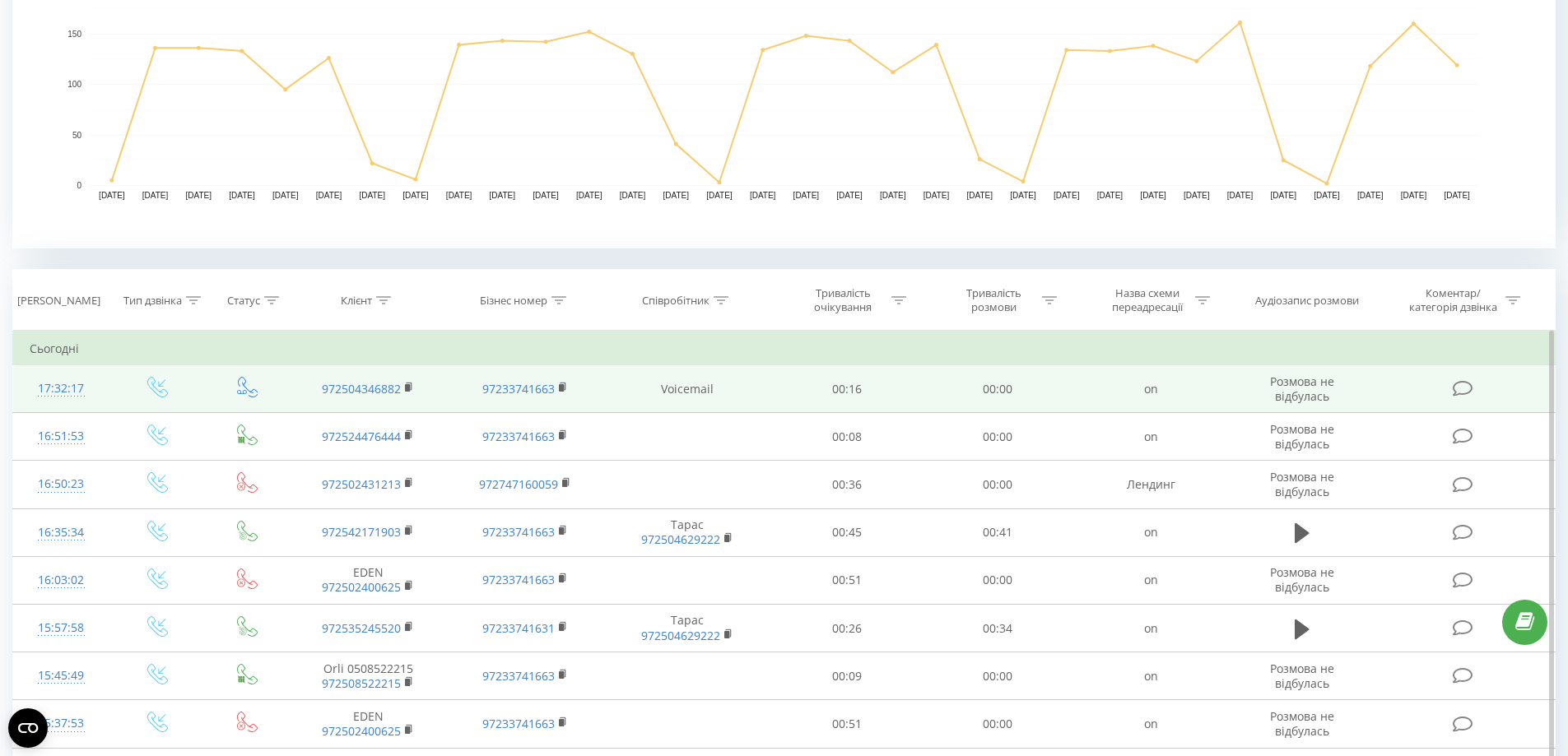
scroll to position [576, 0]
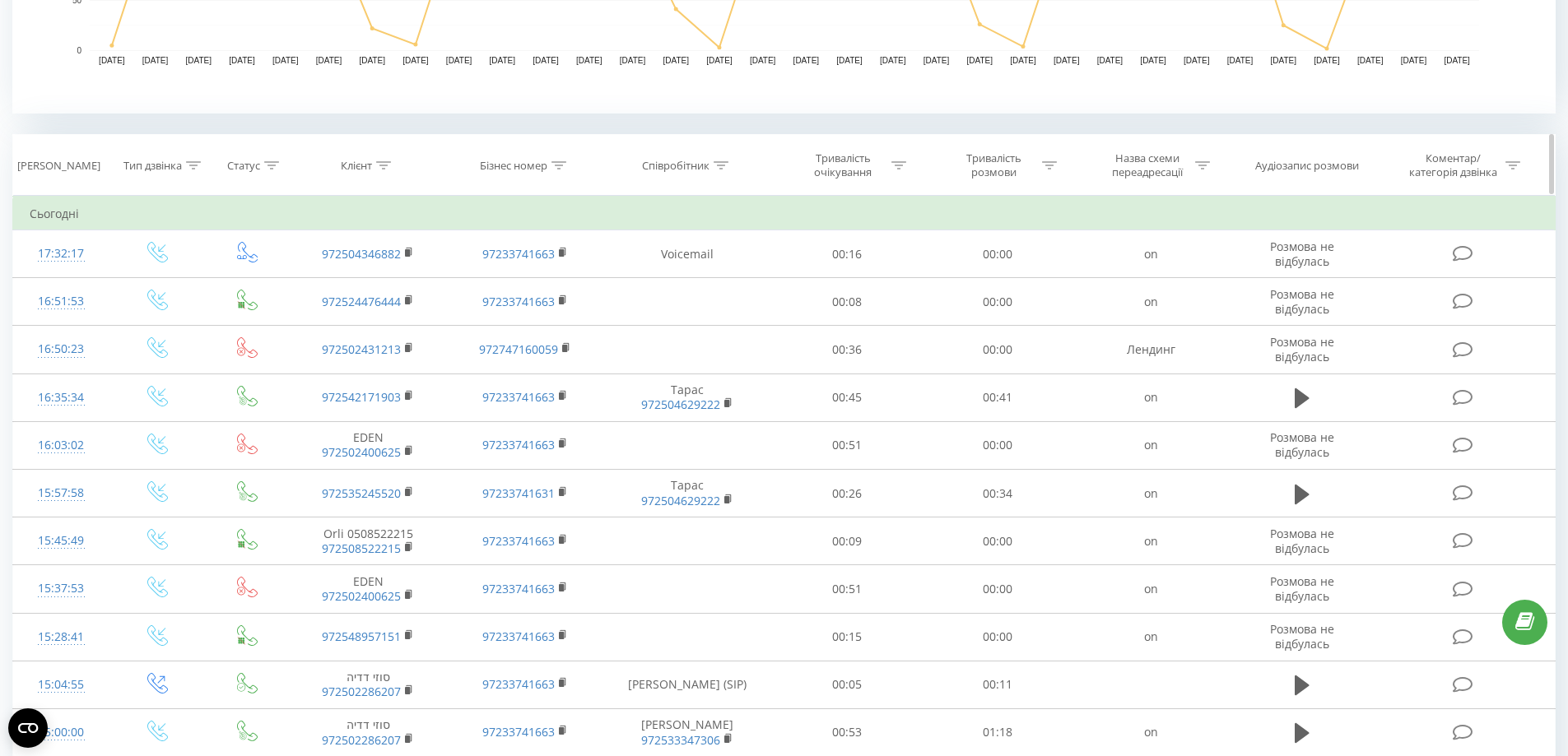
click at [716, 169] on icon at bounding box center [721, 165] width 15 height 9
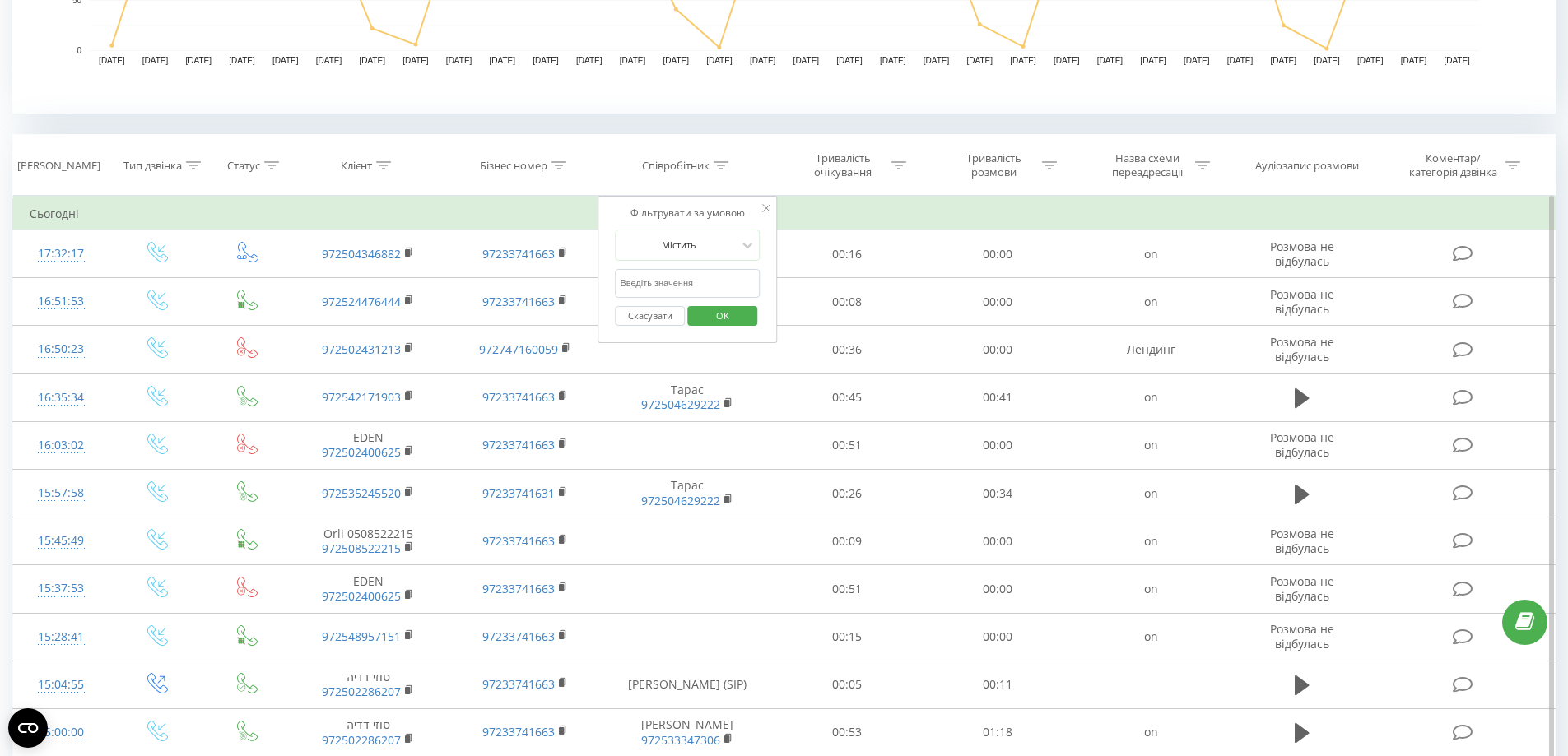
click at [681, 280] on input "text" at bounding box center [687, 283] width 145 height 28
paste input "Anastasiya Kanoda"
type input "Anastasiya Kanoda"
click button "OK" at bounding box center [723, 316] width 70 height 21
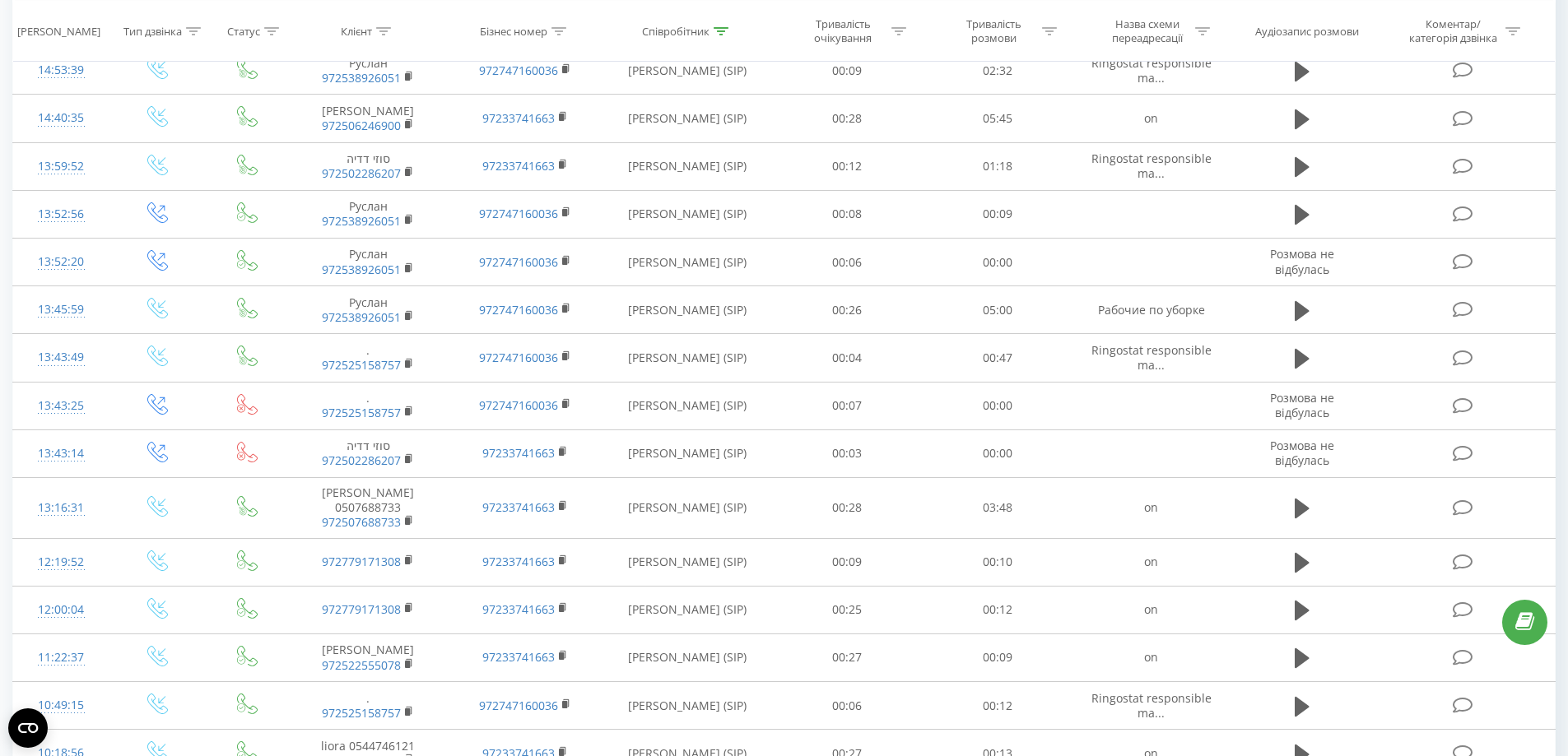
scroll to position [313, 0]
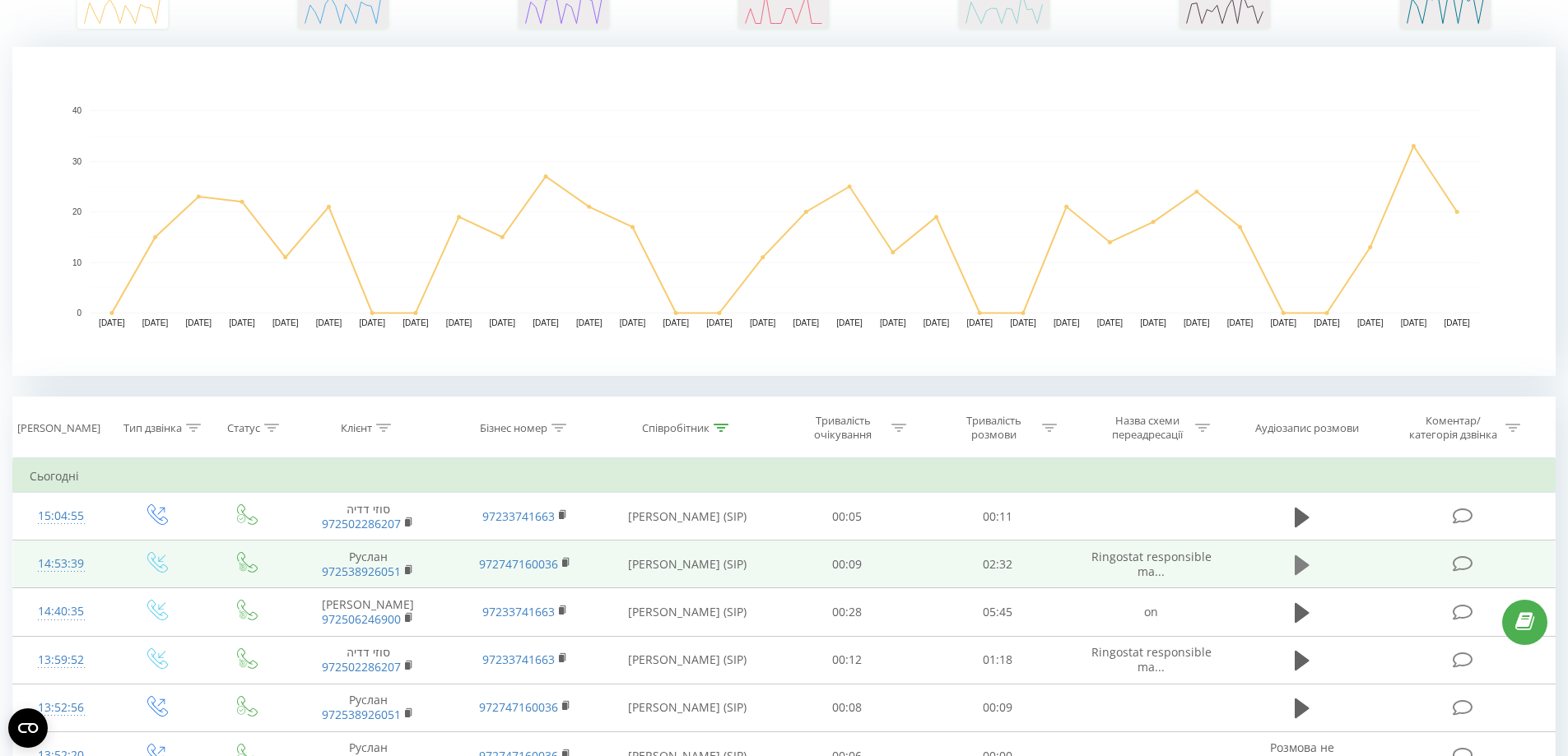
click at [1312, 571] on button at bounding box center [1302, 565] width 25 height 25
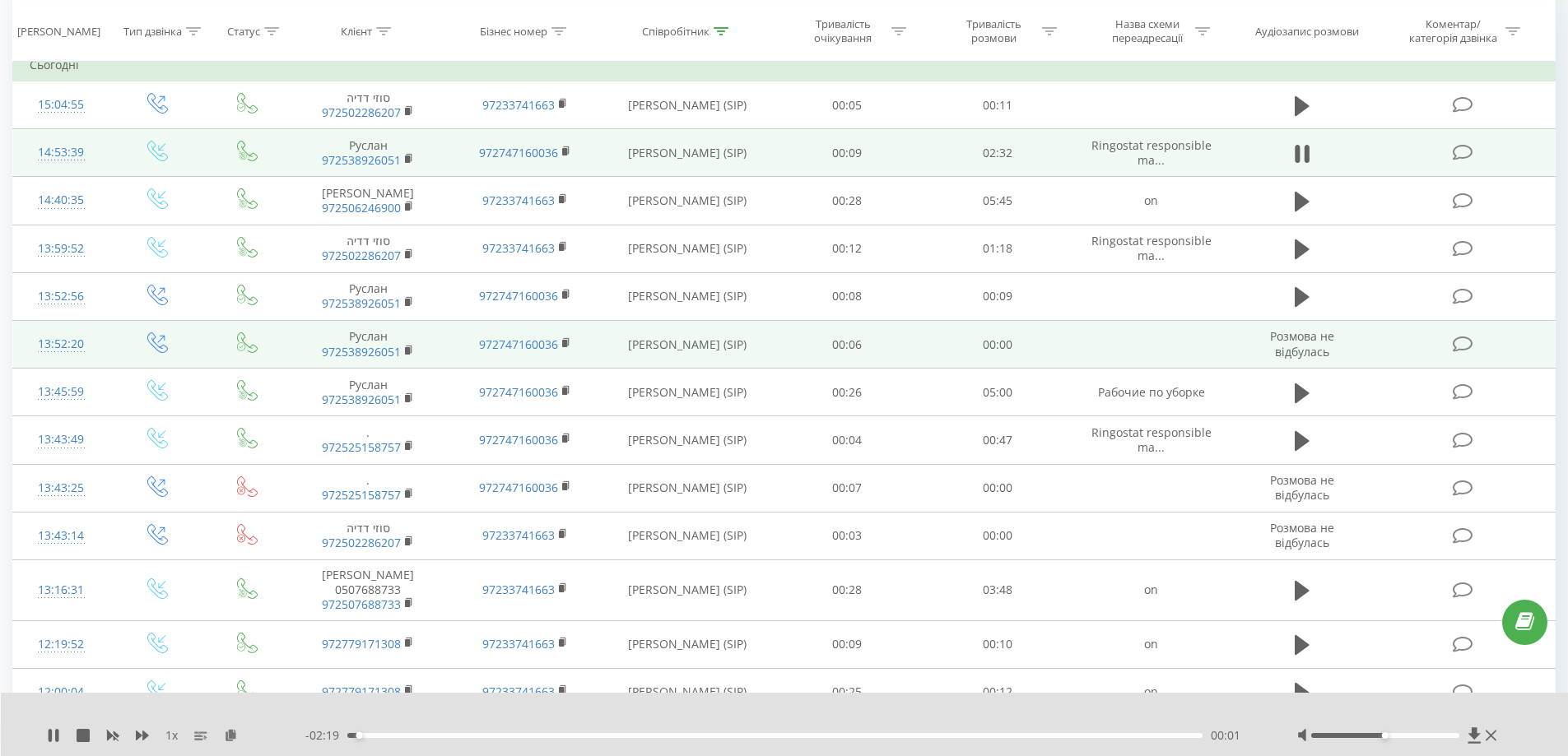
scroll to position [643, 0]
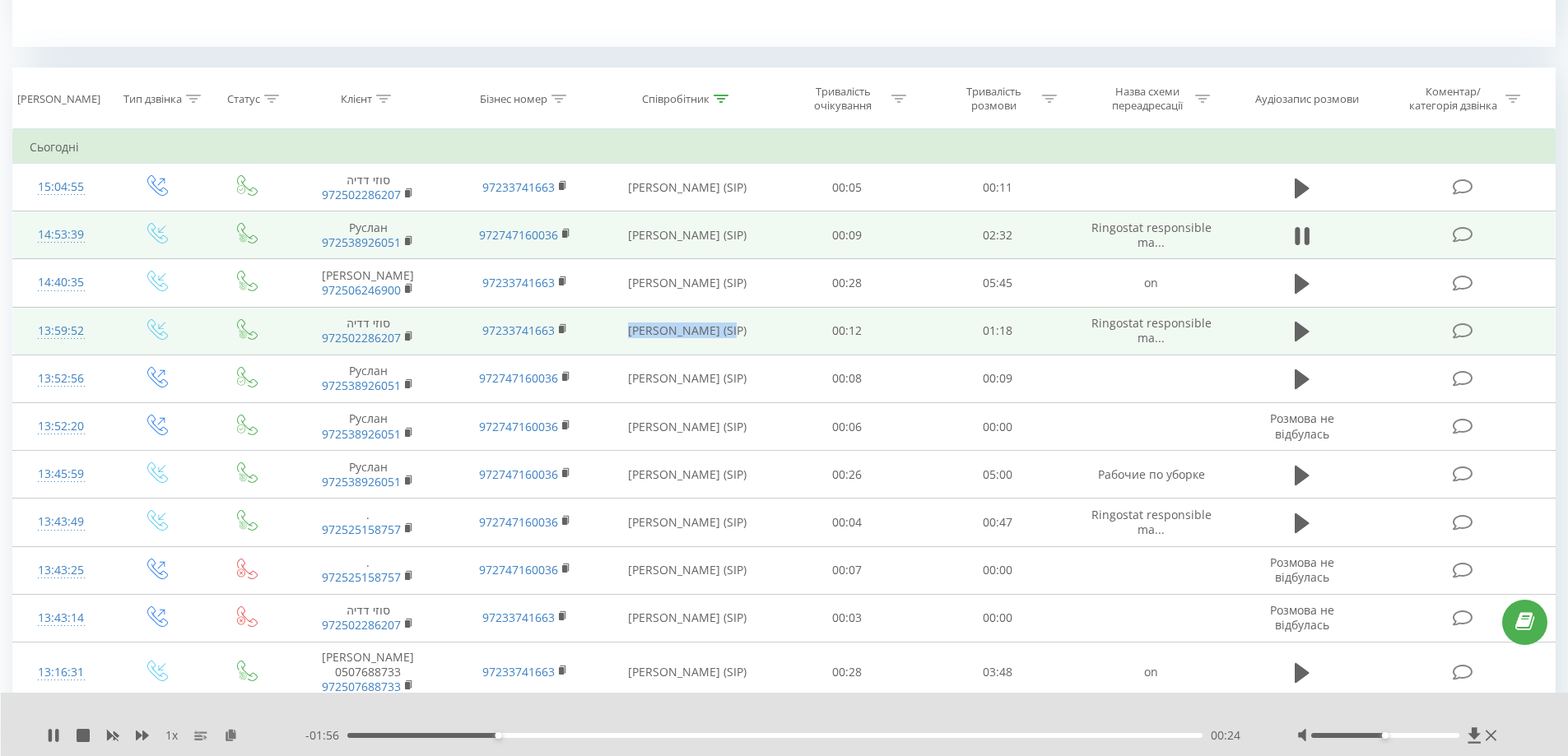
drag, startPoint x: 687, startPoint y: 336, endPoint x: 726, endPoint y: 337, distance: 39.0
click at [726, 337] on td "Anastasiya Kanoda (SIP)" at bounding box center [688, 331] width 169 height 47
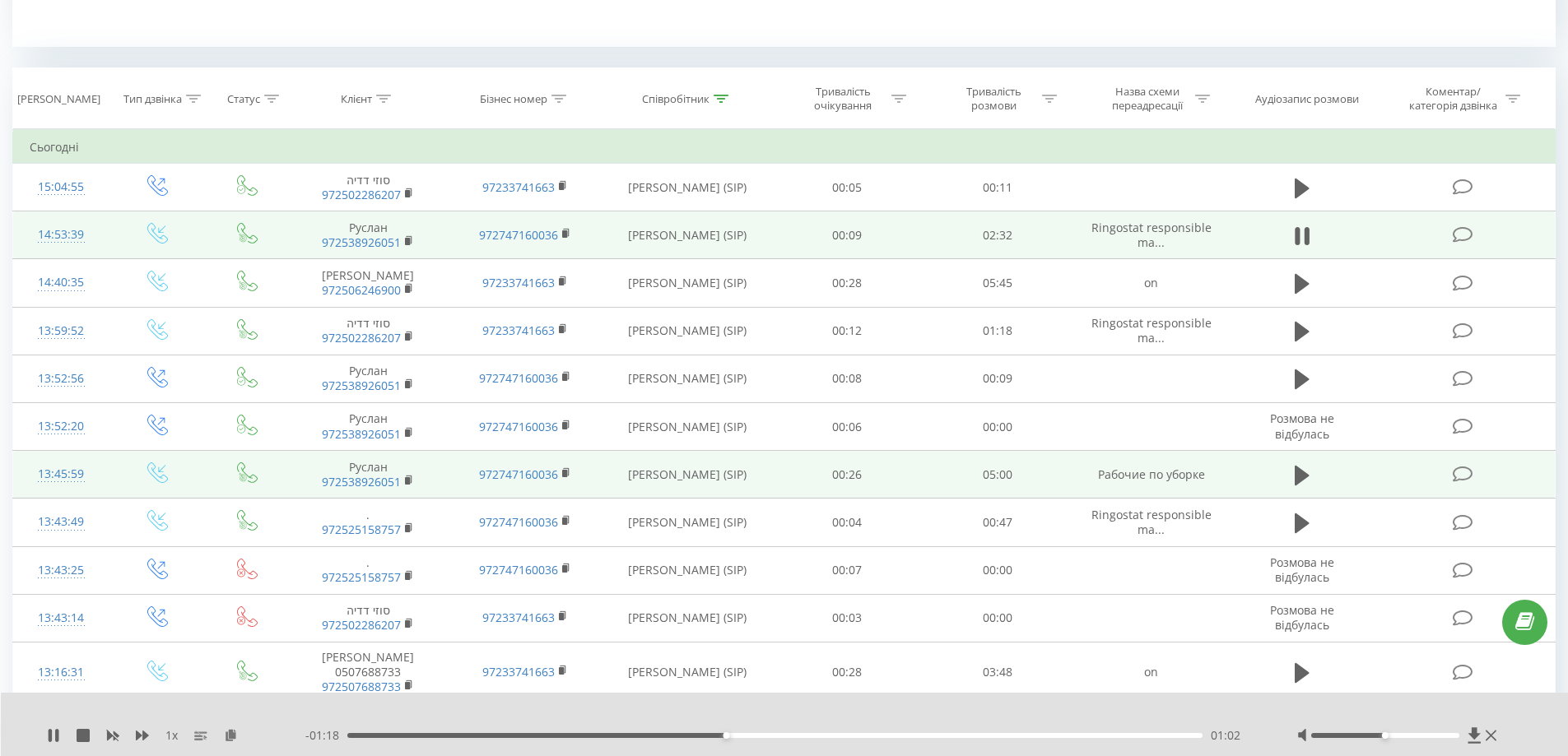
click at [1523, 485] on td at bounding box center [1464, 475] width 181 height 47
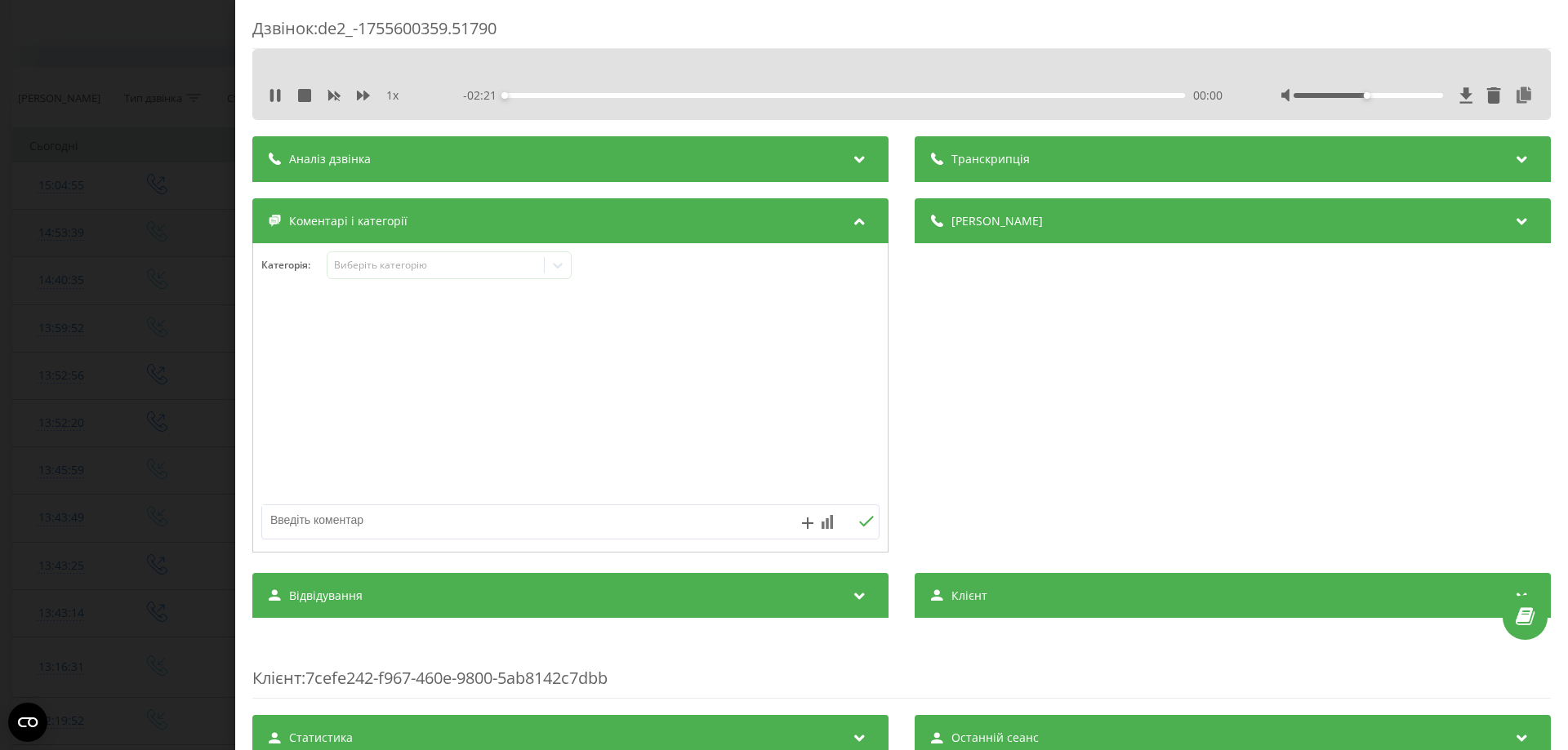
click at [82, 144] on div "Дзвінок : de2_-1755600359.51790 1 x - 02:21 00:00 00:00 Транскрипція Для AI-ана…" at bounding box center [784, 375] width 1568 height 750
